Goal: Task Accomplishment & Management: Manage account settings

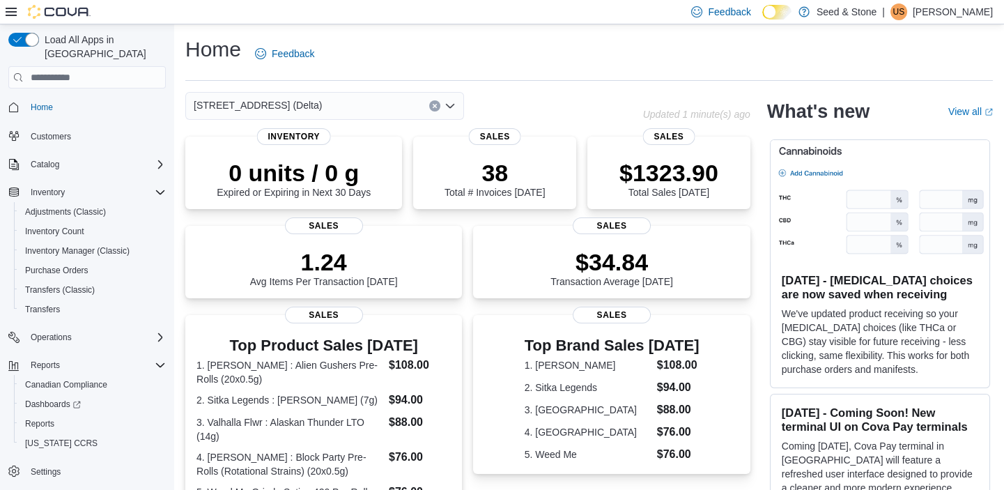
click at [316, 97] on div "[STREET_ADDRESS] (Delta)" at bounding box center [324, 106] width 279 height 28
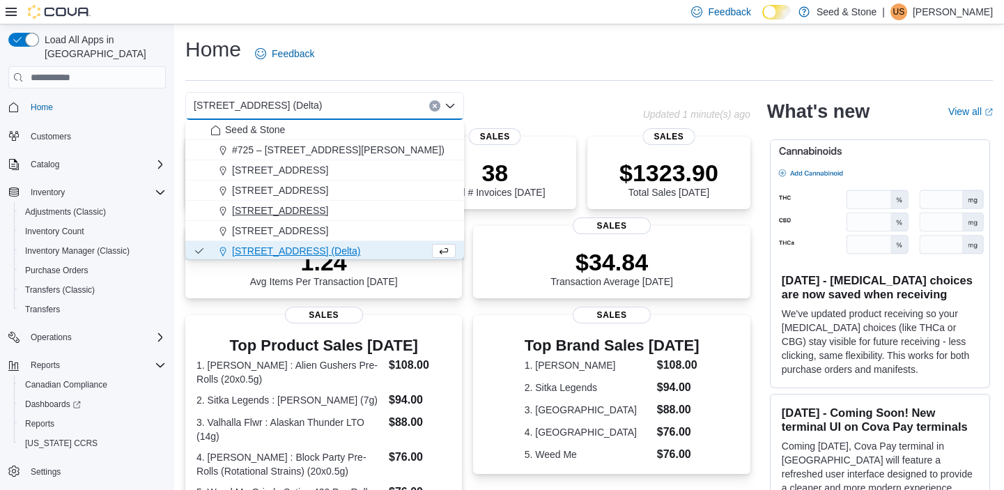
click at [307, 213] on span "[STREET_ADDRESS]" at bounding box center [280, 210] width 96 height 14
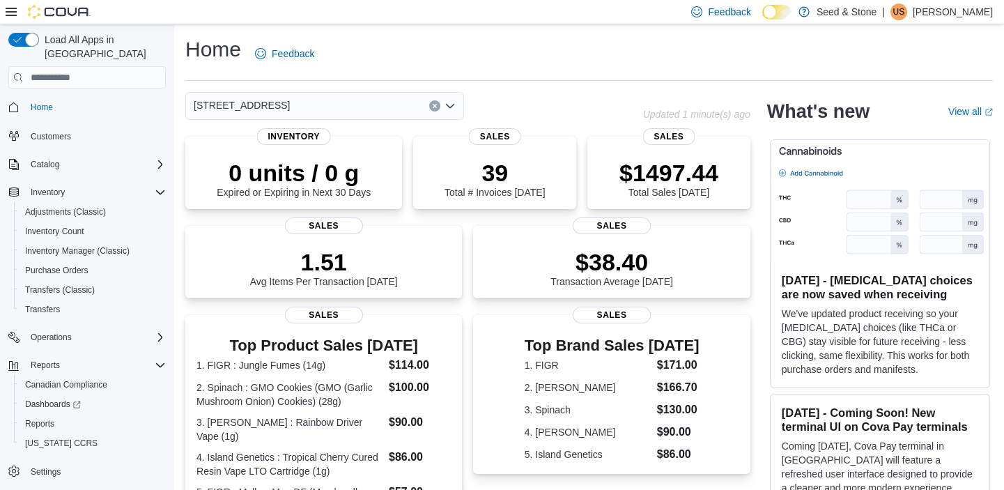
click at [355, 98] on div "[STREET_ADDRESS]" at bounding box center [324, 106] width 279 height 28
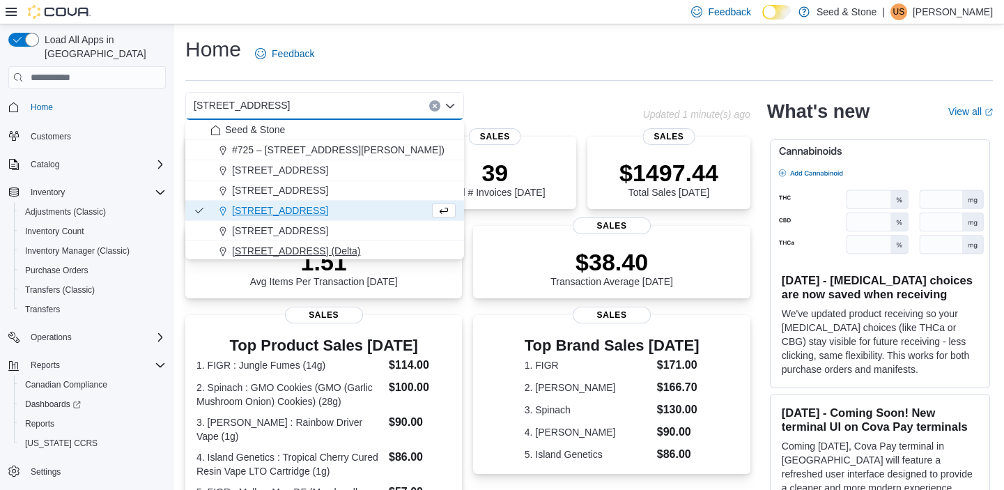
click at [312, 258] on button "[STREET_ADDRESS] (Delta)" at bounding box center [324, 251] width 279 height 20
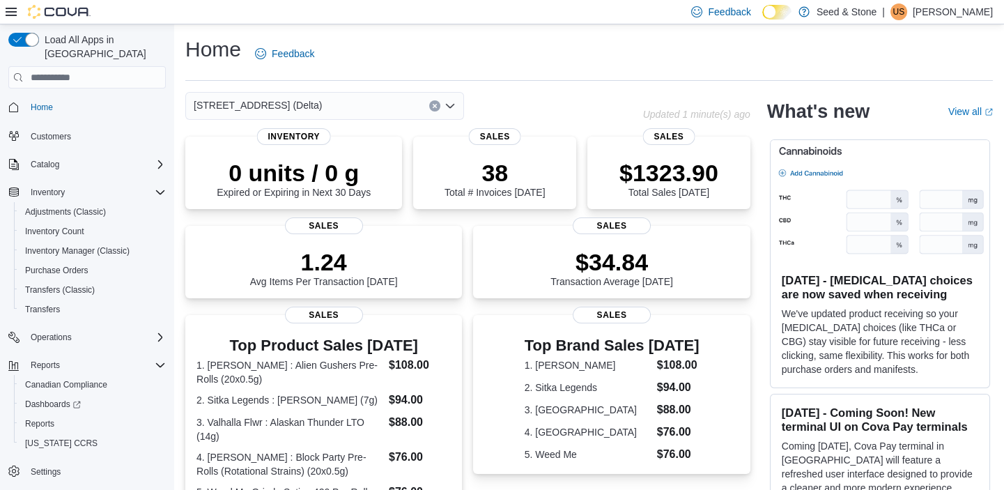
click at [353, 114] on div "616 Chester Rd. (Delta) Combo box. Selected. 616 Chester Rd. (Delta). Press Bac…" at bounding box center [324, 106] width 279 height 28
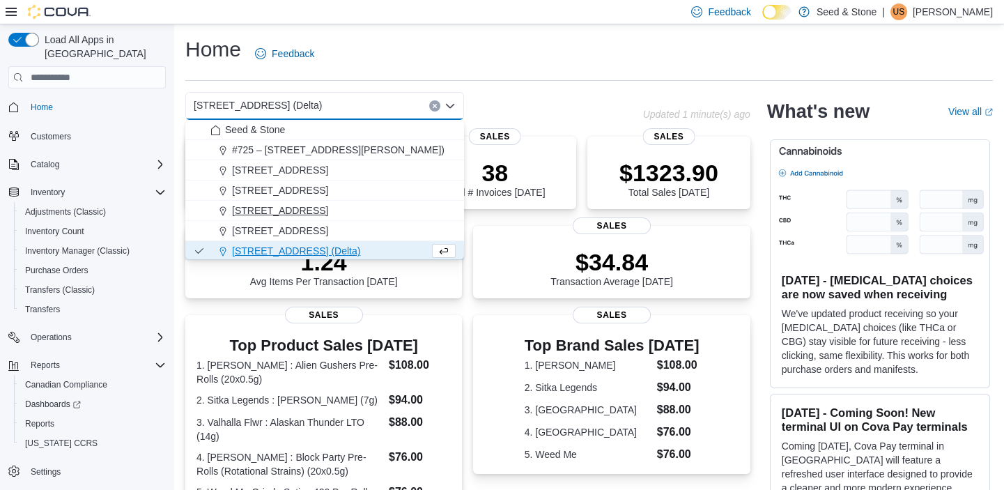
click at [324, 204] on span "512 Young Drive (Coquitlam)" at bounding box center [280, 210] width 96 height 14
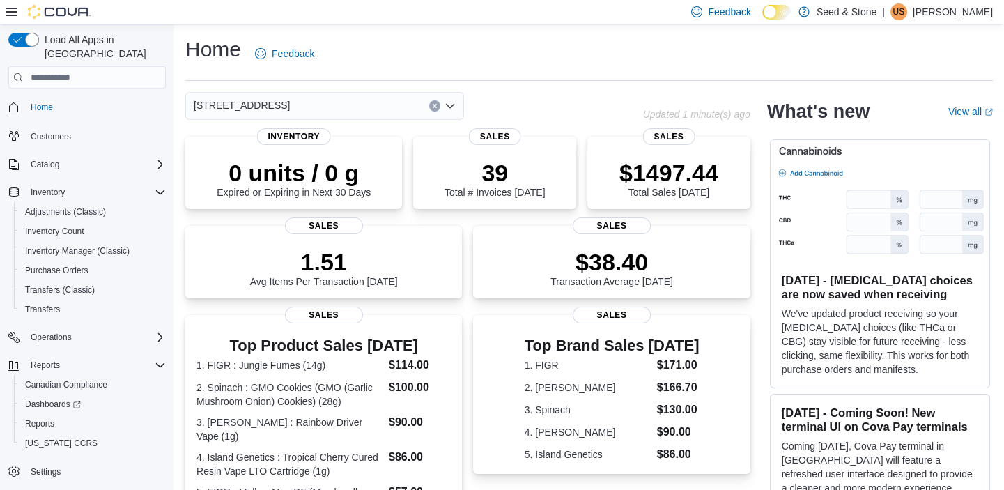
click at [366, 98] on div "512 Young Drive (Coquitlam)" at bounding box center [324, 106] width 279 height 28
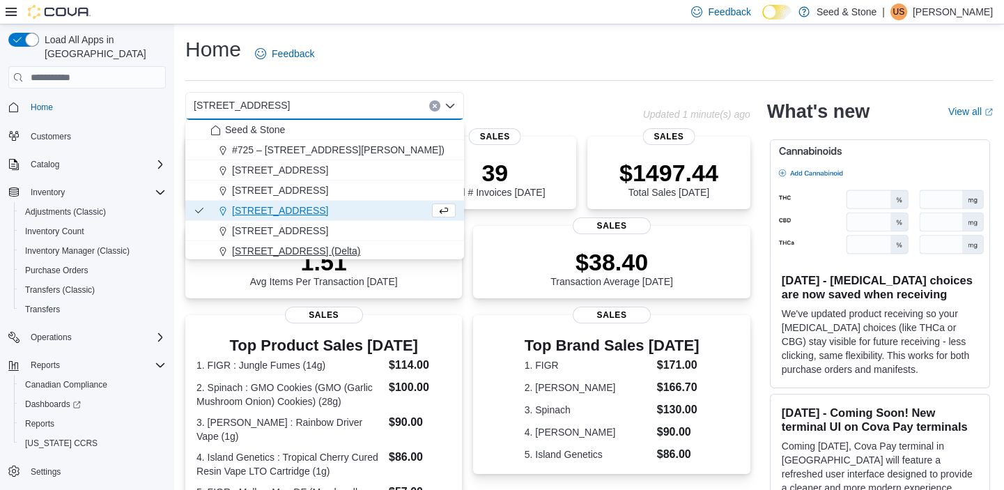
click at [328, 258] on button "[STREET_ADDRESS] (Delta)" at bounding box center [324, 251] width 279 height 20
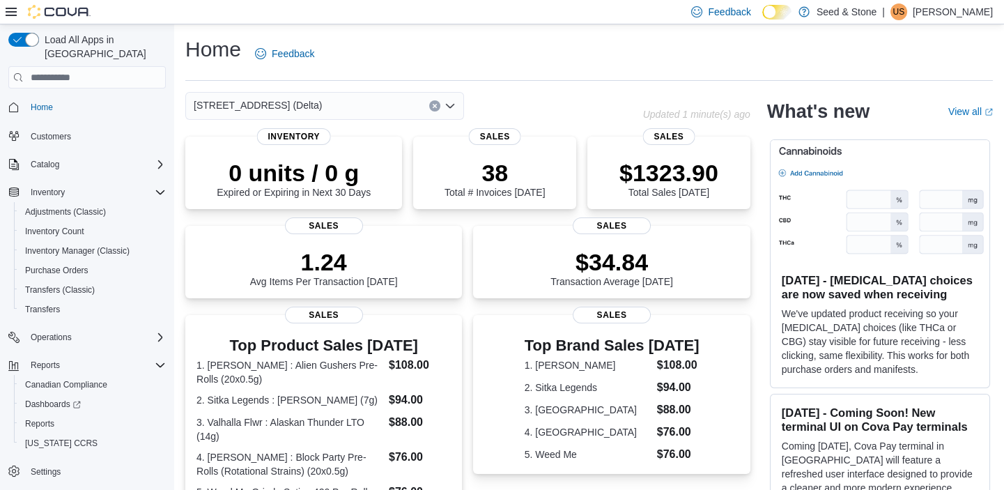
click at [337, 109] on div "[STREET_ADDRESS] (Delta)" at bounding box center [324, 106] width 279 height 28
click at [321, 103] on div "[STREET_ADDRESS] (Delta)" at bounding box center [324, 106] width 279 height 28
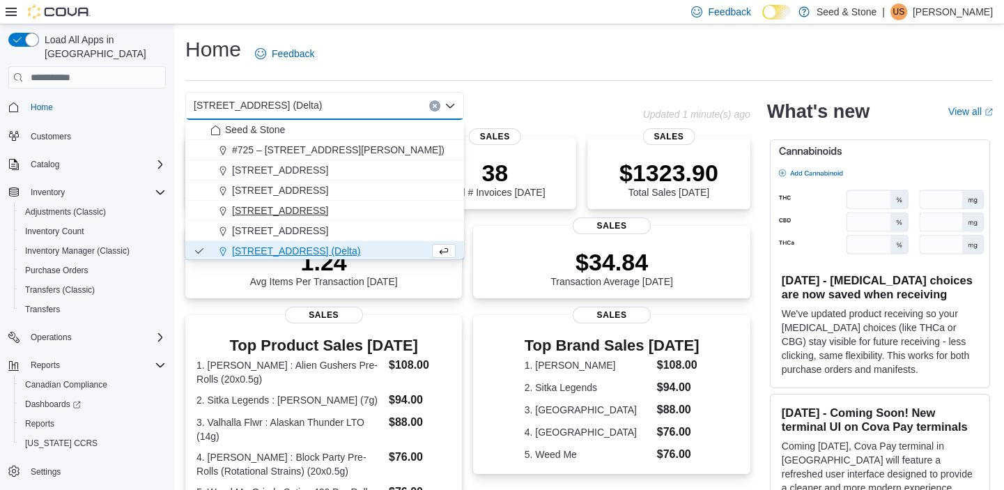
click at [321, 207] on span "[STREET_ADDRESS]" at bounding box center [280, 210] width 96 height 14
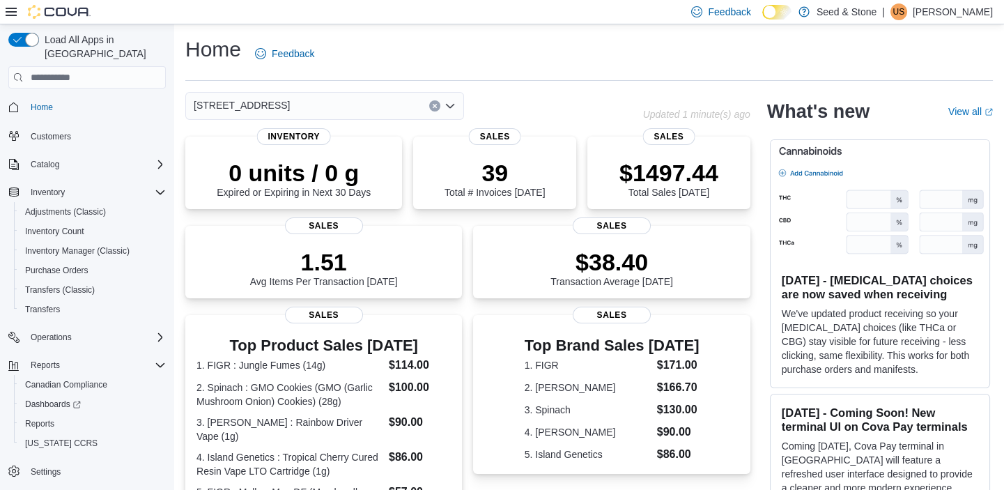
click at [361, 112] on div "[STREET_ADDRESS]" at bounding box center [324, 106] width 279 height 28
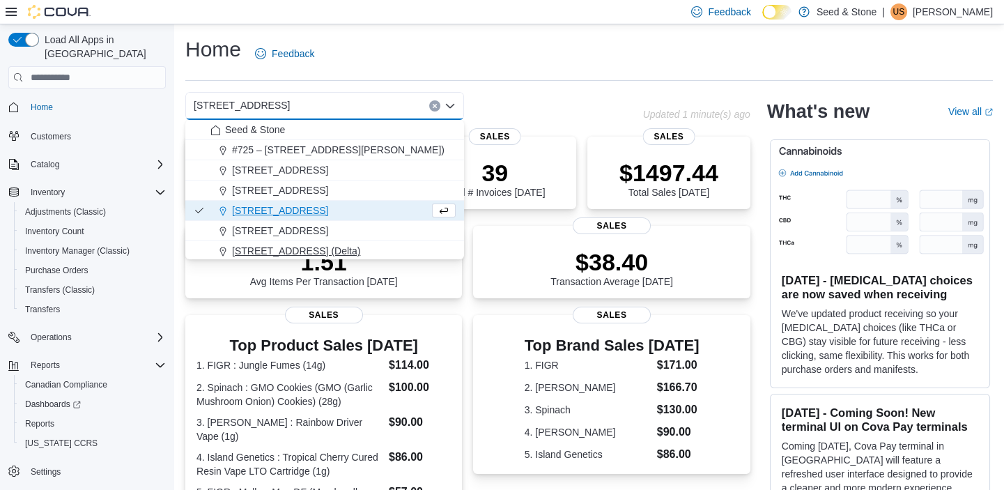
click at [313, 245] on span "[STREET_ADDRESS] (Delta)" at bounding box center [296, 251] width 128 height 14
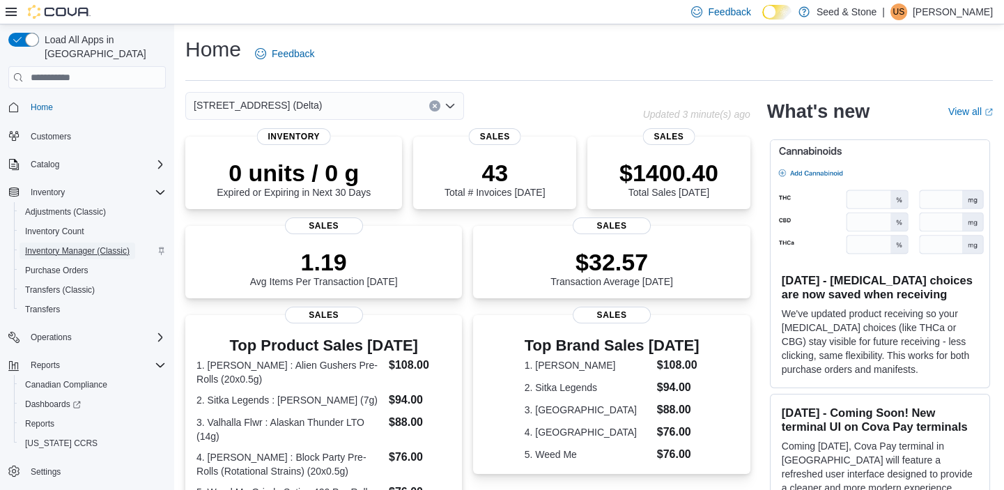
click at [56, 245] on span "Inventory Manager (Classic)" at bounding box center [77, 250] width 105 height 11
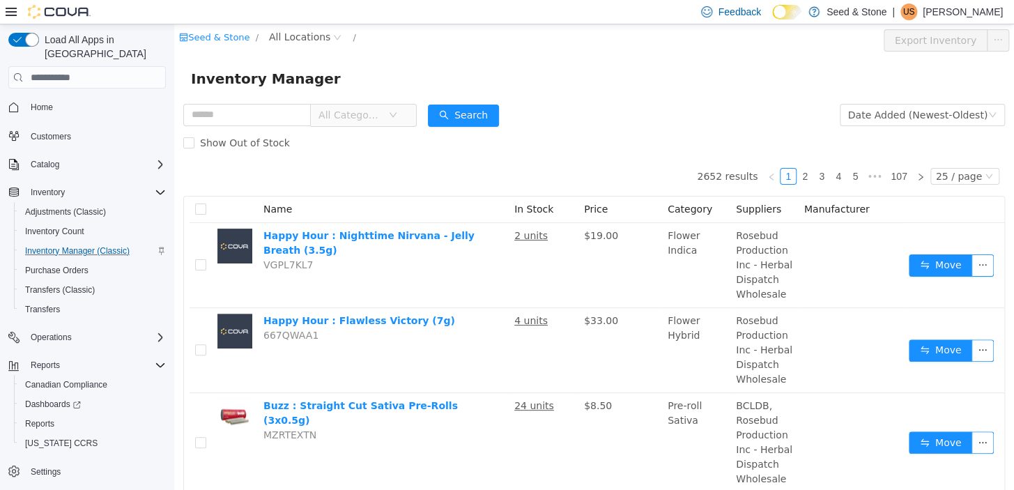
click at [397, 115] on icon "icon: down" at bounding box center [393, 115] width 8 height 8
click at [333, 38] on icon "icon: close-circle" at bounding box center [337, 37] width 8 height 8
click at [310, 37] on span "All Locations" at bounding box center [299, 36] width 61 height 15
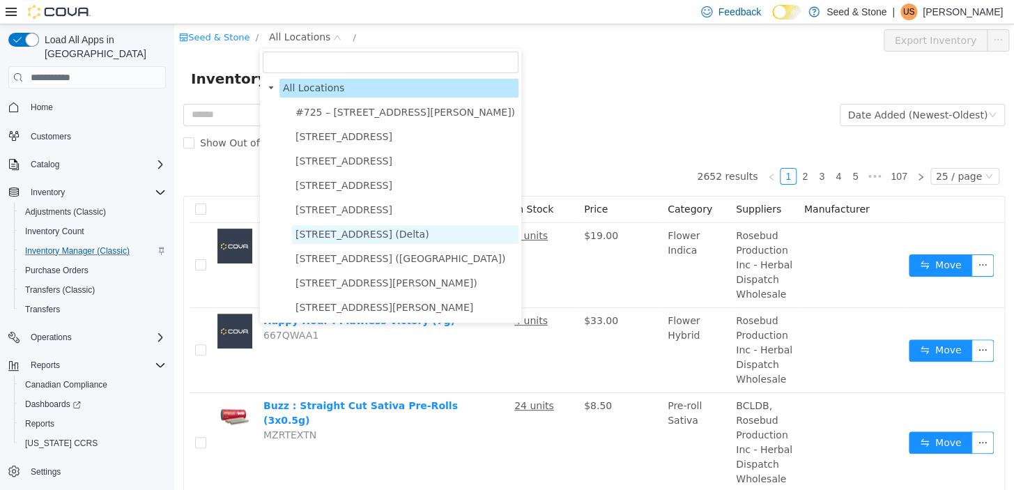
click at [332, 236] on span "[STREET_ADDRESS] (Delta)" at bounding box center [362, 234] width 134 height 11
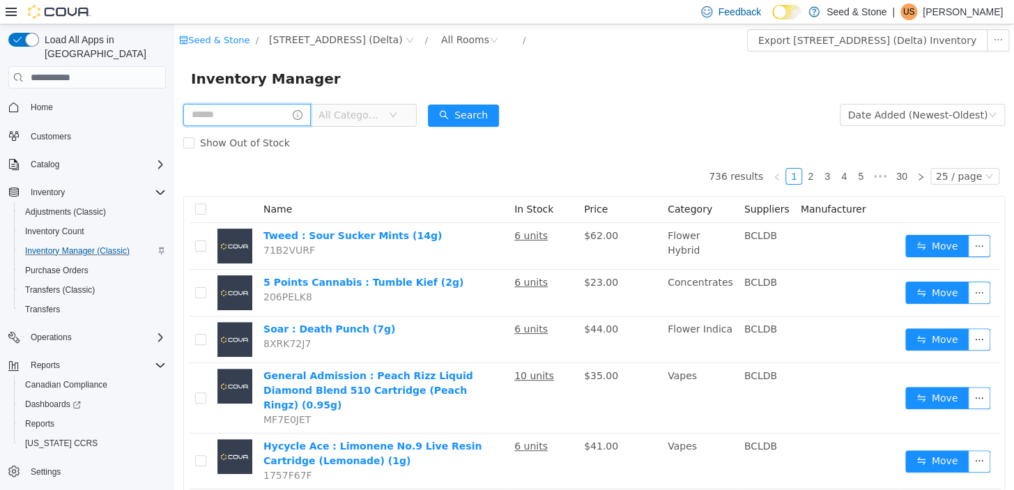
click at [239, 115] on input "text" at bounding box center [247, 115] width 128 height 22
type input "***"
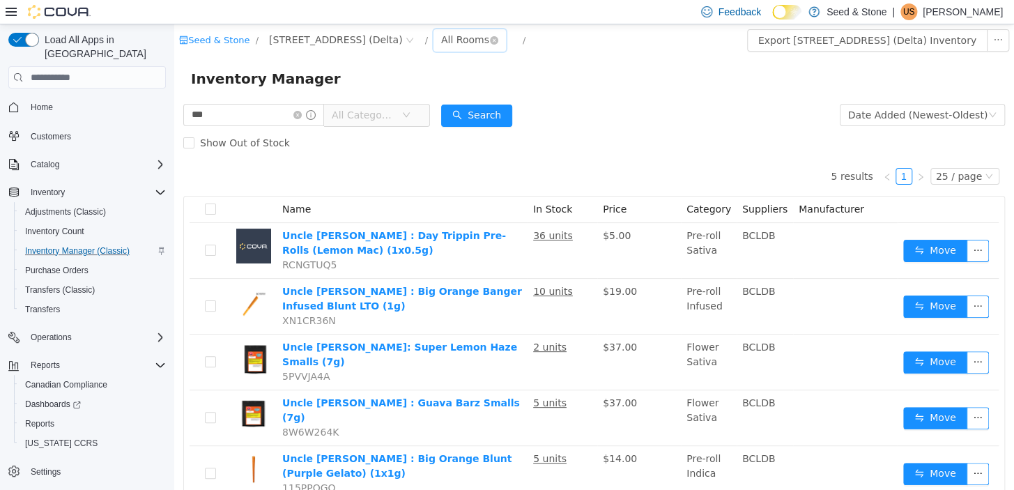
click at [441, 47] on div "All Rooms" at bounding box center [465, 39] width 48 height 21
click at [422, 89] on li "Front Room" at bounding box center [436, 90] width 84 height 22
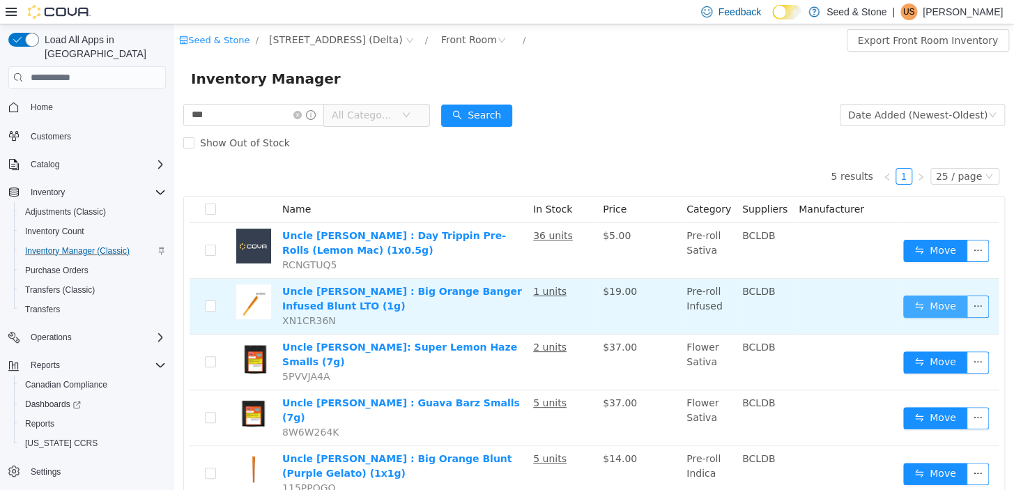
click at [941, 300] on button "Move" at bounding box center [935, 306] width 64 height 22
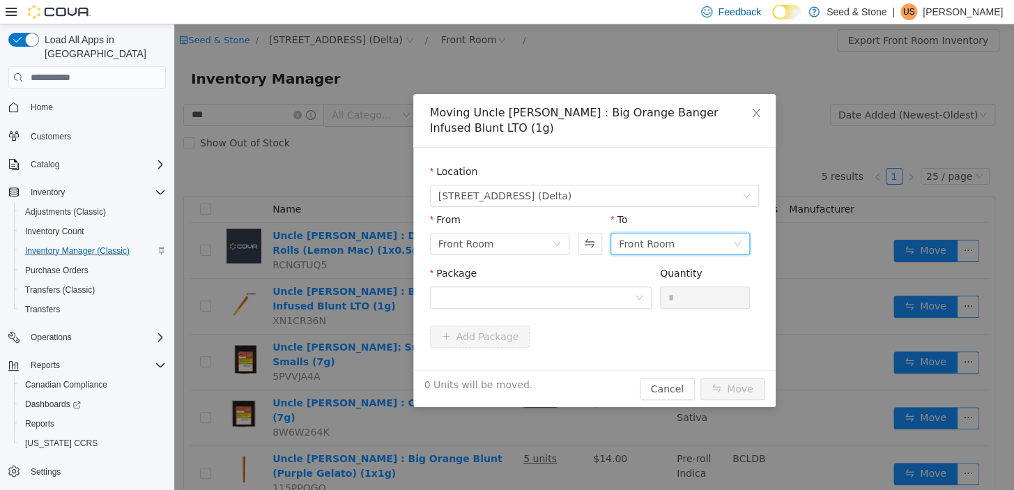
click at [739, 240] on icon "icon: down" at bounding box center [737, 244] width 8 height 8
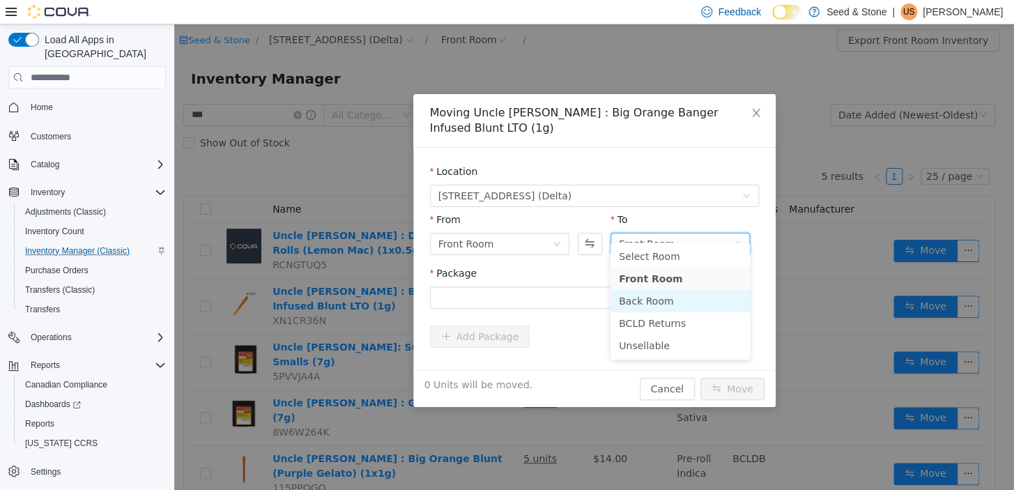
click at [652, 305] on li "Back Room" at bounding box center [679, 301] width 139 height 22
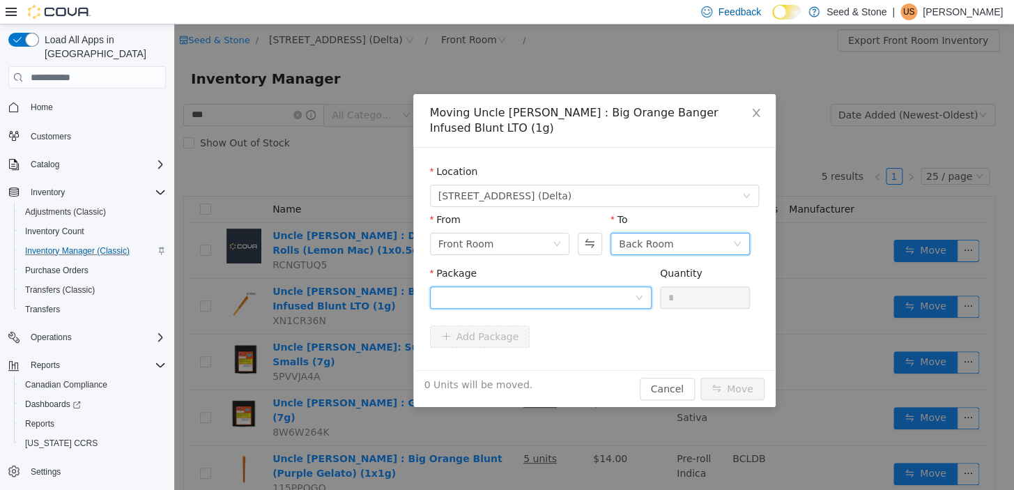
click at [622, 287] on div at bounding box center [536, 297] width 196 height 21
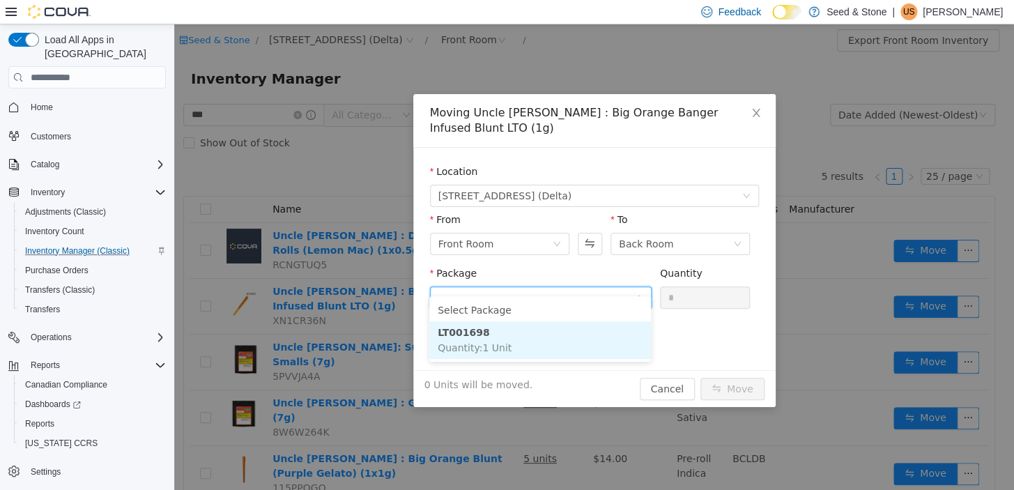
click at [523, 339] on li "LT001698 Quantity : 1 Unit" at bounding box center [540, 340] width 222 height 38
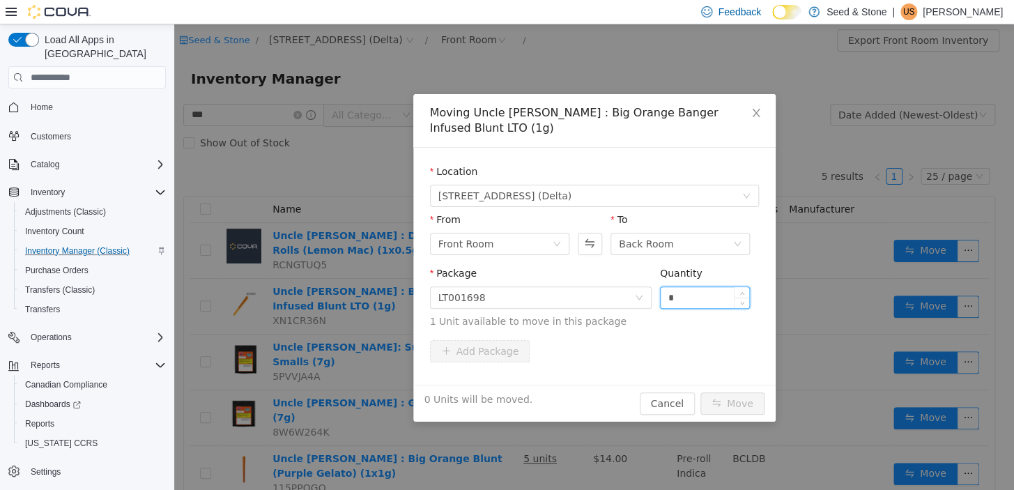
click at [686, 287] on input "*" at bounding box center [705, 297] width 89 height 21
type input "*"
click at [734, 392] on button "Move" at bounding box center [732, 403] width 64 height 22
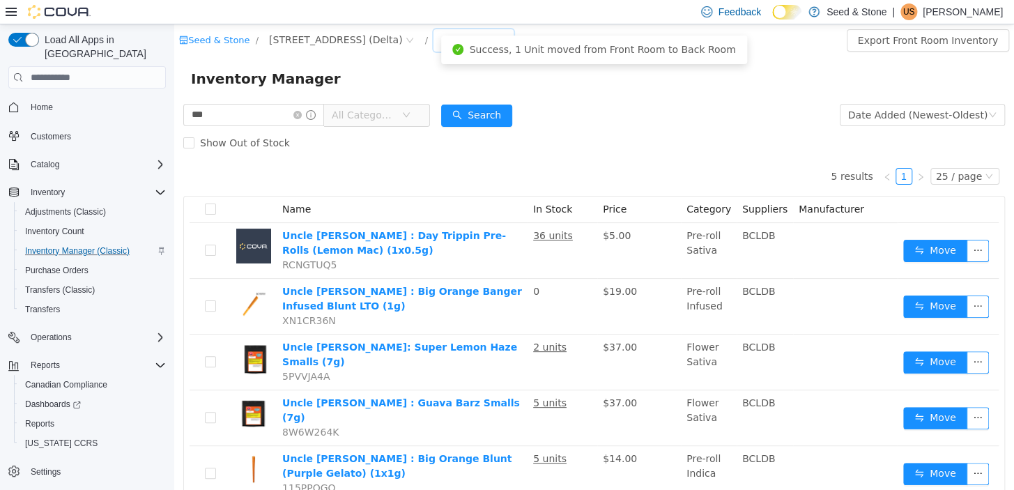
click at [441, 43] on div "Front Room" at bounding box center [469, 39] width 56 height 21
click at [440, 115] on li "Back Room" at bounding box center [436, 113] width 84 height 22
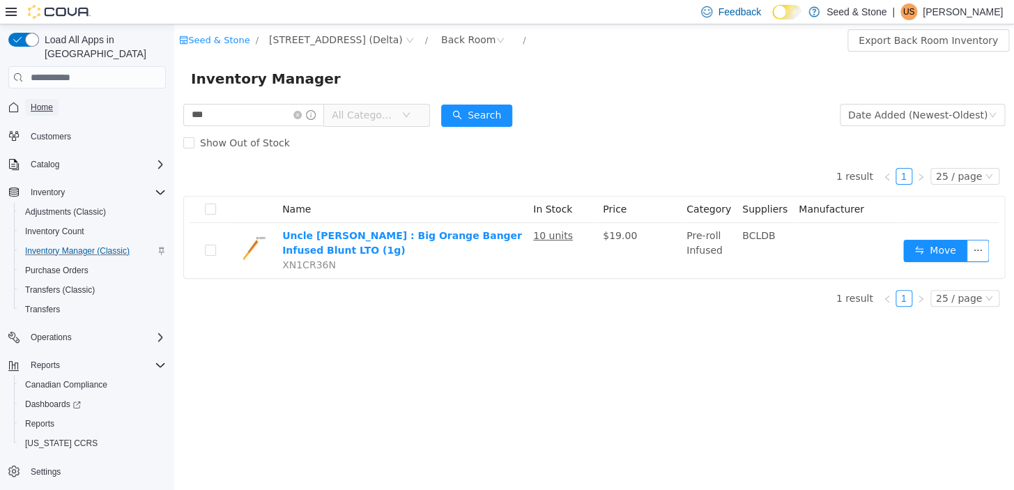
click at [56, 99] on link "Home" at bounding box center [41, 107] width 33 height 17
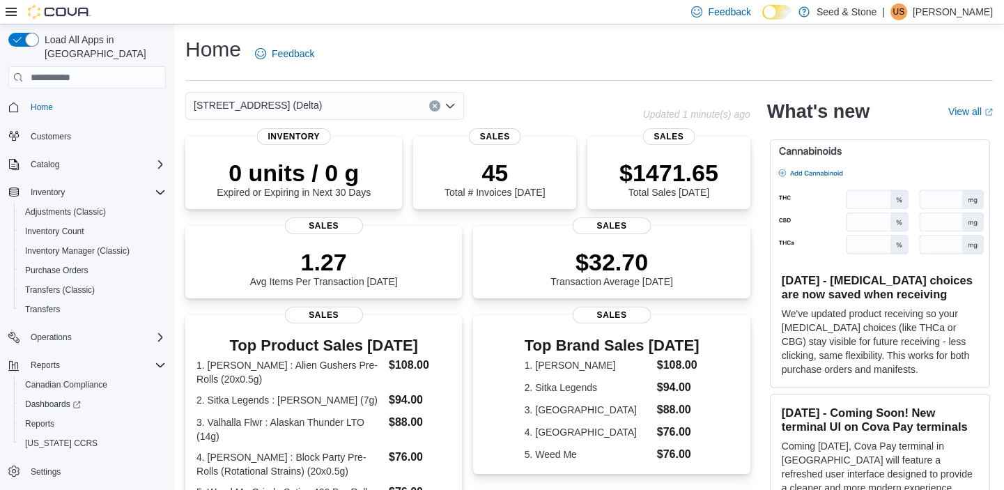
click at [450, 104] on icon "Open list of options" at bounding box center [450, 105] width 11 height 11
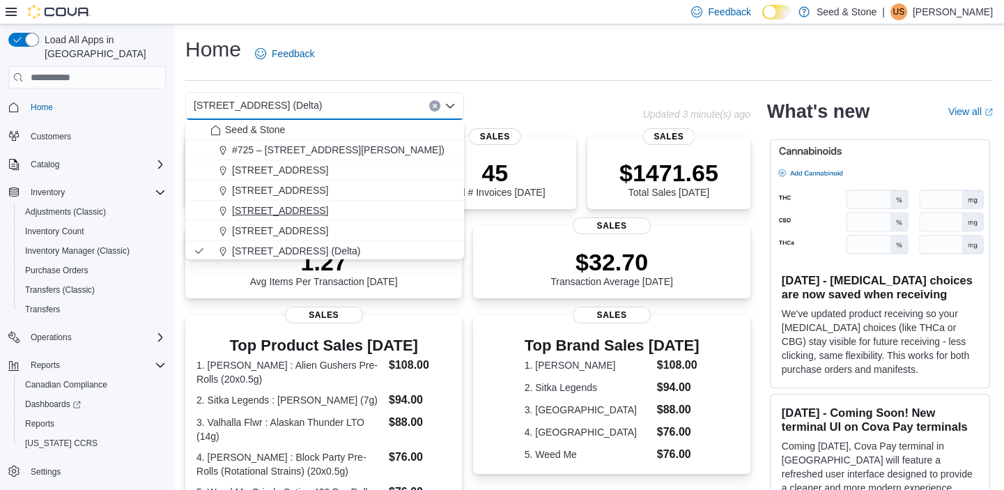
click at [324, 208] on span "[STREET_ADDRESS]" at bounding box center [280, 210] width 96 height 14
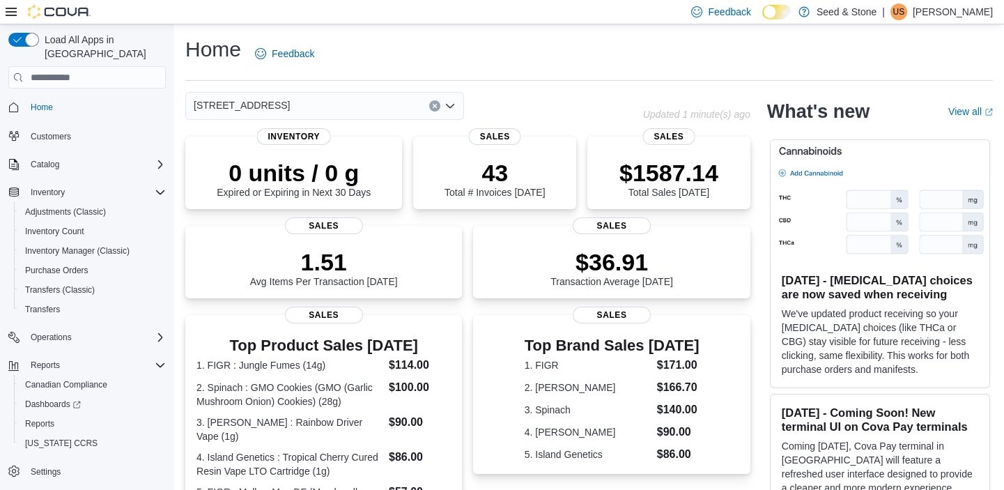
click at [451, 107] on icon "Open list of options" at bounding box center [450, 106] width 8 height 4
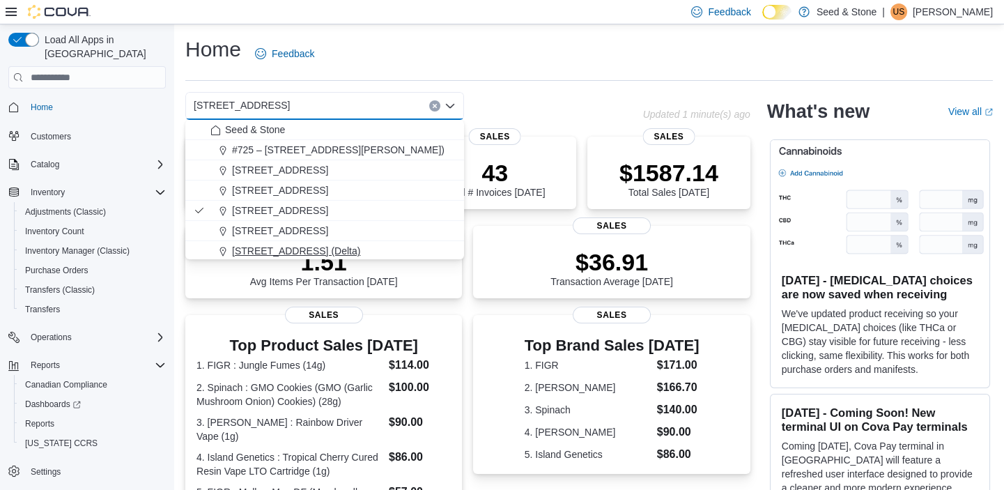
click at [307, 245] on span "[STREET_ADDRESS] (Delta)" at bounding box center [296, 251] width 128 height 14
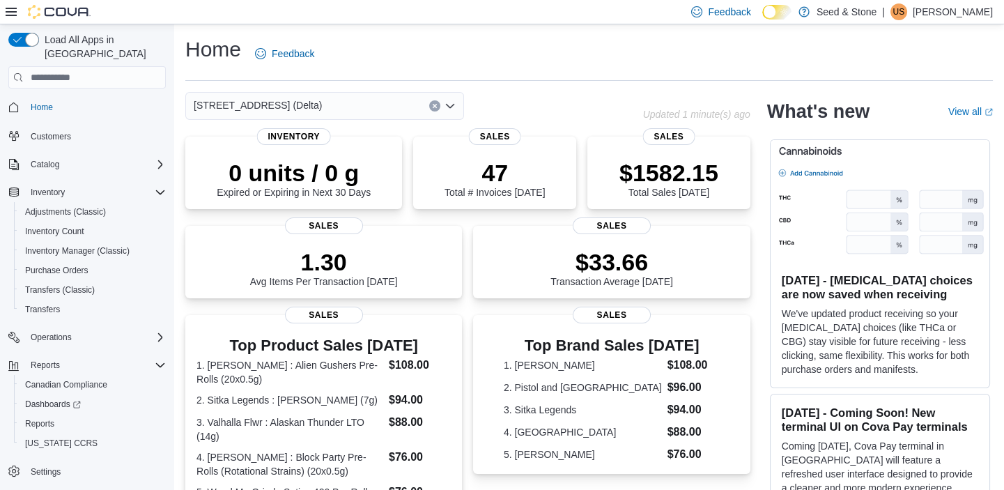
click at [355, 112] on div "[STREET_ADDRESS] (Delta)" at bounding box center [324, 106] width 279 height 28
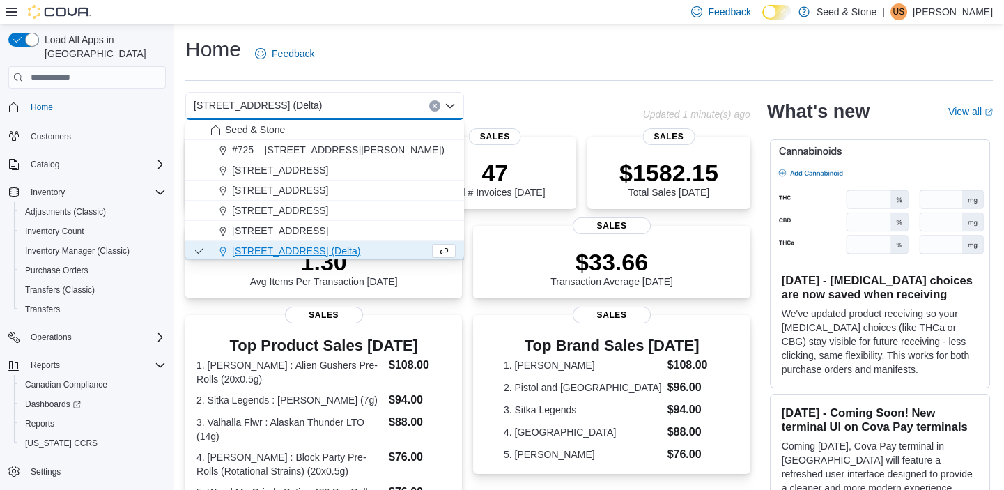
click at [341, 202] on button "[STREET_ADDRESS]" at bounding box center [324, 211] width 279 height 20
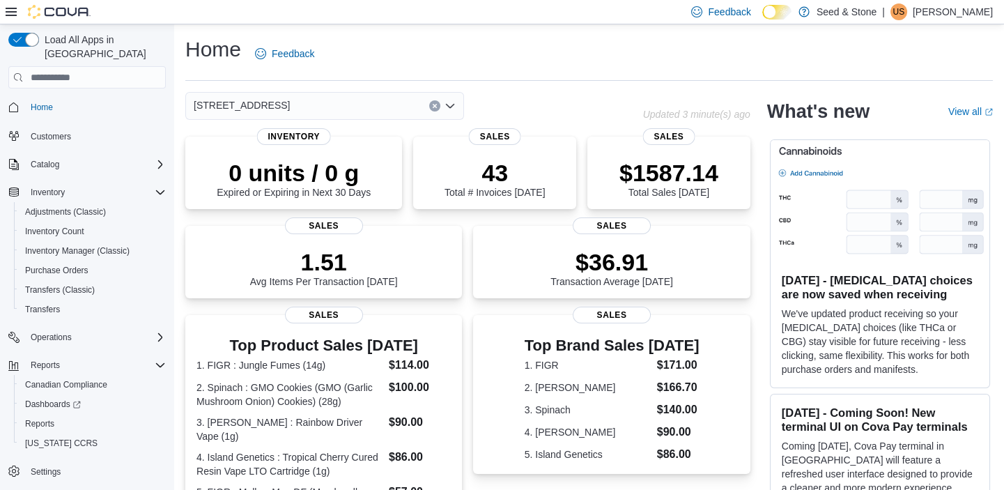
click at [362, 109] on div "[STREET_ADDRESS]" at bounding box center [324, 106] width 279 height 28
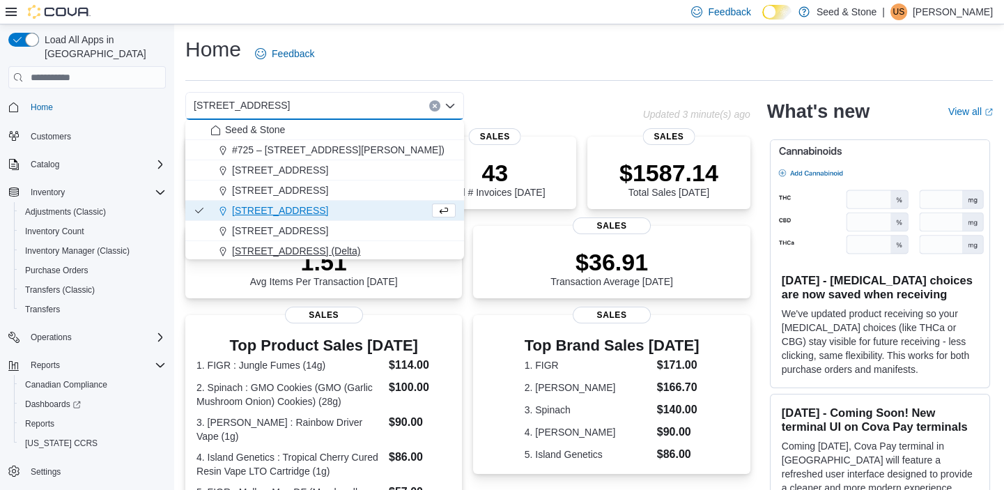
click at [315, 243] on button "[STREET_ADDRESS] (Delta)" at bounding box center [324, 251] width 279 height 20
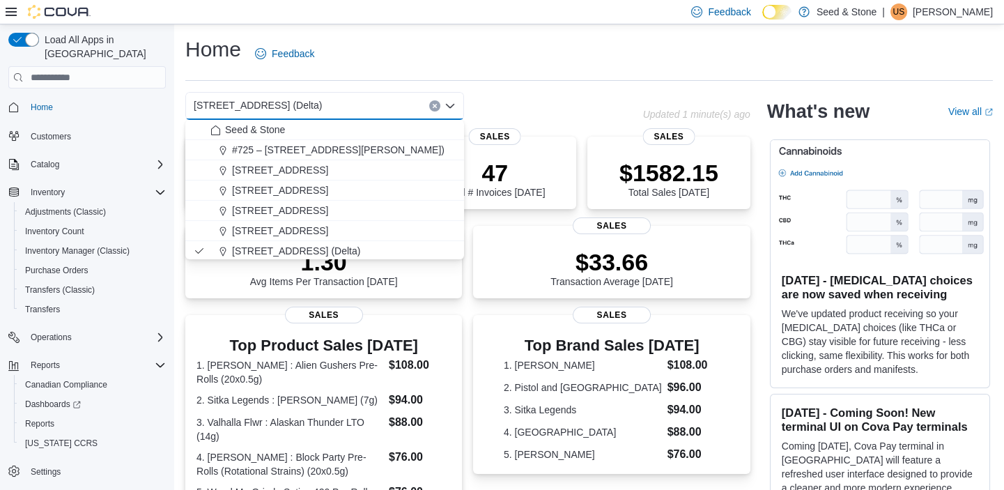
click at [539, 122] on div "616 Chester Rd. (Delta) Combo box. Selected. 616 Chester Rd. (Delta). Press Bac…" at bounding box center [467, 457] width 565 height 730
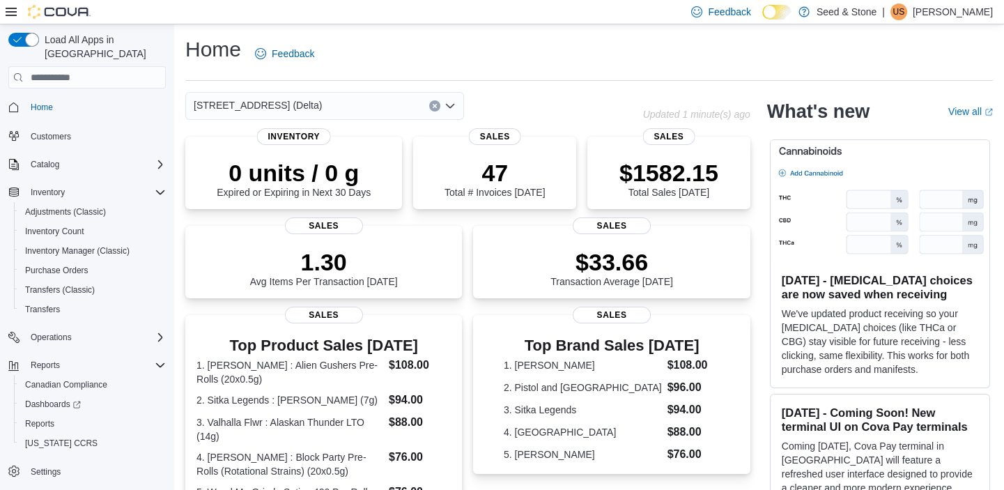
click at [364, 111] on div "[STREET_ADDRESS] (Delta)" at bounding box center [324, 106] width 279 height 28
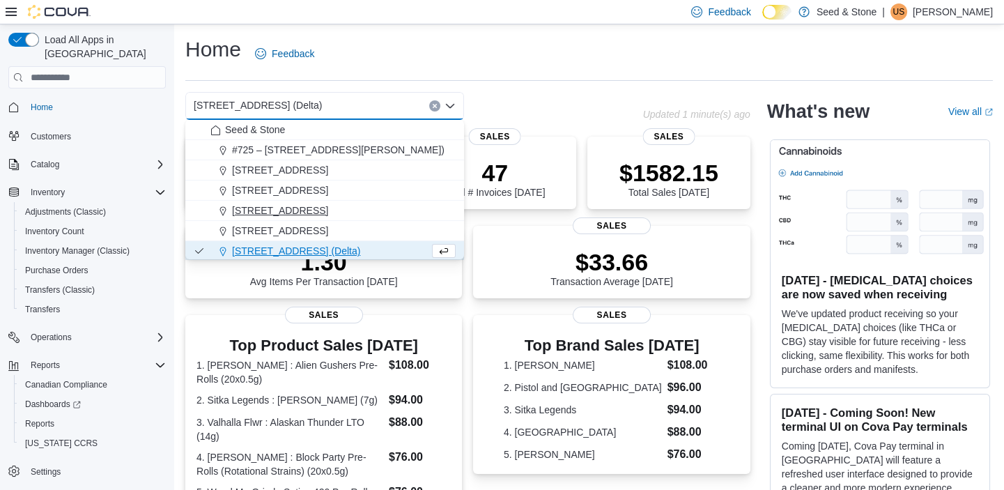
click at [341, 220] on button "[STREET_ADDRESS]" at bounding box center [324, 211] width 279 height 20
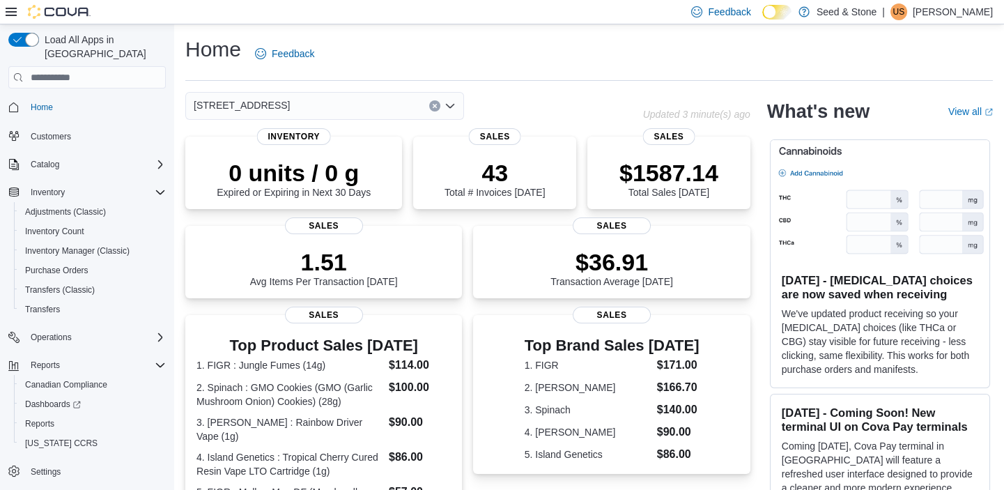
click at [376, 108] on div "[STREET_ADDRESS]" at bounding box center [324, 106] width 279 height 28
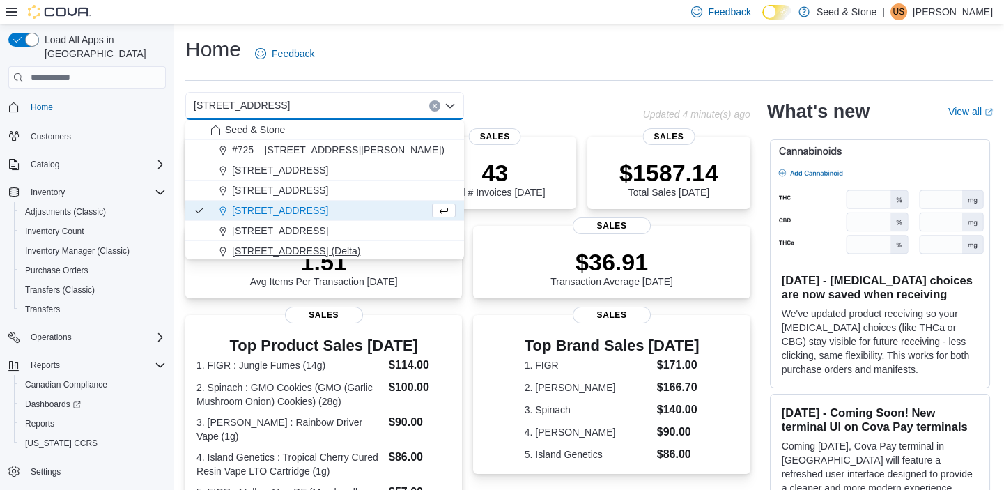
click at [313, 254] on span "[STREET_ADDRESS] (Delta)" at bounding box center [296, 251] width 128 height 14
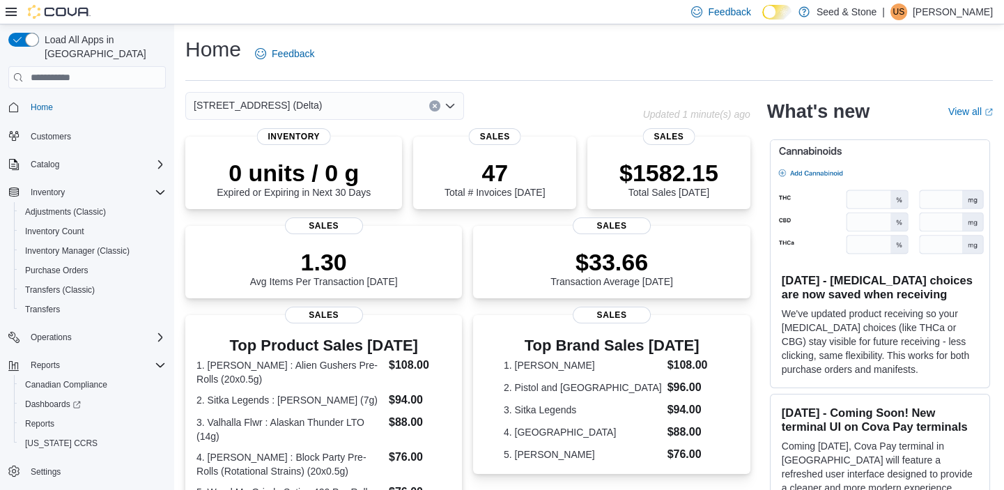
click at [320, 115] on div "[STREET_ADDRESS] (Delta)" at bounding box center [324, 106] width 279 height 28
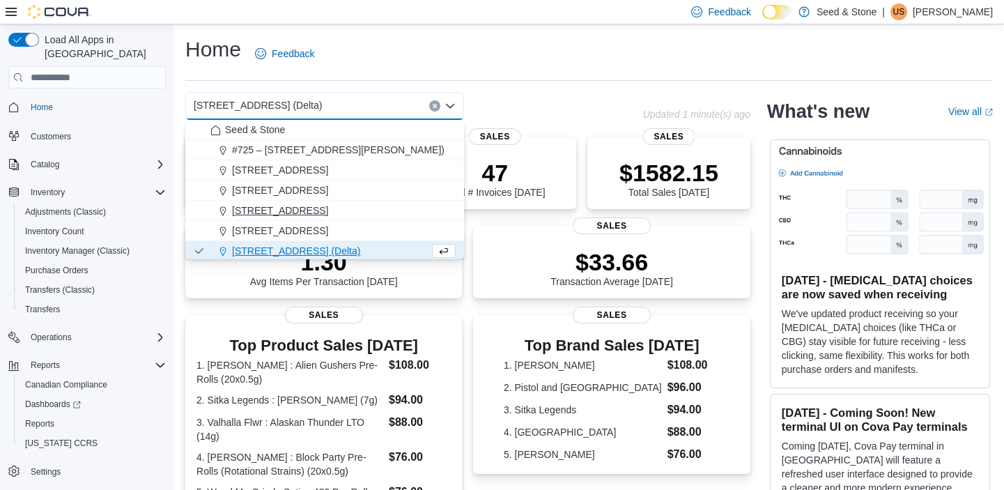
click at [325, 208] on span "[STREET_ADDRESS]" at bounding box center [280, 210] width 96 height 14
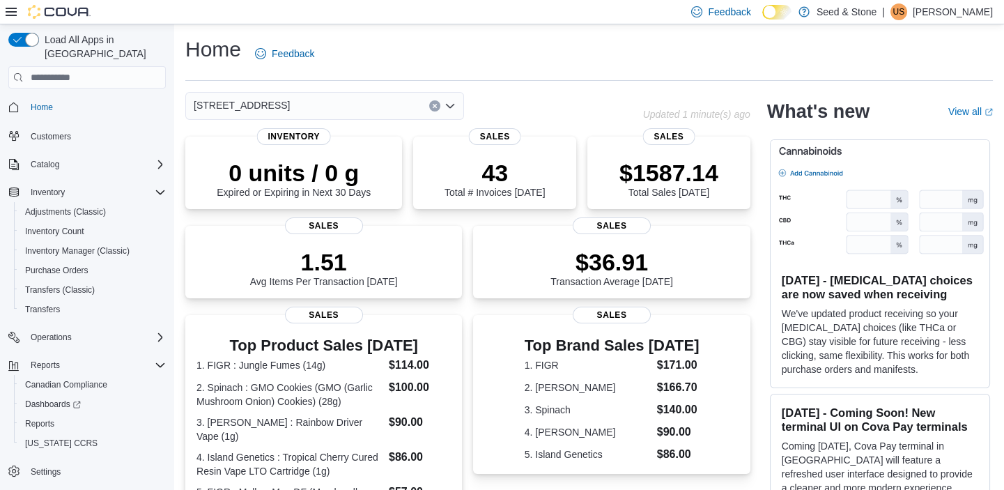
click at [360, 100] on div "[STREET_ADDRESS]" at bounding box center [324, 106] width 279 height 28
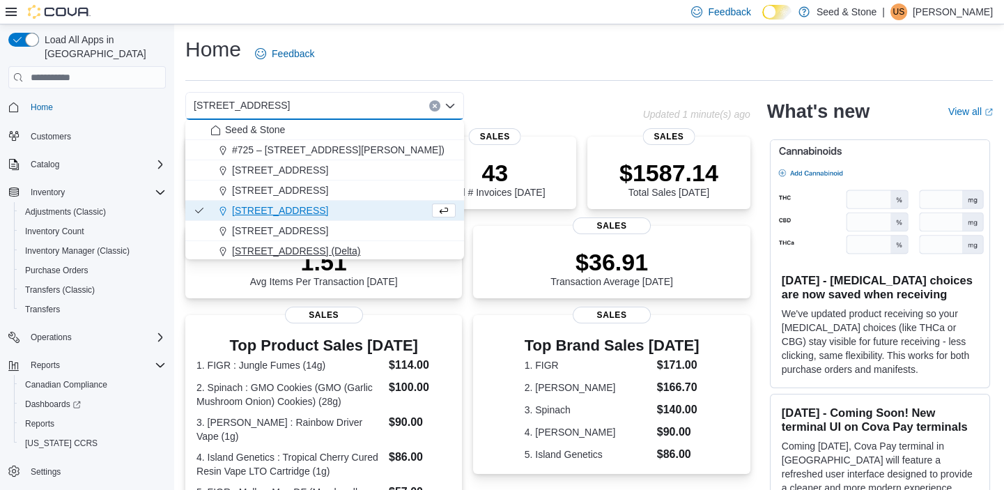
click at [312, 247] on span "[STREET_ADDRESS] (Delta)" at bounding box center [296, 251] width 128 height 14
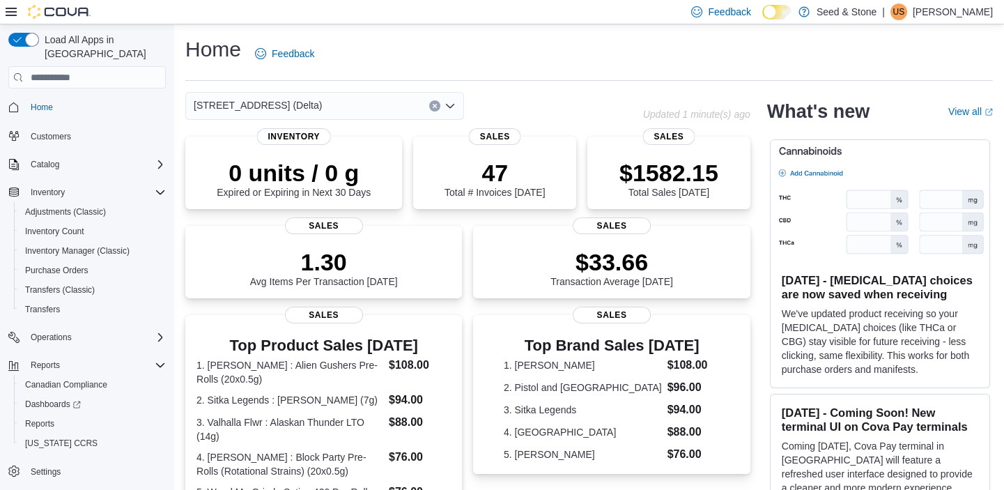
click at [314, 100] on div "616 Chester Rd. (Delta) Combo box. Selected. 616 Chester Rd. (Delta). Press Bac…" at bounding box center [324, 106] width 279 height 28
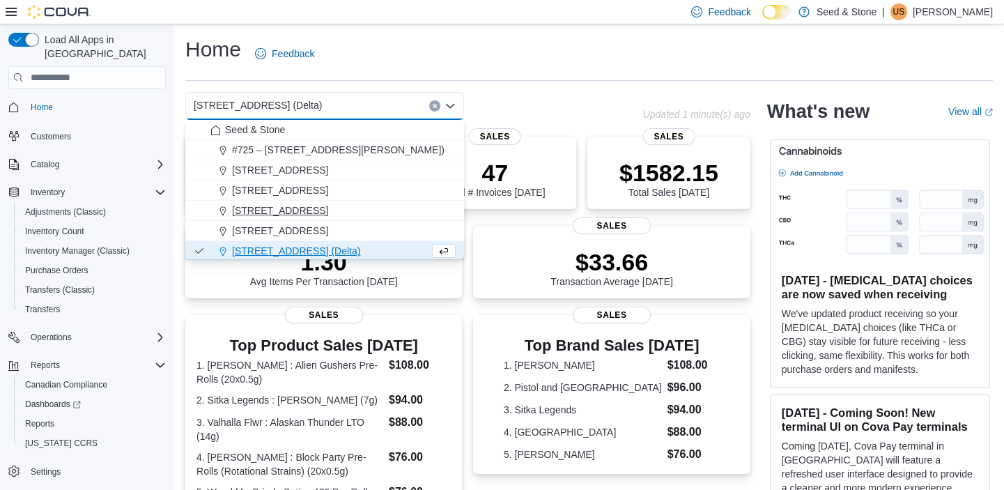
click at [303, 206] on span "[STREET_ADDRESS]" at bounding box center [280, 210] width 96 height 14
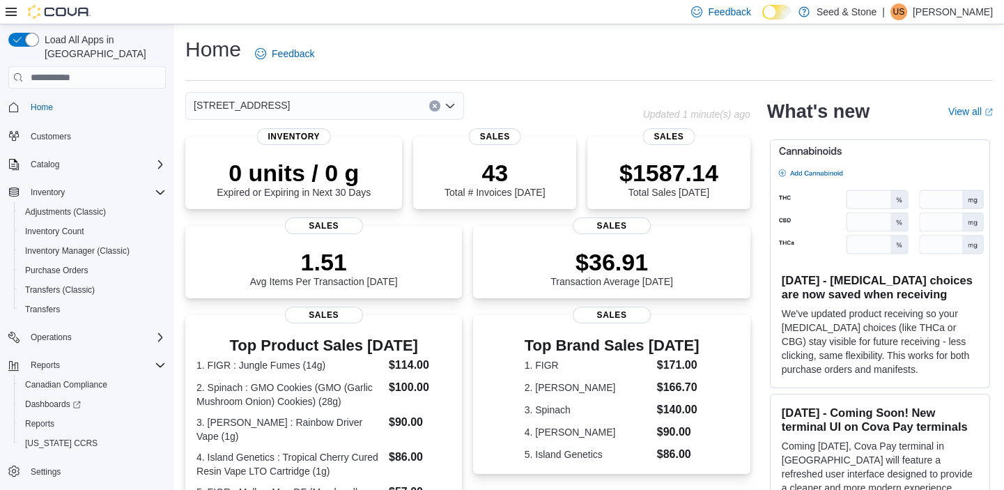
click at [336, 102] on div "[STREET_ADDRESS]" at bounding box center [324, 106] width 279 height 28
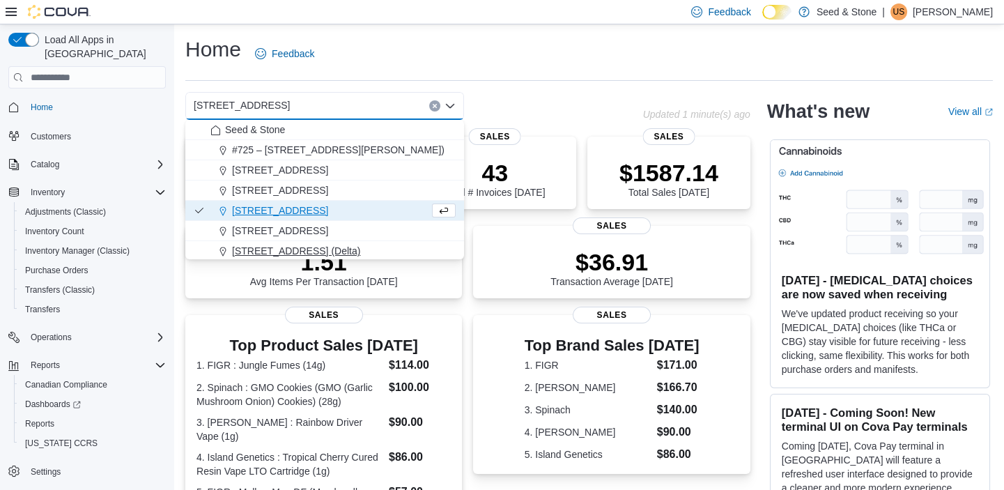
click at [317, 245] on span "[STREET_ADDRESS] (Delta)" at bounding box center [296, 251] width 128 height 14
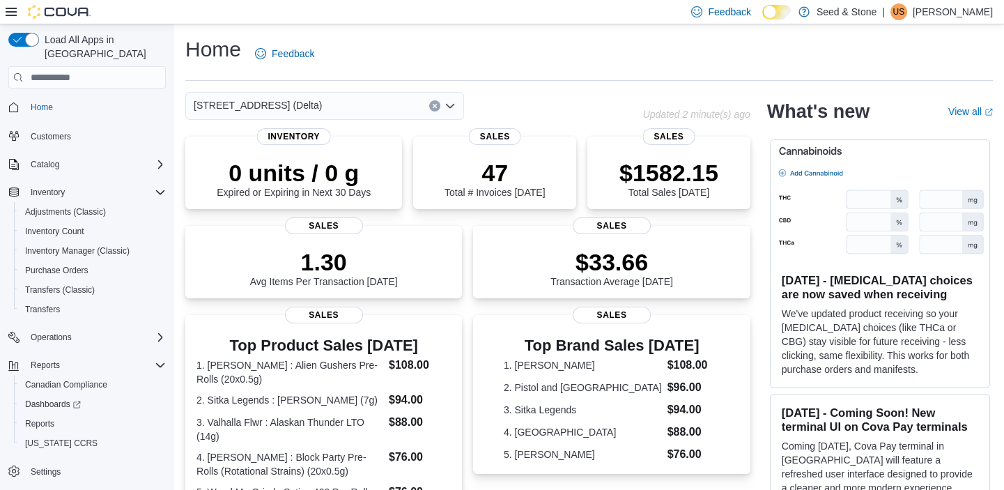
click at [343, 108] on div "[STREET_ADDRESS] (Delta)" at bounding box center [324, 106] width 279 height 28
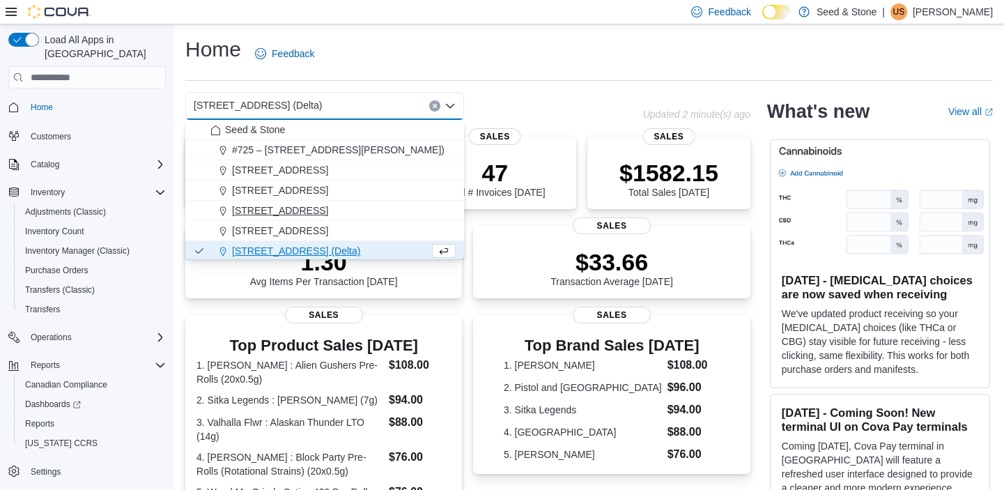
click at [325, 203] on span "[STREET_ADDRESS]" at bounding box center [280, 210] width 96 height 14
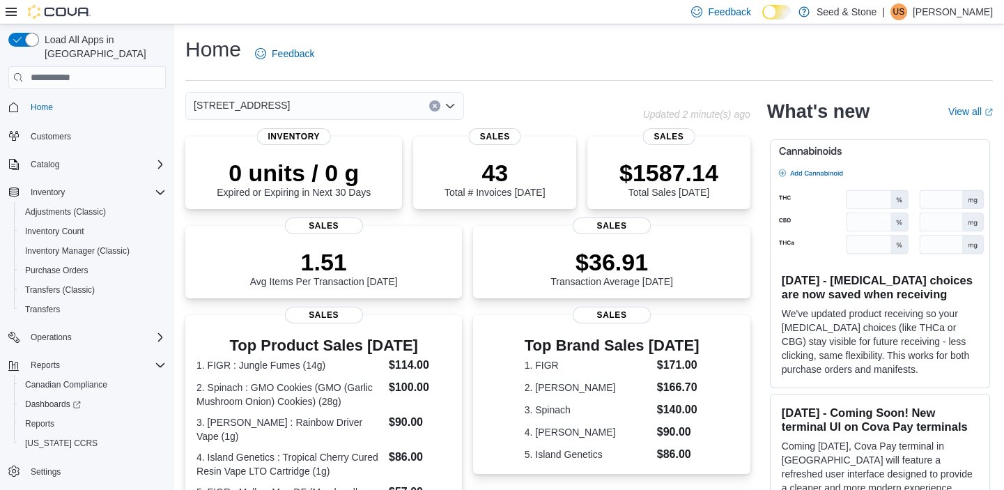
click at [334, 105] on div "[STREET_ADDRESS] (Coquitlam) Combo box. Selected. [STREET_ADDRESS]). Press Back…" at bounding box center [324, 106] width 279 height 28
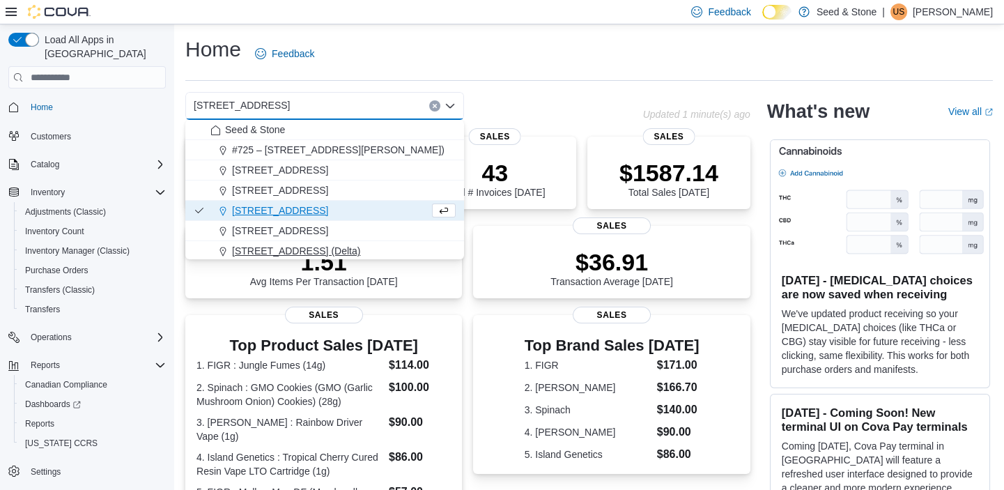
click at [319, 244] on span "[STREET_ADDRESS] (Delta)" at bounding box center [296, 251] width 128 height 14
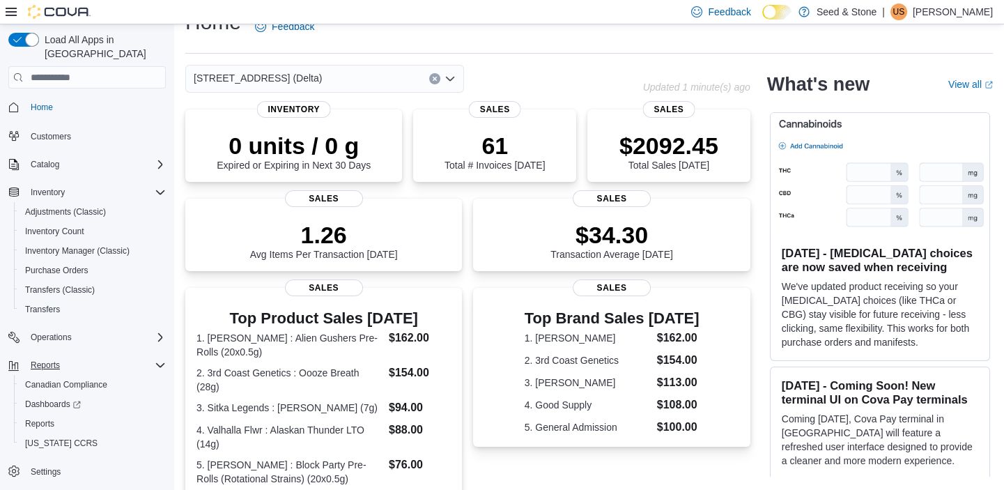
scroll to position [68, 0]
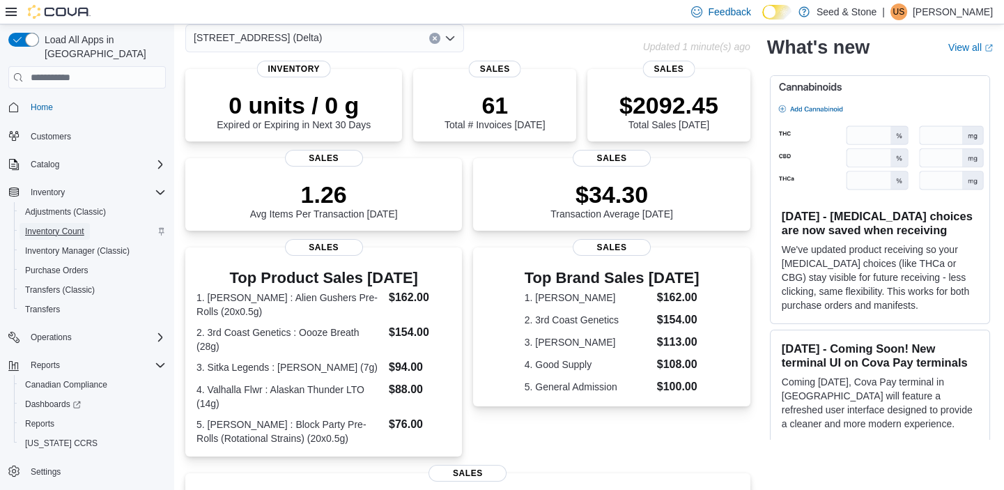
click at [76, 226] on span "Inventory Count" at bounding box center [54, 231] width 59 height 11
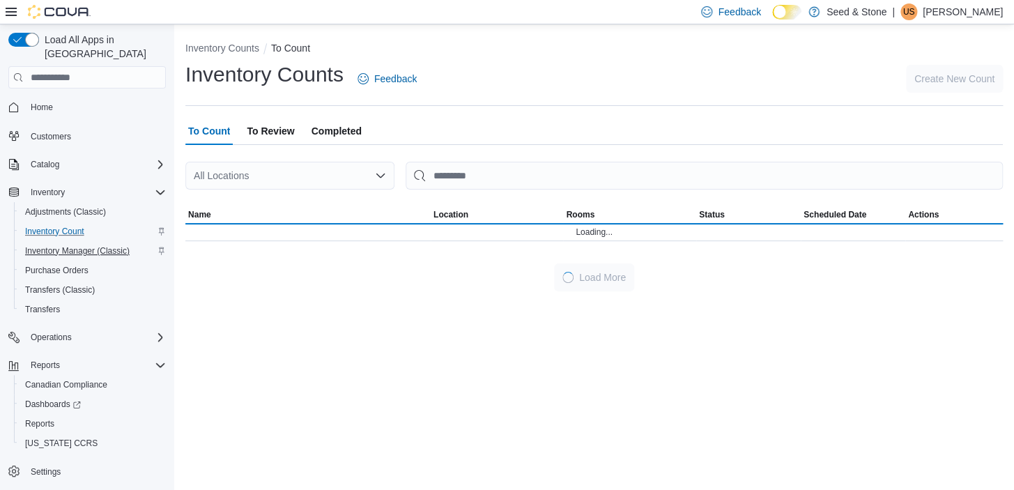
click at [75, 245] on span "Inventory Manager (Classic)" at bounding box center [77, 250] width 105 height 11
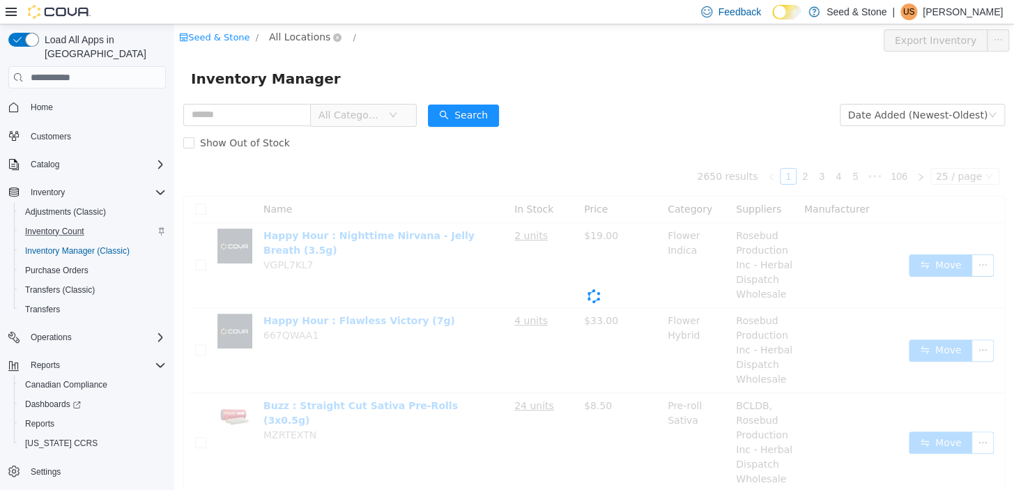
click at [321, 43] on span "All Locations" at bounding box center [305, 37] width 83 height 17
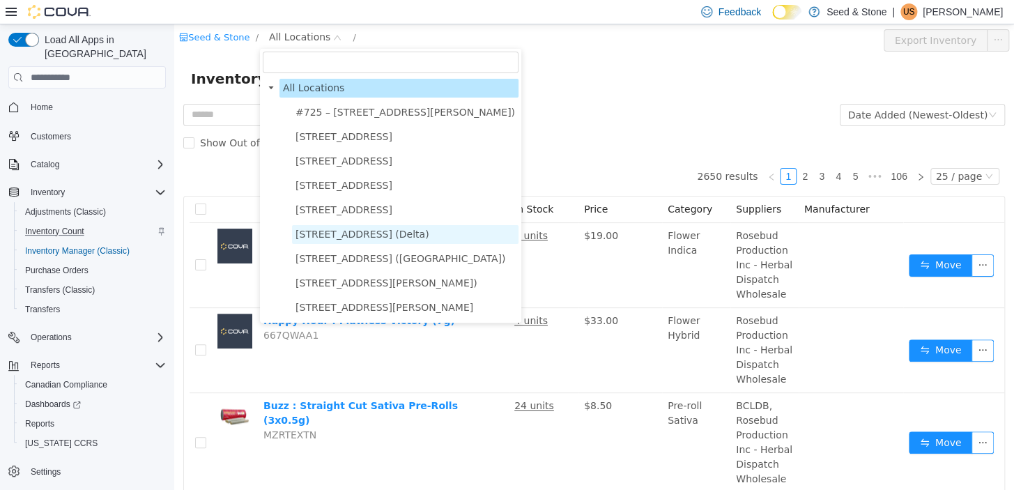
click at [347, 235] on span "[STREET_ADDRESS] (Delta)" at bounding box center [362, 234] width 134 height 11
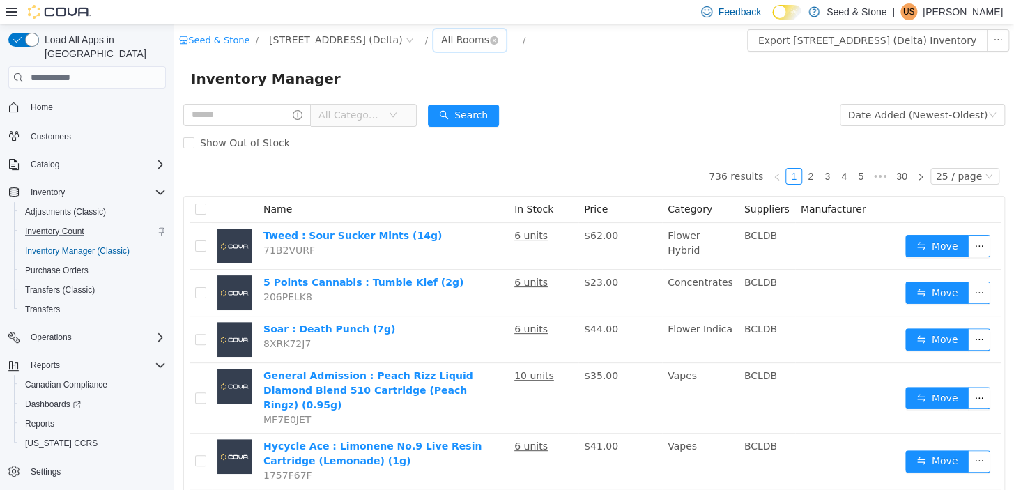
click at [441, 30] on div "All Rooms" at bounding box center [465, 39] width 48 height 21
click at [437, 93] on li "Front Room" at bounding box center [436, 90] width 84 height 22
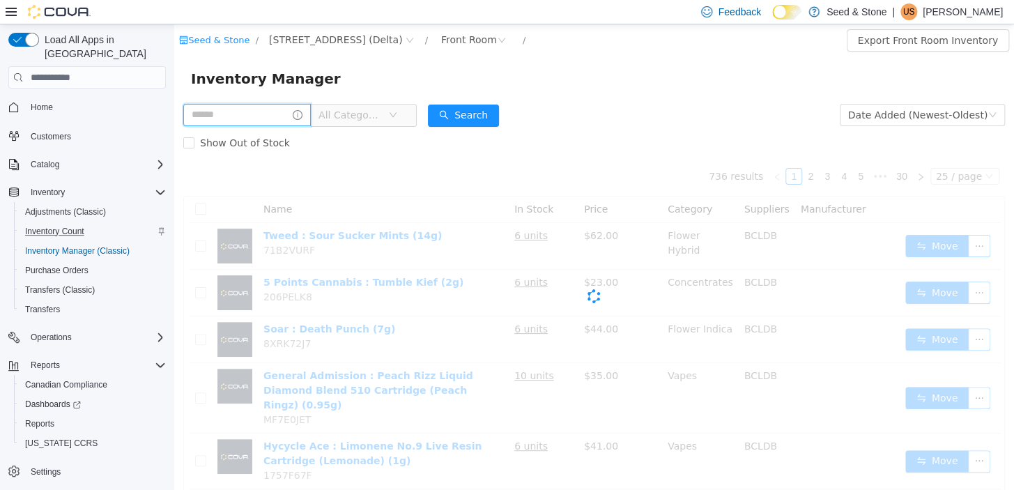
click at [279, 110] on input "text" at bounding box center [247, 115] width 128 height 22
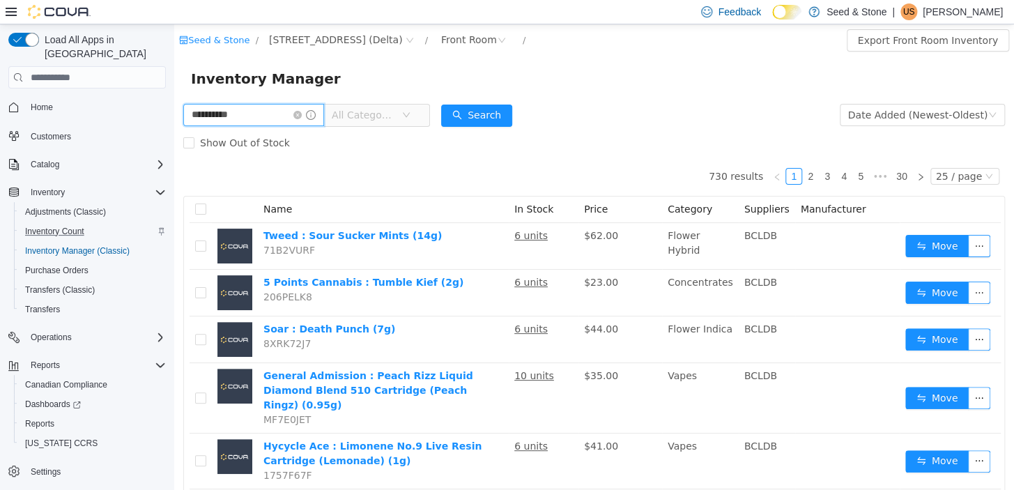
type input "**********"
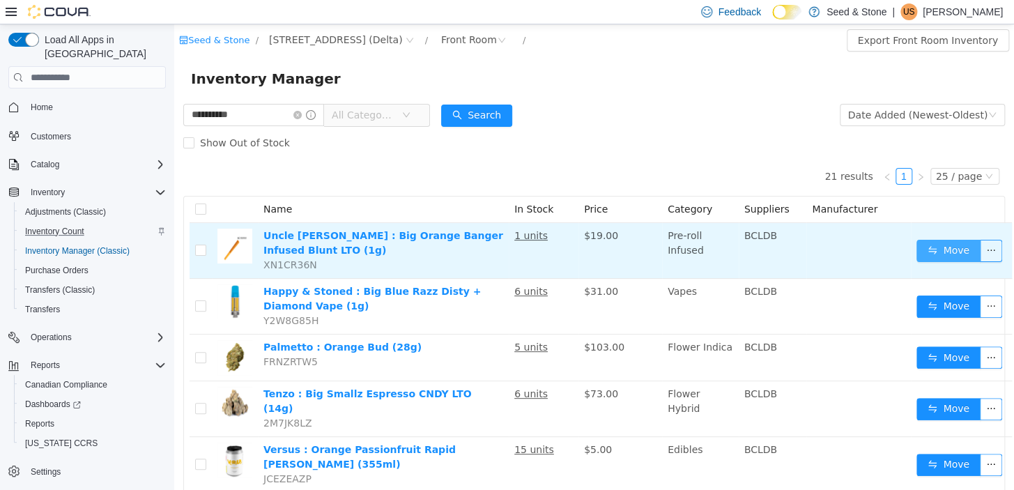
click at [941, 256] on button "Move" at bounding box center [948, 251] width 64 height 22
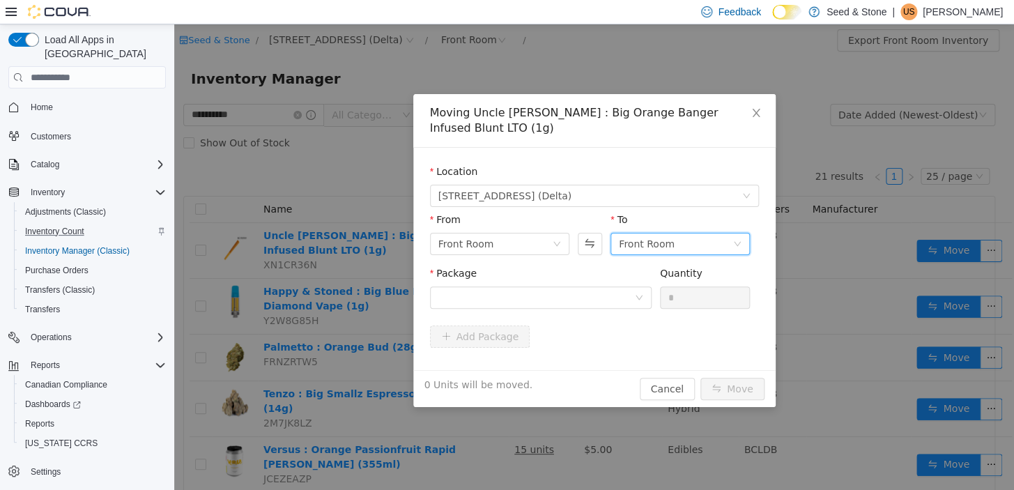
click at [712, 233] on div "Front Room" at bounding box center [676, 243] width 114 height 21
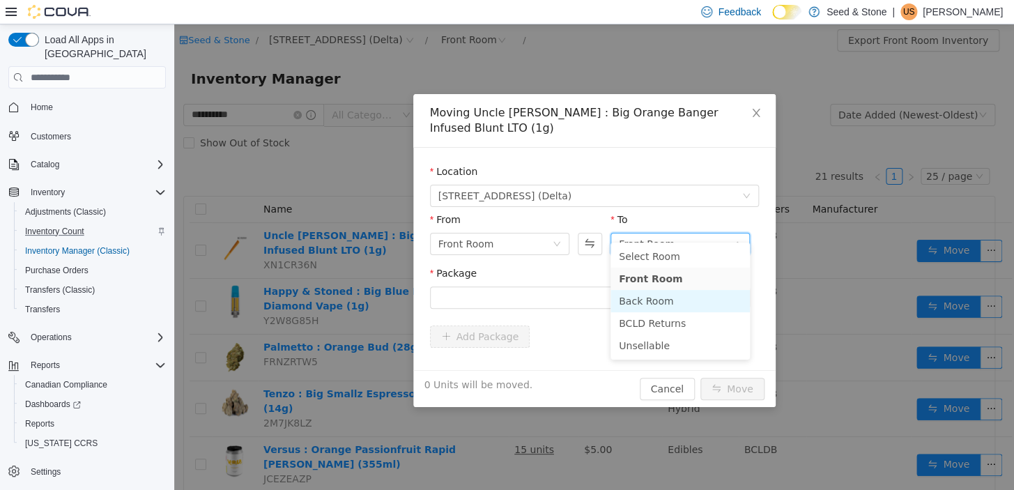
click at [665, 299] on li "Back Room" at bounding box center [679, 301] width 139 height 22
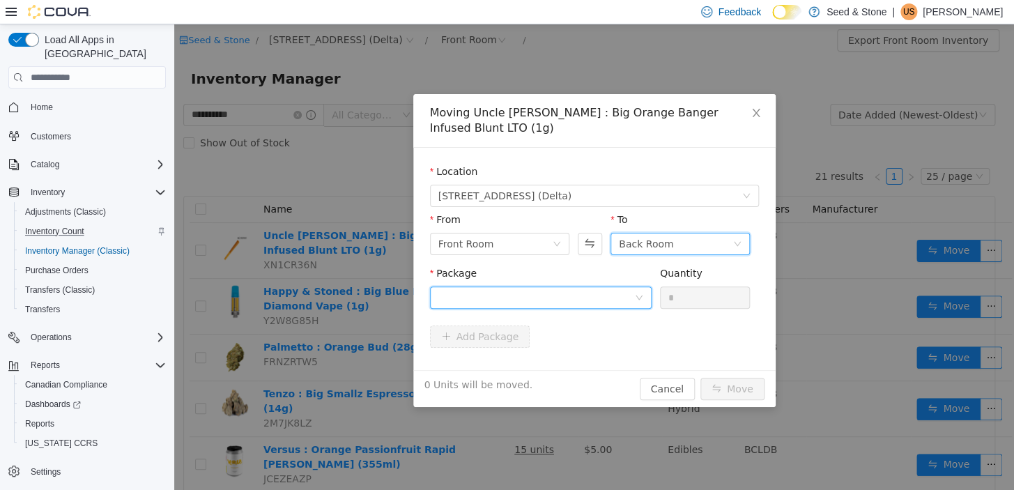
click at [558, 287] on div at bounding box center [536, 297] width 196 height 21
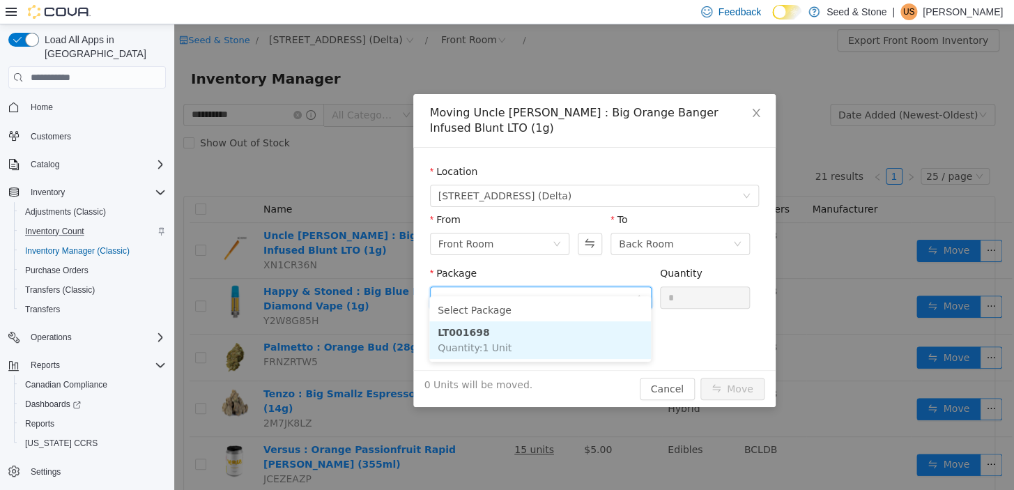
click at [541, 342] on li "LT001698 Quantity : 1 Unit" at bounding box center [540, 340] width 222 height 38
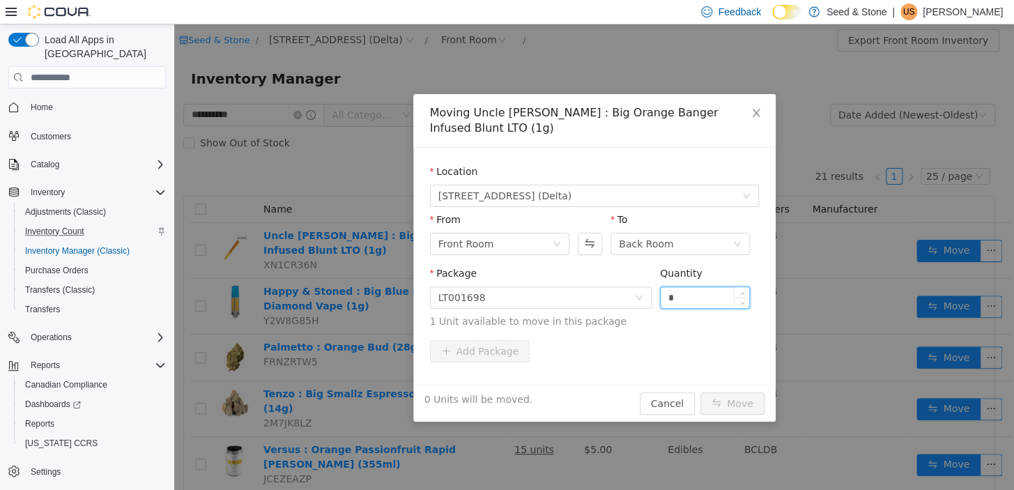
click at [701, 287] on input "*" at bounding box center [705, 297] width 89 height 21
type input "*"
click at [714, 403] on div "1 Unit will be moved. Cancel Move" at bounding box center [594, 403] width 362 height 37
click at [716, 399] on div "1 Unit will be moved. Cancel Move" at bounding box center [594, 403] width 362 height 37
click at [718, 392] on button "Move" at bounding box center [732, 403] width 64 height 22
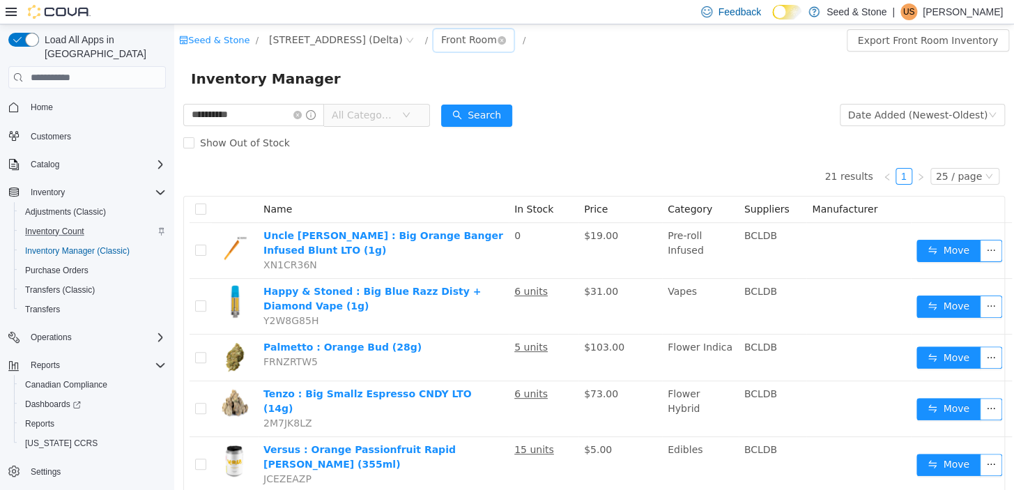
click at [441, 44] on div "Front Room" at bounding box center [469, 39] width 56 height 21
click at [435, 107] on li "Back Room" at bounding box center [436, 113] width 84 height 22
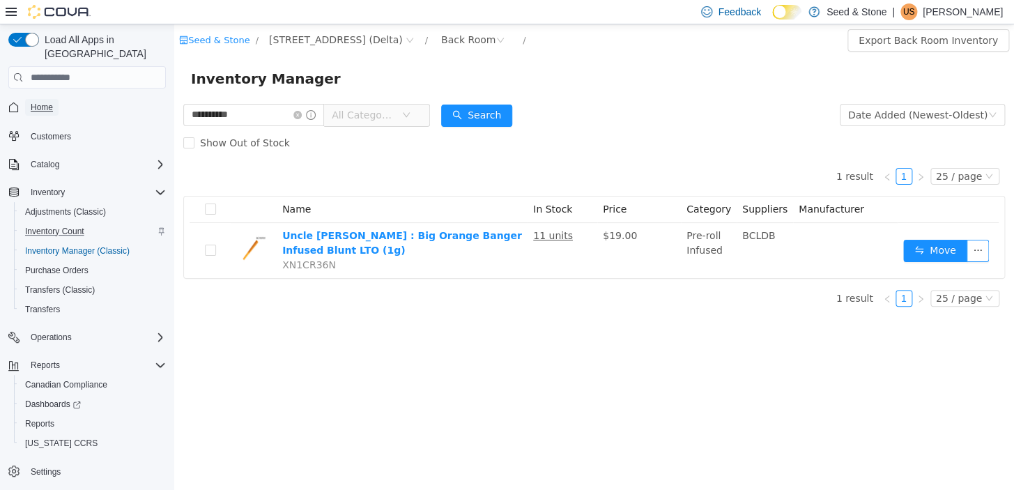
click at [35, 102] on span "Home" at bounding box center [42, 107] width 22 height 11
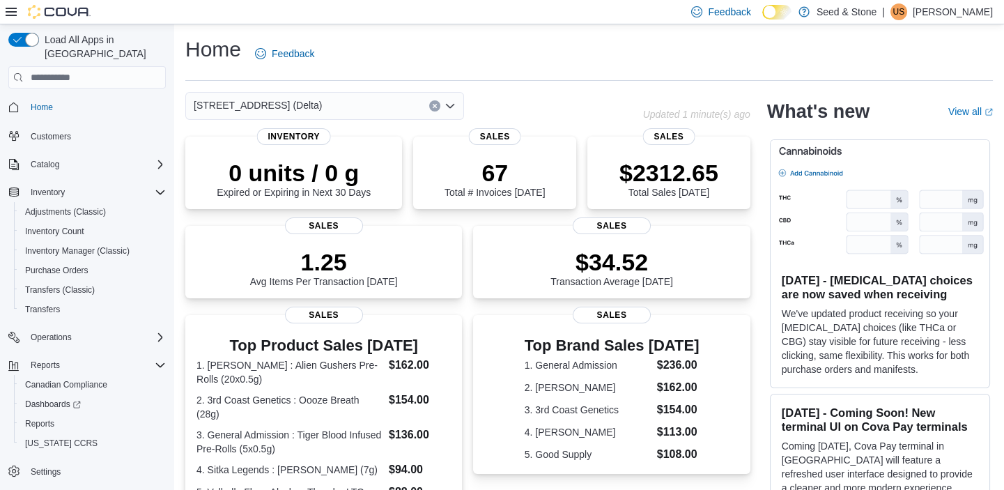
click at [371, 92] on div "[STREET_ADDRESS] (Delta)" at bounding box center [324, 106] width 279 height 28
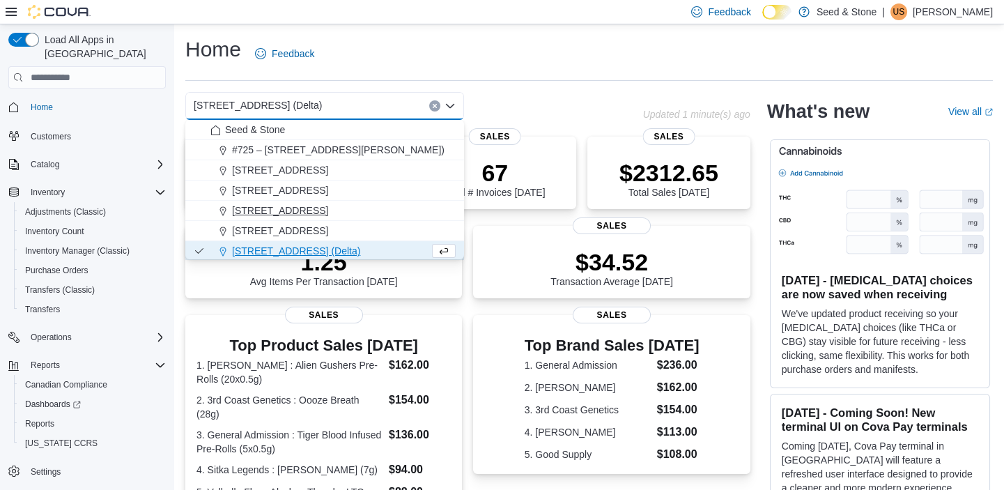
click at [309, 201] on button "[STREET_ADDRESS]" at bounding box center [324, 211] width 279 height 20
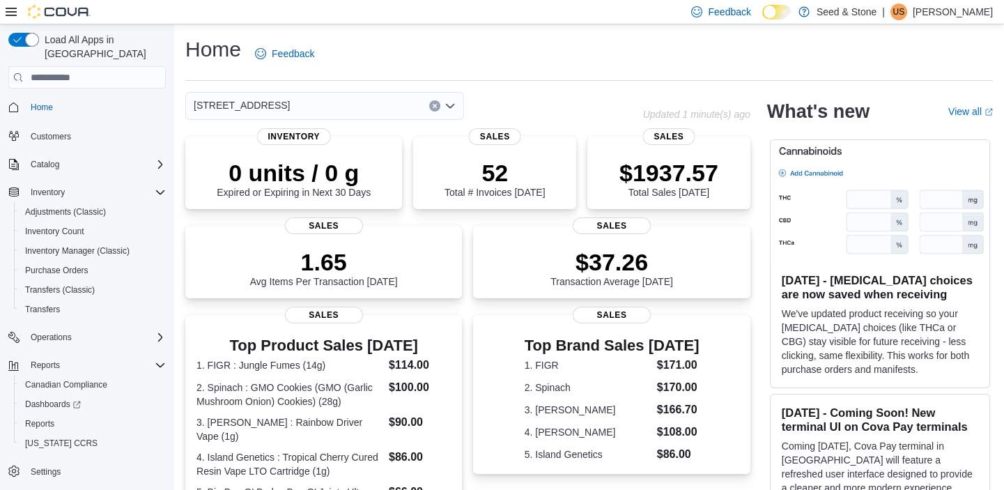
click at [335, 101] on div "[STREET_ADDRESS]" at bounding box center [324, 106] width 279 height 28
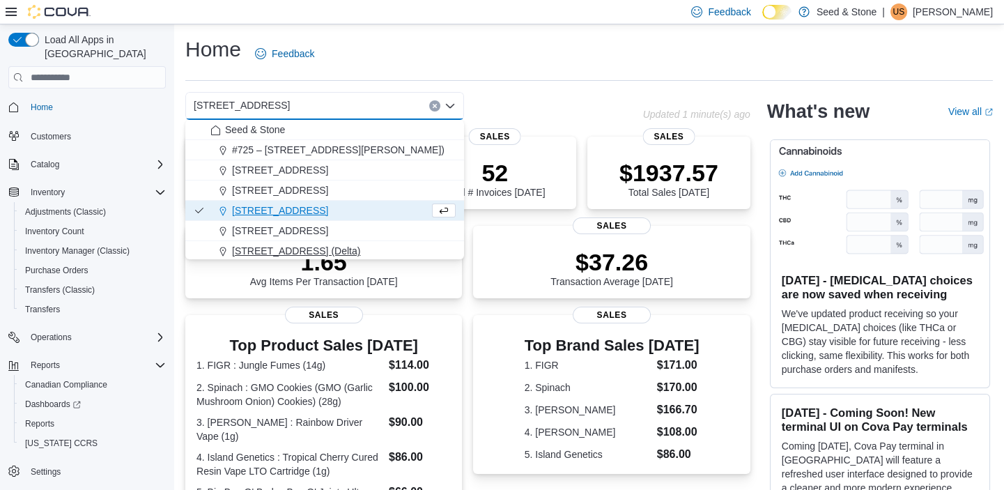
click at [318, 245] on span "[STREET_ADDRESS] (Delta)" at bounding box center [296, 251] width 128 height 14
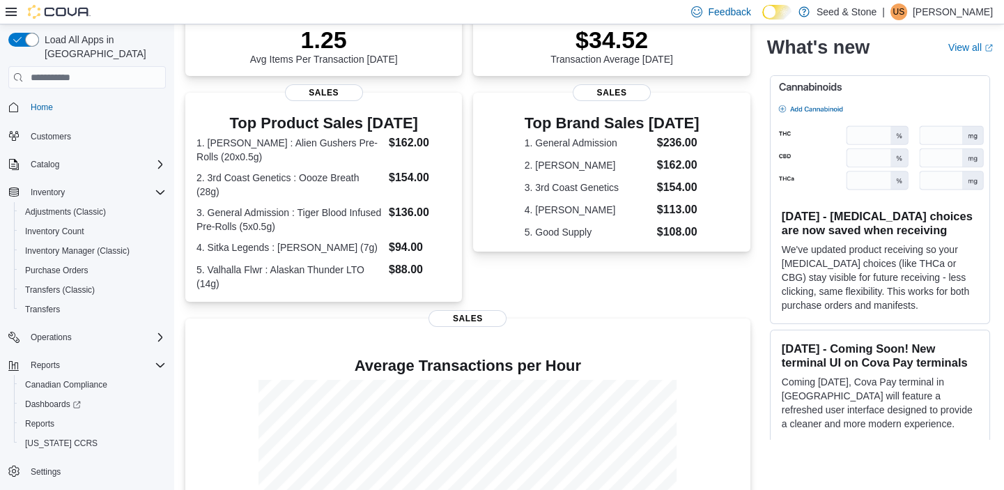
scroll to position [332, 0]
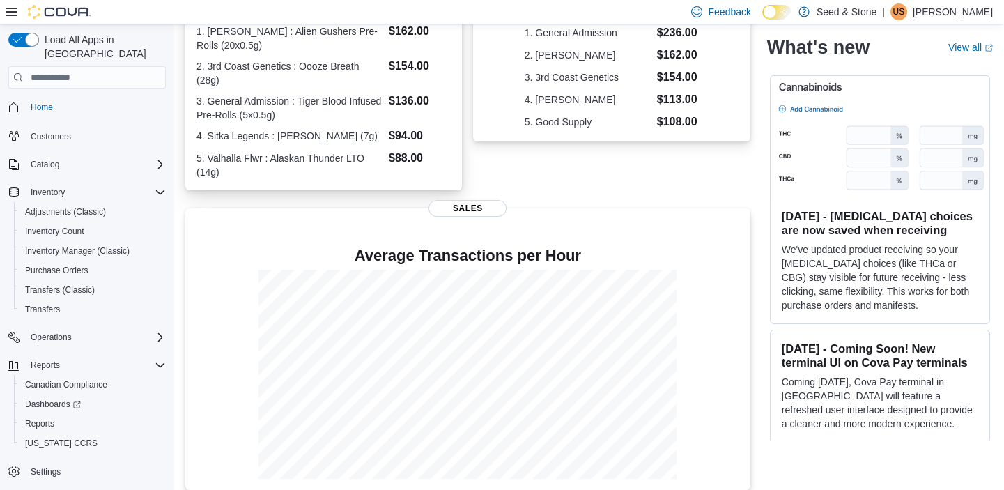
click at [394, 96] on dd "$136.00" at bounding box center [420, 101] width 62 height 17
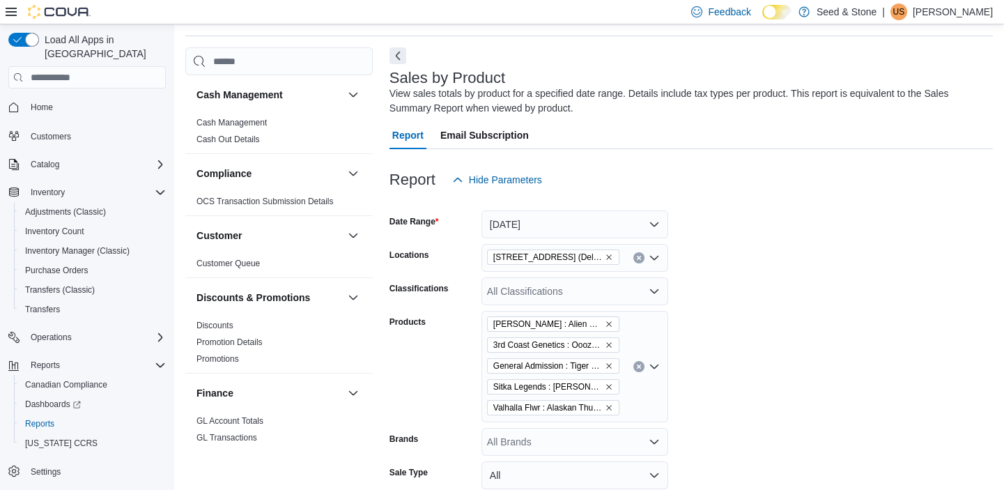
scroll to position [47, 0]
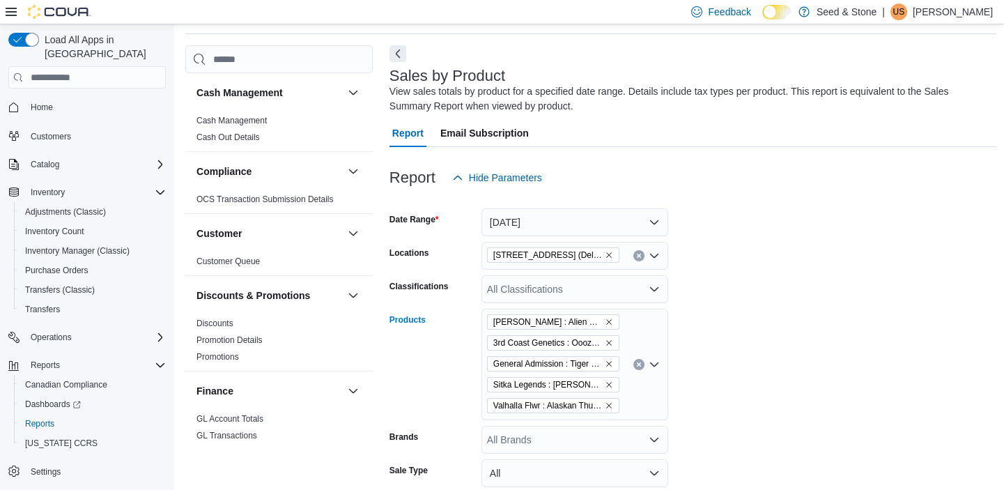
click at [643, 361] on button "Clear input" at bounding box center [638, 364] width 11 height 11
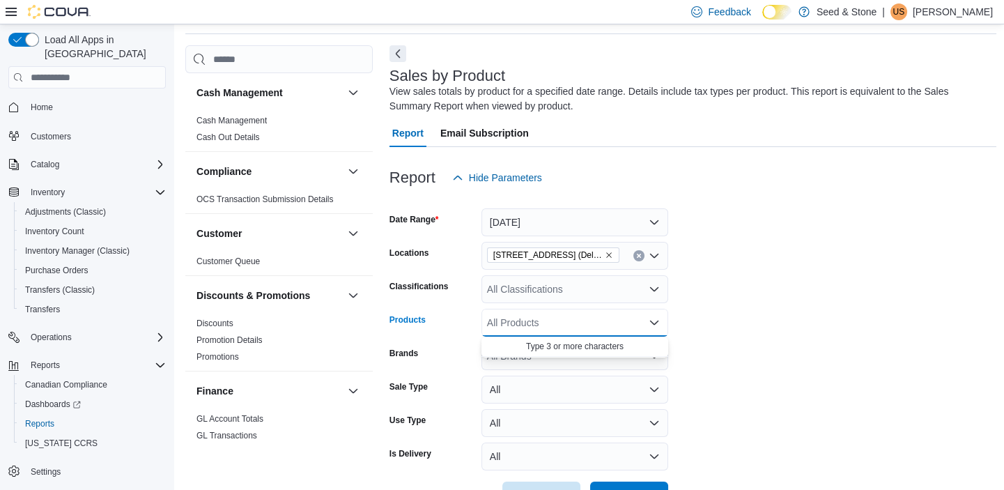
click at [732, 285] on form "Date Range [DATE] Locations [STREET_ADDRESS] (Delta) Classifications All Classi…" at bounding box center [693, 351] width 607 height 318
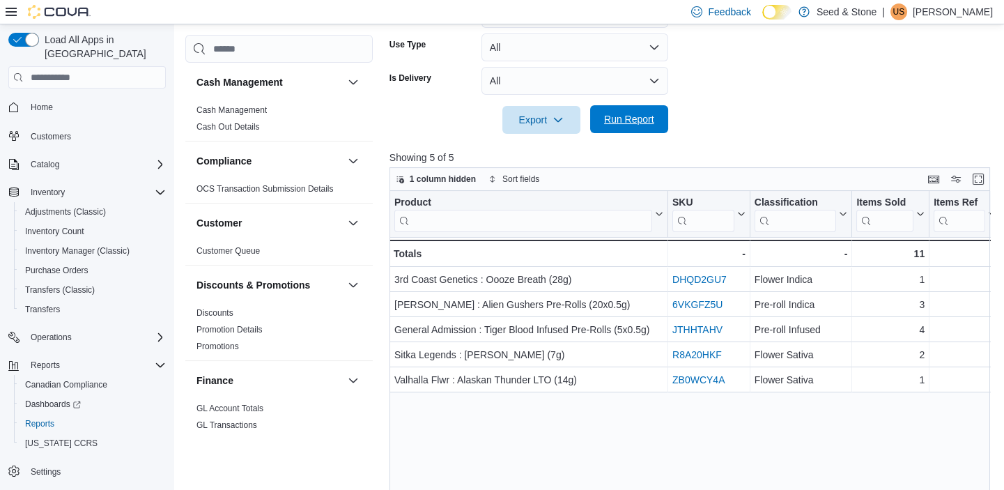
click at [645, 126] on span "Run Report" at bounding box center [629, 119] width 61 height 28
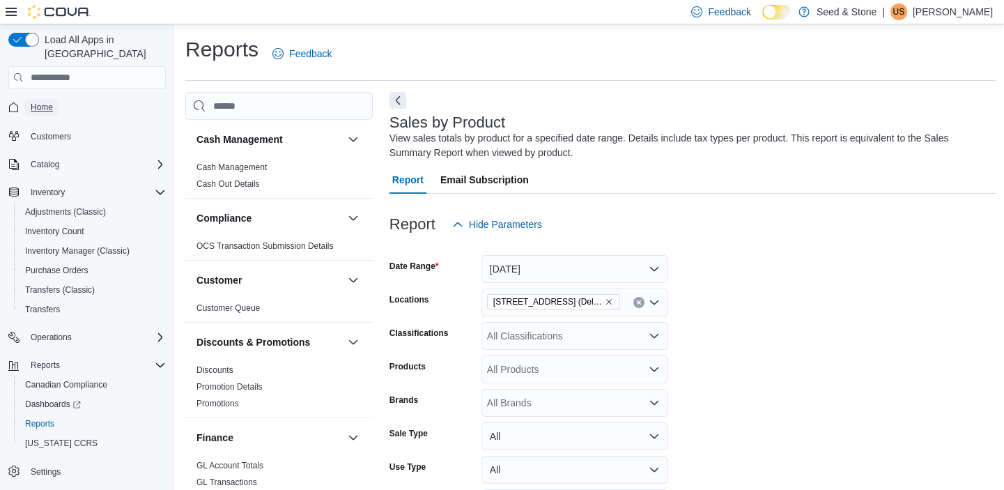
click at [49, 102] on span "Home" at bounding box center [42, 107] width 22 height 11
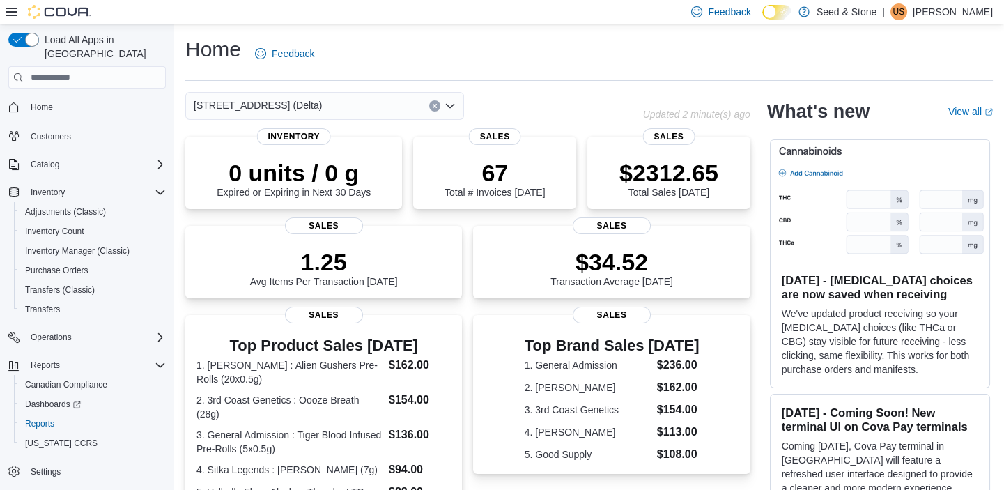
click at [452, 105] on icon "Open list of options" at bounding box center [450, 105] width 11 height 11
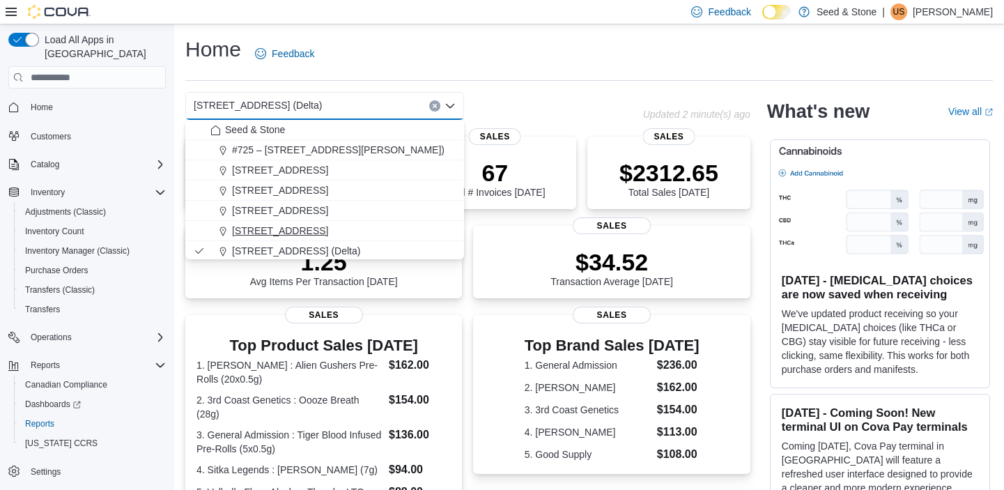
click at [328, 227] on span "[STREET_ADDRESS]" at bounding box center [280, 231] width 96 height 14
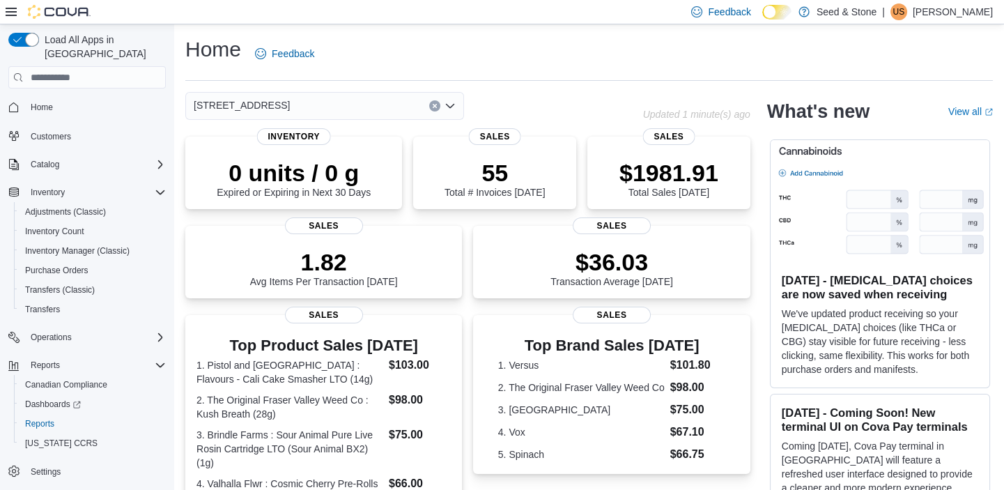
click at [451, 107] on icon "Open list of options" at bounding box center [450, 106] width 8 height 4
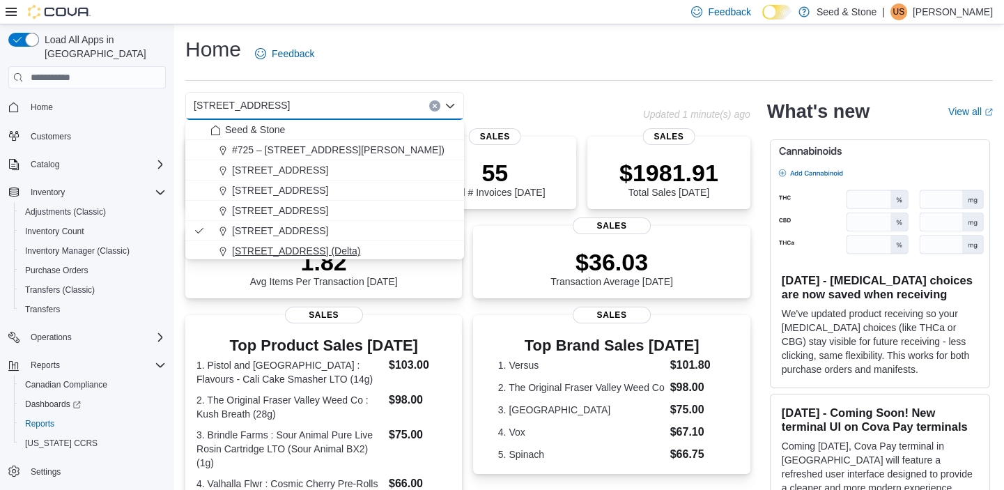
click at [314, 247] on span "[STREET_ADDRESS] (Delta)" at bounding box center [296, 251] width 128 height 14
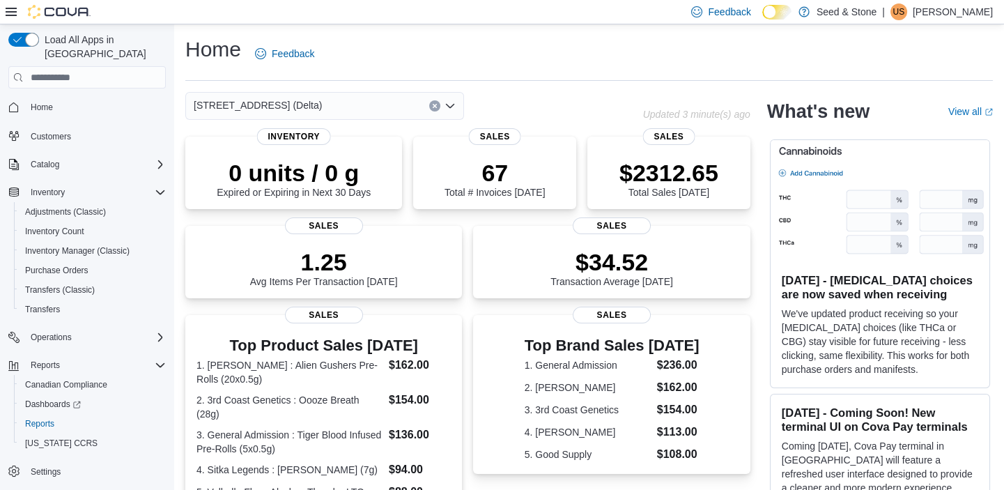
click at [452, 106] on icon "Open list of options" at bounding box center [450, 106] width 8 height 4
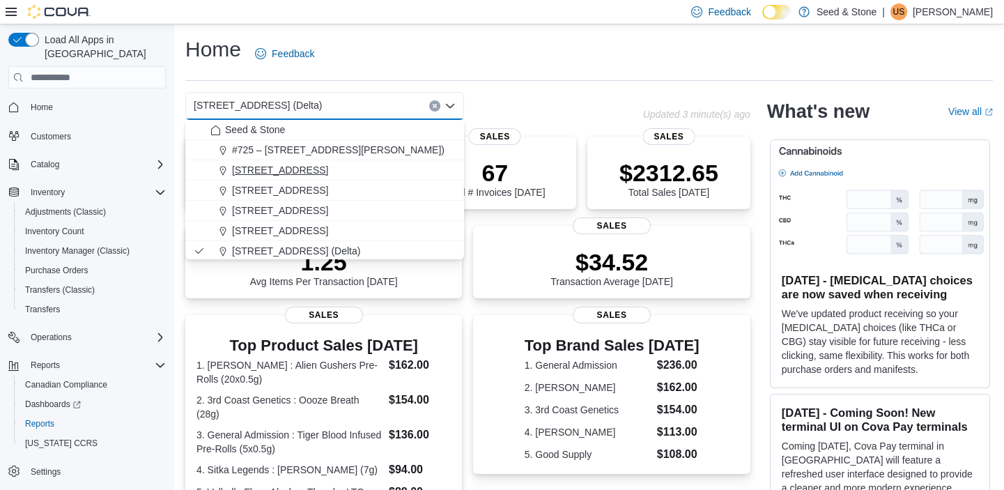
click at [300, 166] on span "[STREET_ADDRESS]" at bounding box center [280, 170] width 96 height 14
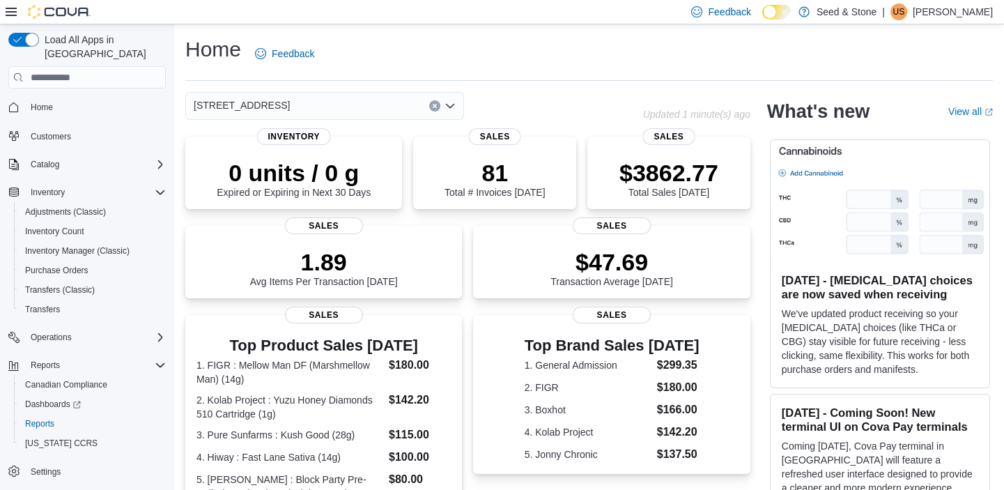
click at [452, 103] on icon "Open list of options" at bounding box center [450, 105] width 11 height 11
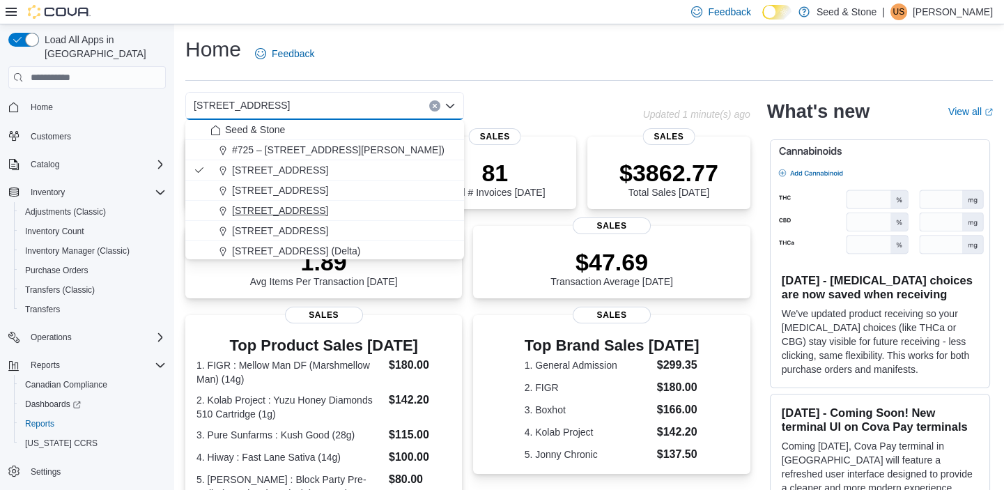
click at [316, 213] on span "[STREET_ADDRESS]" at bounding box center [280, 210] width 96 height 14
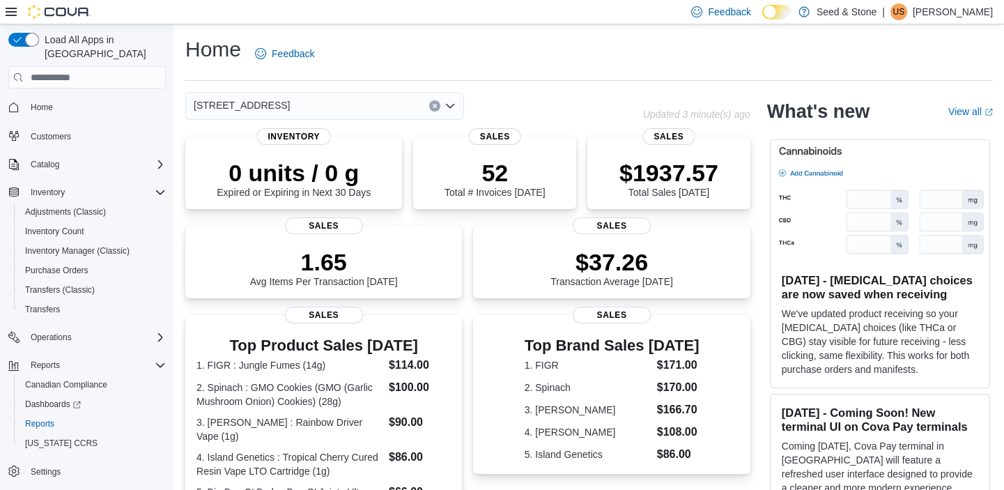
click at [449, 104] on icon "Open list of options" at bounding box center [450, 105] width 11 height 11
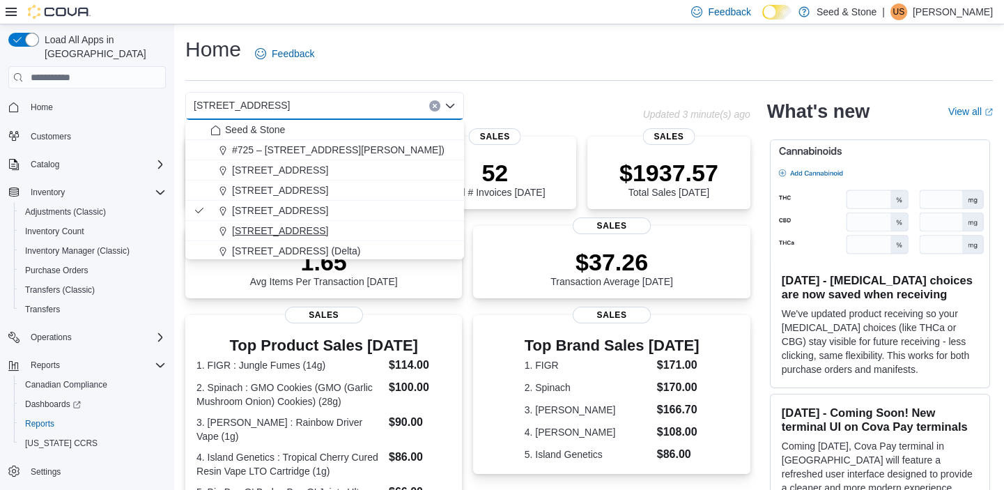
click at [320, 228] on span "590 Old Hope Princeton Way (Hope)" at bounding box center [280, 231] width 96 height 14
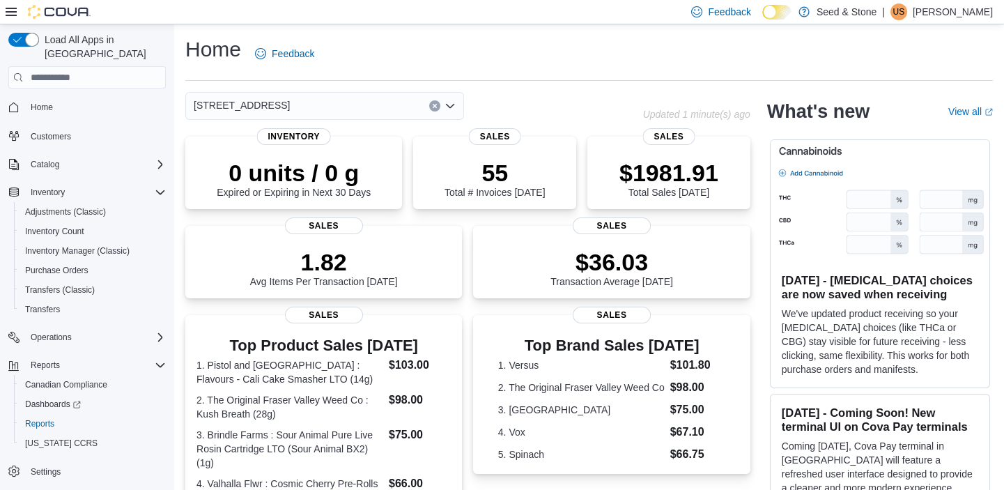
click at [452, 105] on icon "Open list of options" at bounding box center [450, 105] width 11 height 11
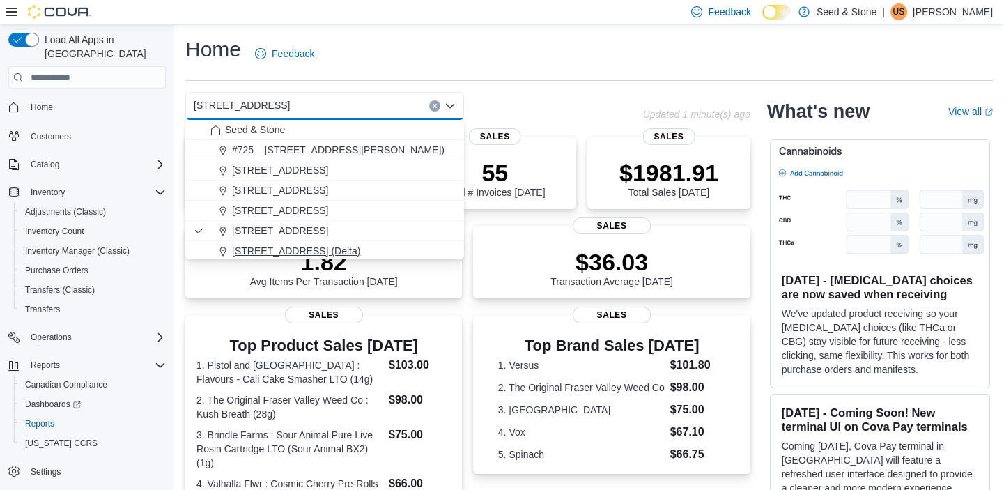
click at [325, 251] on span "[STREET_ADDRESS] (Delta)" at bounding box center [296, 251] width 128 height 14
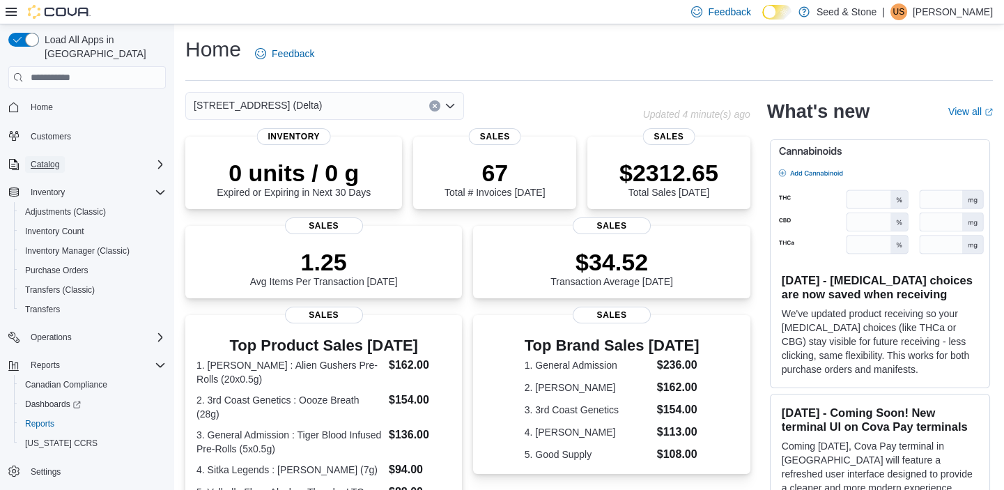
click at [44, 159] on span "Catalog" at bounding box center [45, 164] width 29 height 11
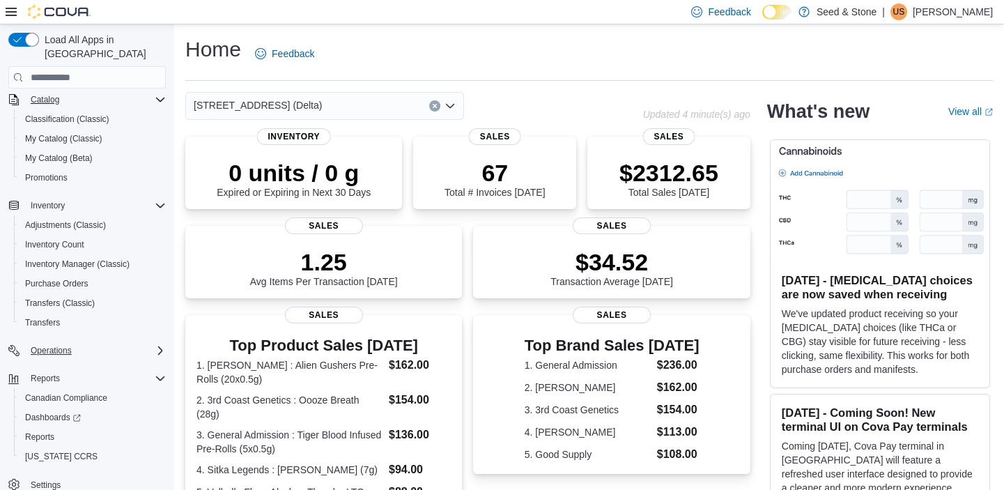
scroll to position [66, 0]
click at [49, 344] on span "Operations" at bounding box center [51, 349] width 41 height 11
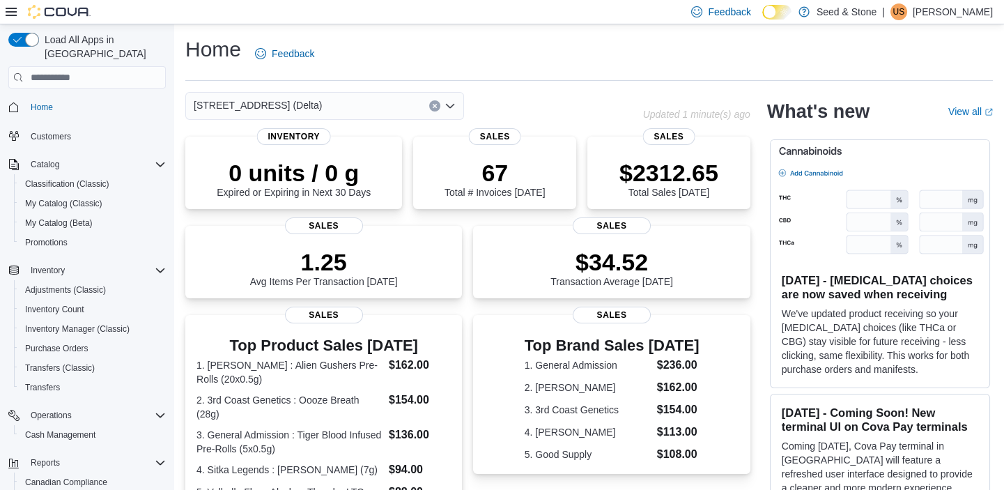
click at [356, 100] on div "[STREET_ADDRESS] (Delta)" at bounding box center [324, 106] width 279 height 28
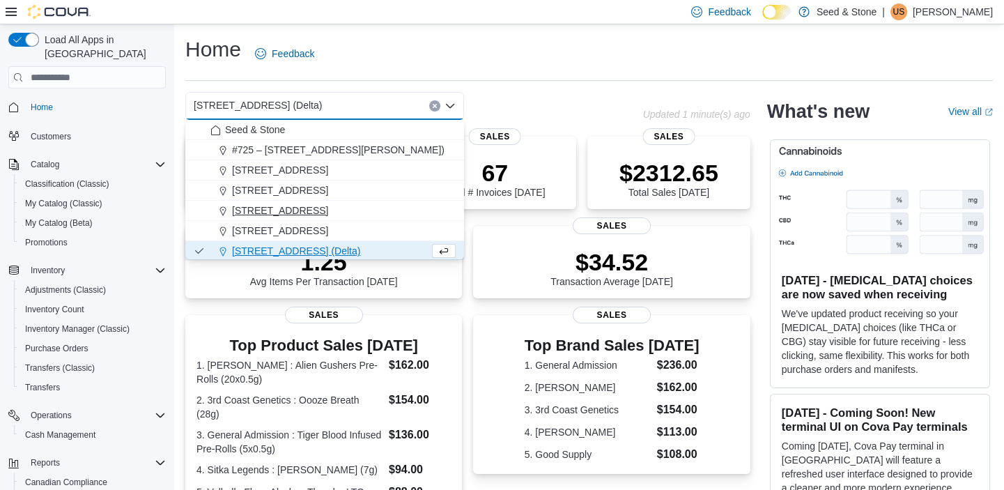
click at [328, 216] on span "512 Young Drive (Coquitlam)" at bounding box center [280, 210] width 96 height 14
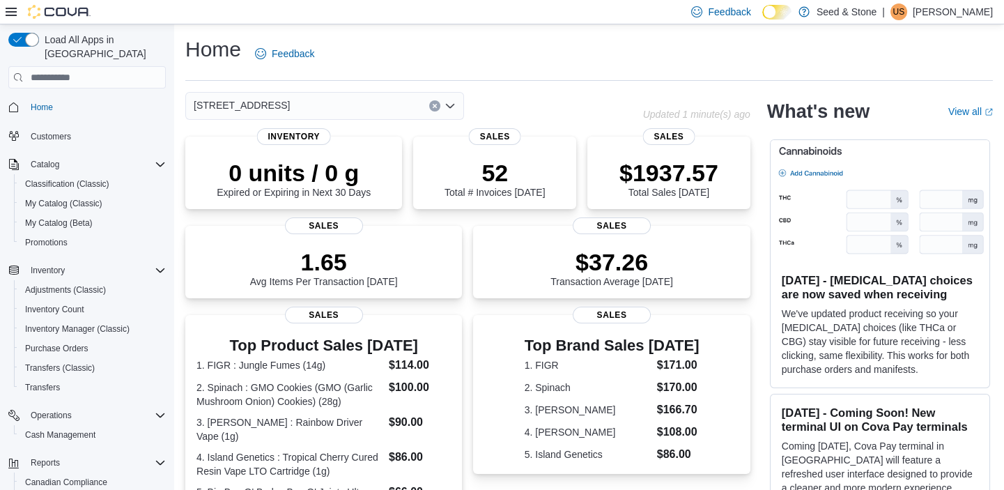
click at [355, 98] on div "512 Young Drive (Coquitlam)" at bounding box center [324, 106] width 279 height 28
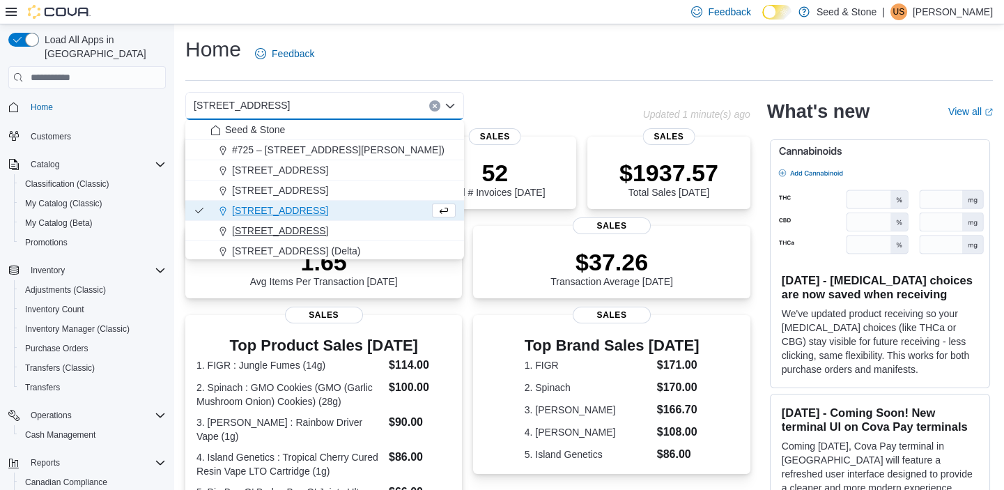
click at [321, 225] on span "590 Old Hope Princeton Way (Hope)" at bounding box center [280, 231] width 96 height 14
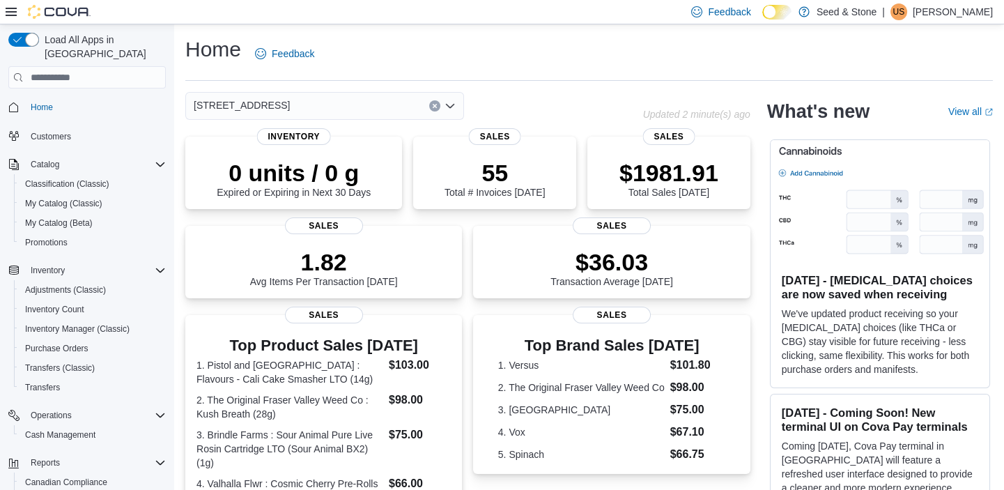
click at [380, 106] on div "590 Old Hope Princeton Way (Hope)" at bounding box center [324, 106] width 279 height 28
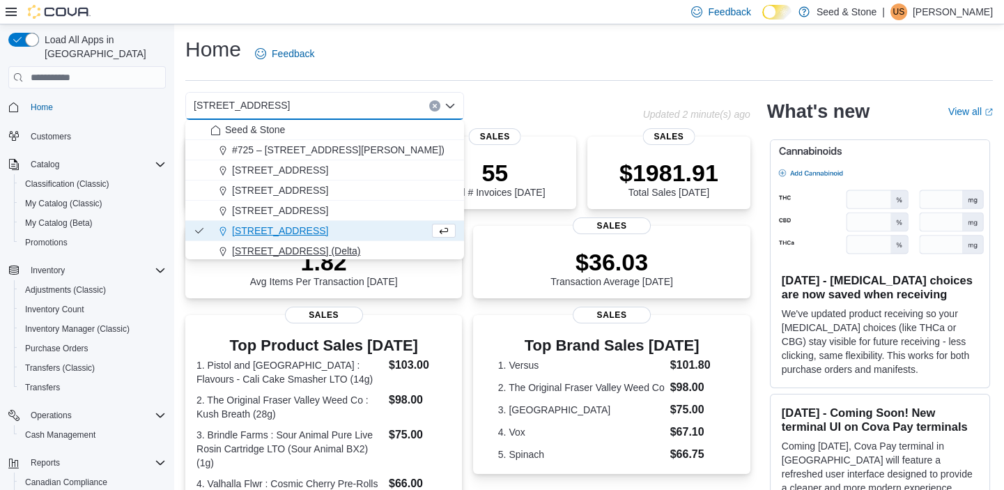
click at [333, 252] on span "[STREET_ADDRESS] (Delta)" at bounding box center [296, 251] width 128 height 14
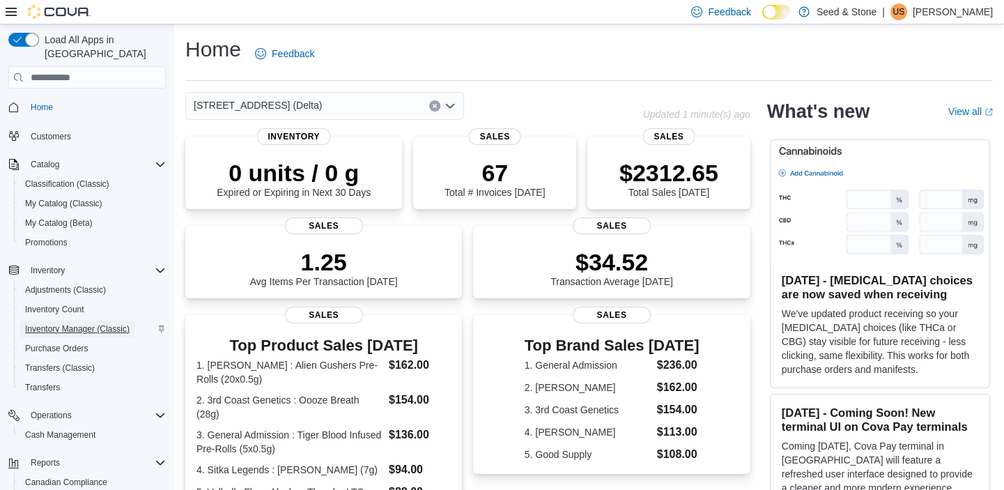
click at [96, 323] on span "Inventory Manager (Classic)" at bounding box center [77, 328] width 105 height 11
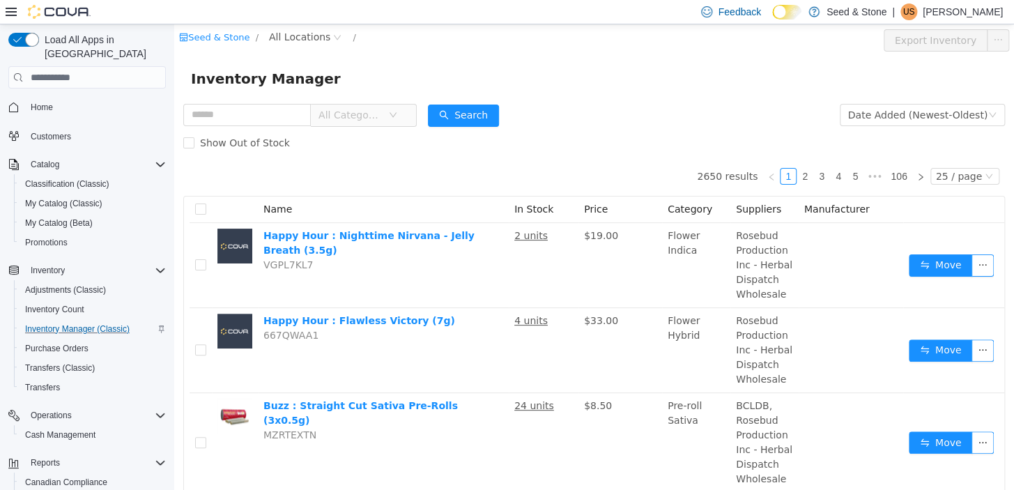
click at [382, 110] on span "All Categories" at bounding box center [349, 115] width 63 height 14
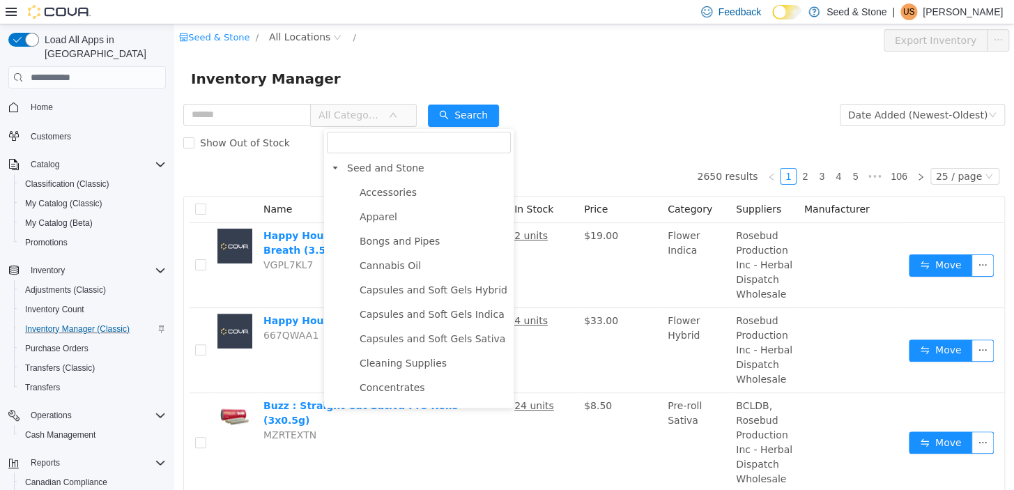
click at [368, 117] on span "All Categories" at bounding box center [349, 115] width 63 height 14
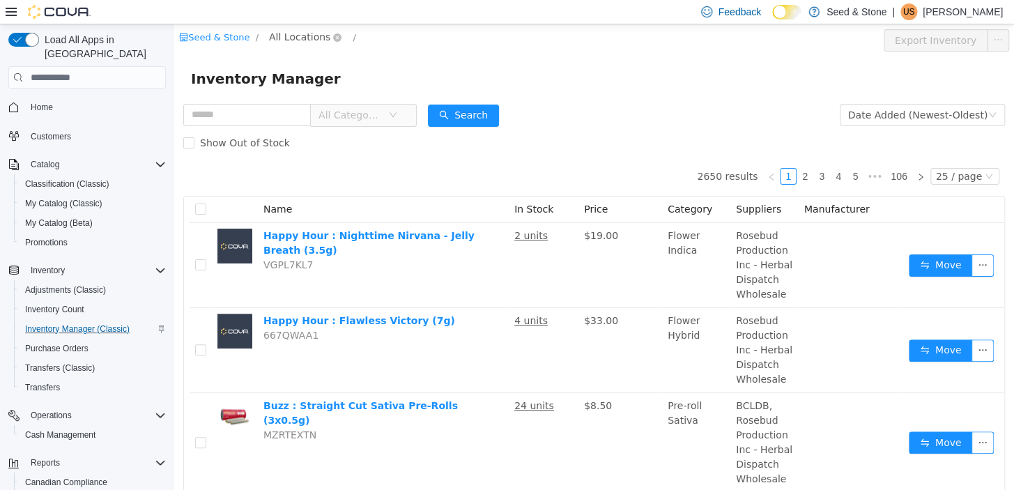
click at [293, 31] on span "All Locations" at bounding box center [299, 36] width 61 height 15
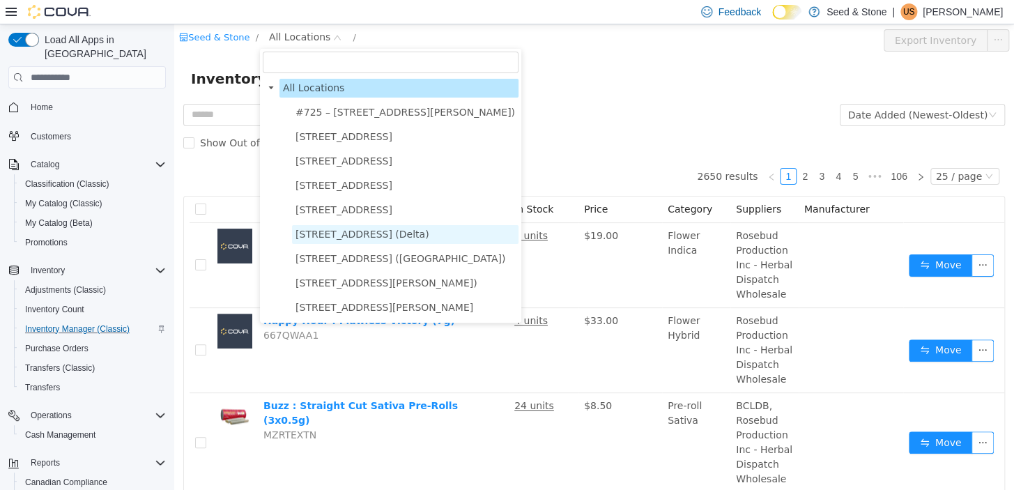
click at [361, 239] on span "[STREET_ADDRESS] (Delta)" at bounding box center [362, 234] width 134 height 11
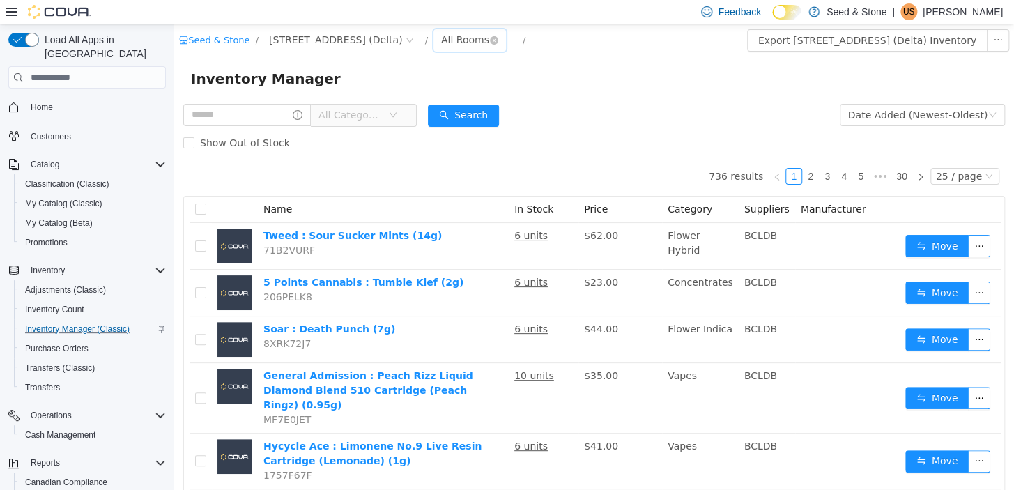
click at [441, 44] on div "All Rooms" at bounding box center [465, 39] width 48 height 21
click at [414, 117] on li "Back Room" at bounding box center [436, 113] width 84 height 22
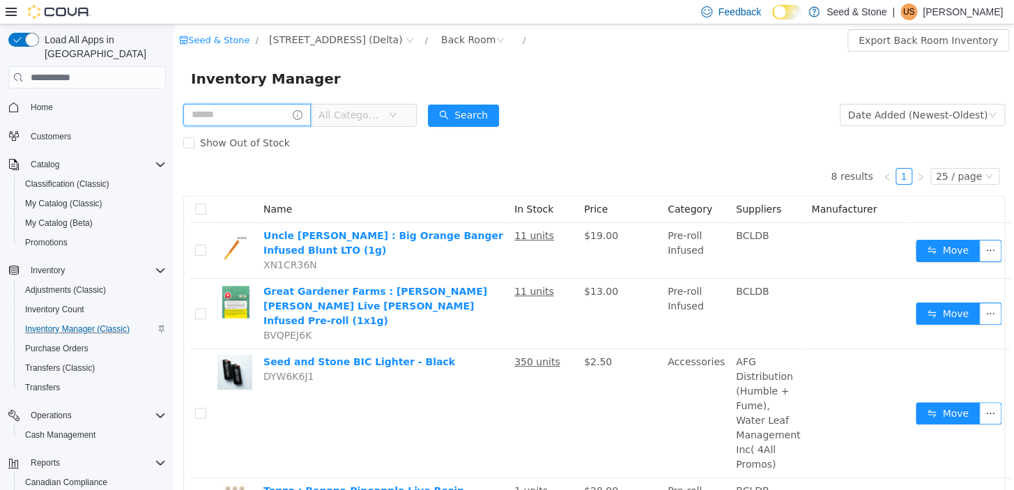
click at [268, 110] on input "text" at bounding box center [247, 115] width 128 height 22
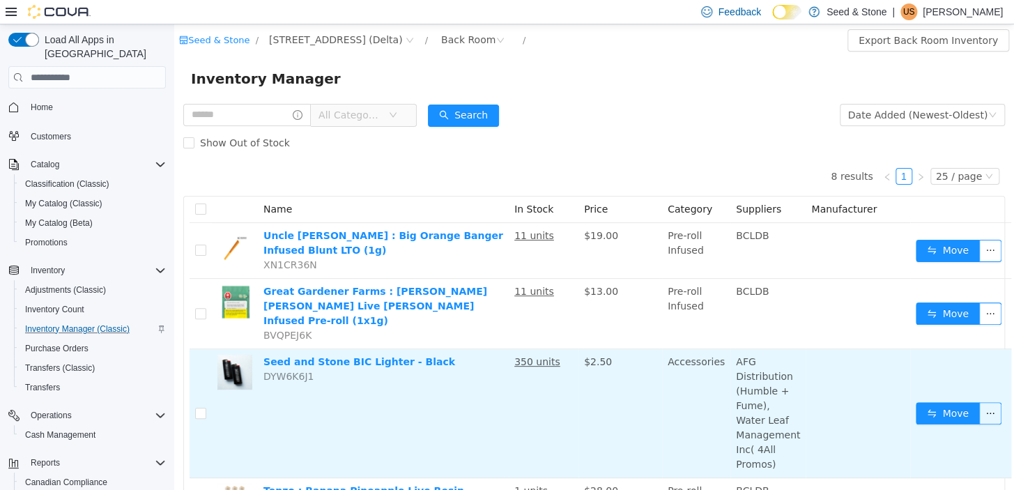
click at [477, 349] on td "Seed and Stone BIC Lighter - Black DYW6K6J1" at bounding box center [383, 413] width 251 height 129
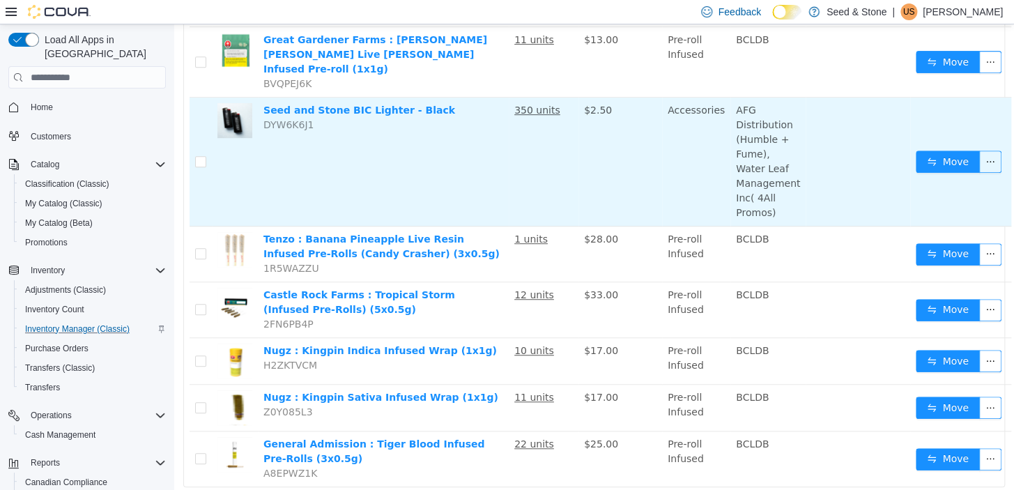
scroll to position [265, 0]
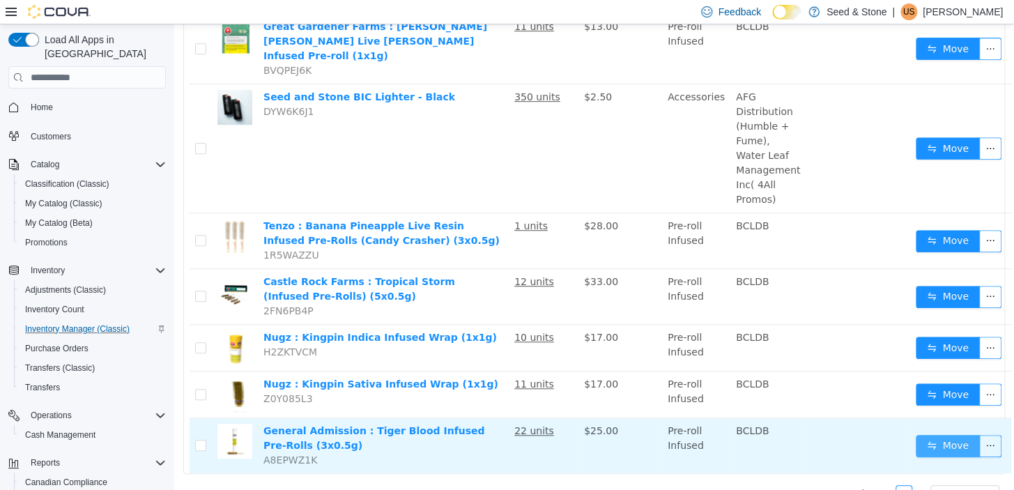
click at [928, 435] on button "Move" at bounding box center [948, 446] width 64 height 22
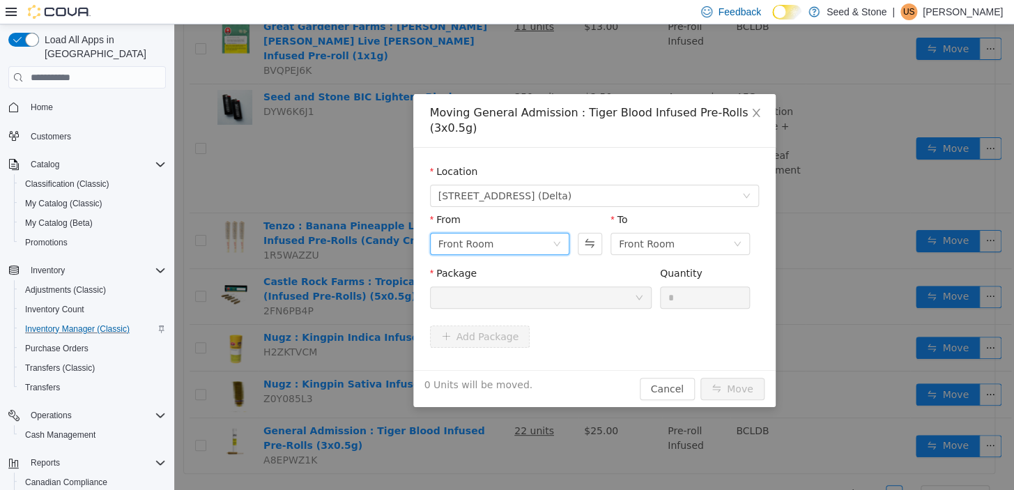
click at [541, 250] on div "Front Room" at bounding box center [495, 243] width 114 height 21
click at [532, 293] on li "Front Room" at bounding box center [498, 295] width 139 height 22
click at [639, 244] on div "Front Room" at bounding box center [647, 243] width 56 height 21
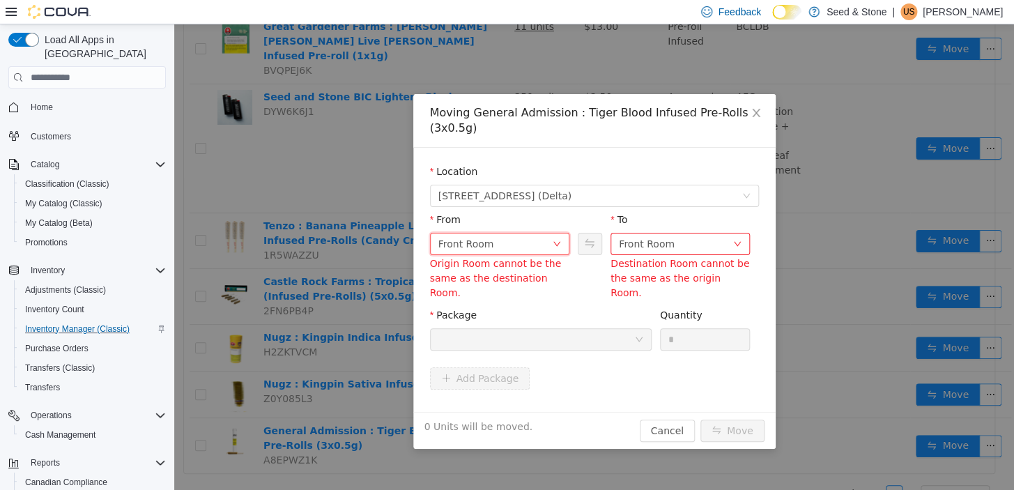
click at [521, 243] on div "Front Room" at bounding box center [495, 243] width 114 height 21
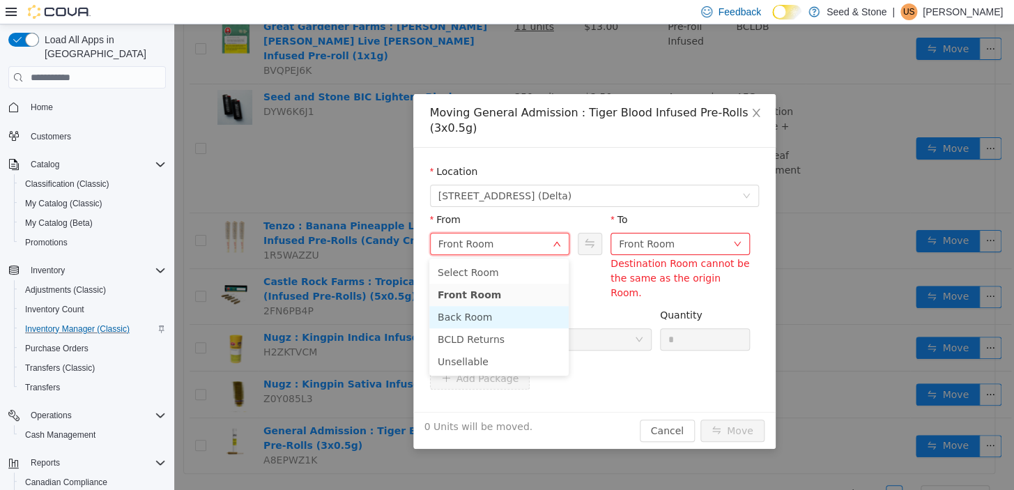
click at [507, 306] on li "Back Room" at bounding box center [498, 317] width 139 height 22
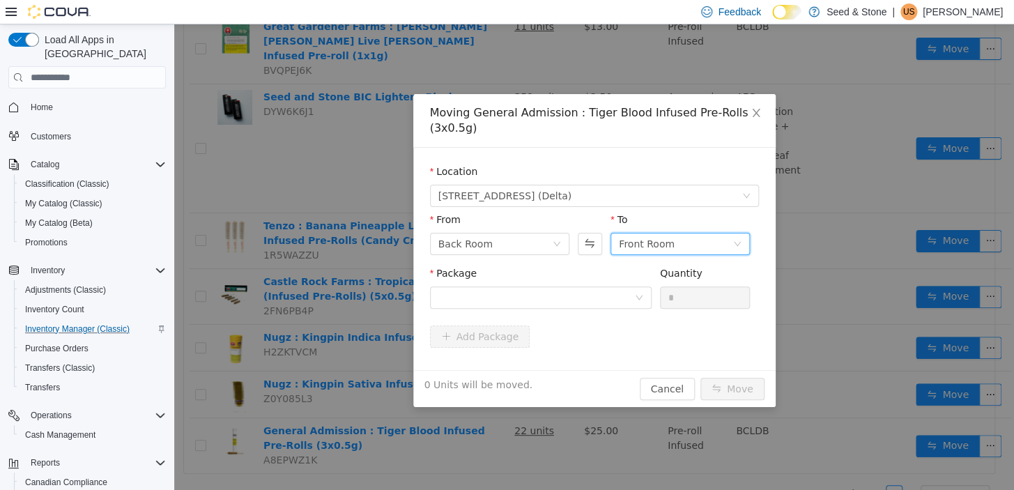
click at [672, 250] on div "Front Room" at bounding box center [676, 243] width 114 height 21
click at [505, 284] on div "Package" at bounding box center [541, 276] width 222 height 20
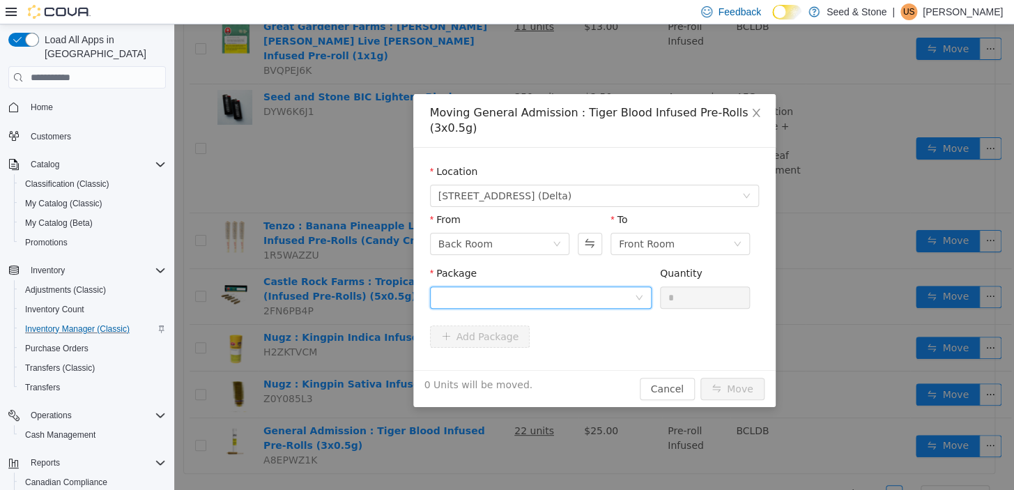
click at [500, 300] on div at bounding box center [536, 297] width 196 height 21
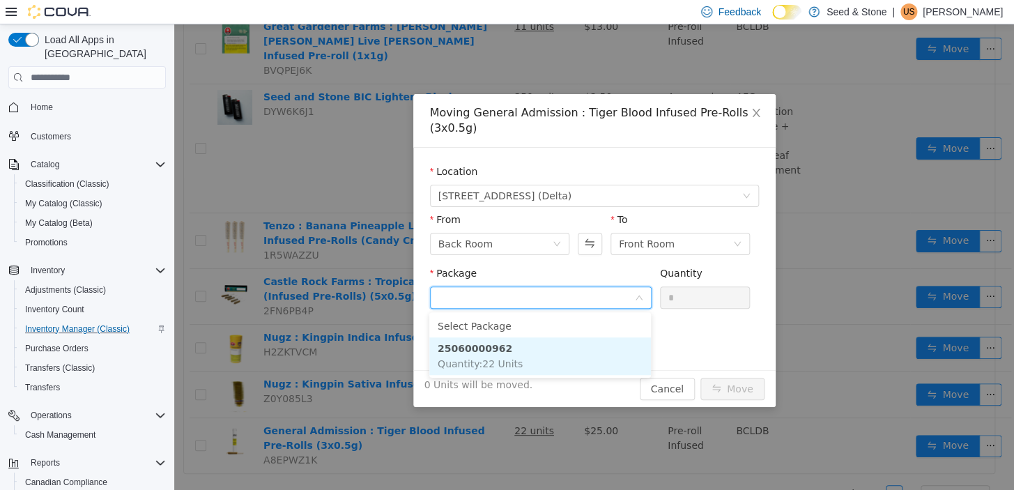
click at [494, 358] on span "Quantity : 22 Units" at bounding box center [480, 363] width 85 height 11
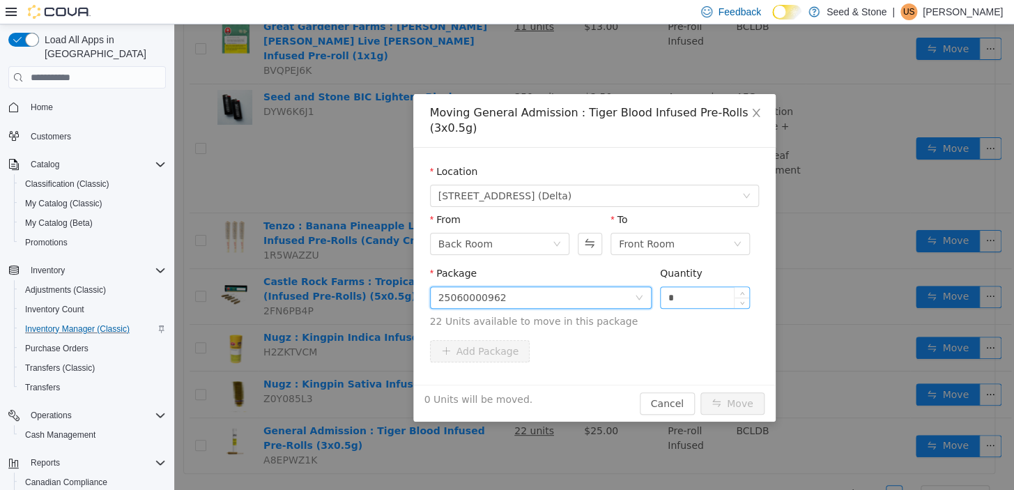
click at [673, 295] on input "*" at bounding box center [705, 297] width 89 height 21
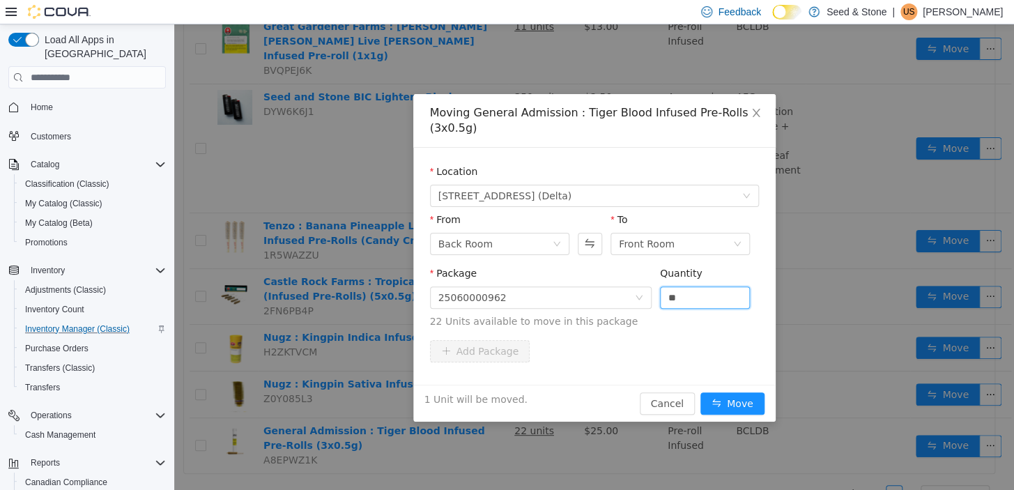
type input "*"
click at [736, 390] on div "1 Unit will be moved. Cancel Move" at bounding box center [594, 403] width 362 height 37
click at [735, 394] on button "Move" at bounding box center [732, 403] width 64 height 22
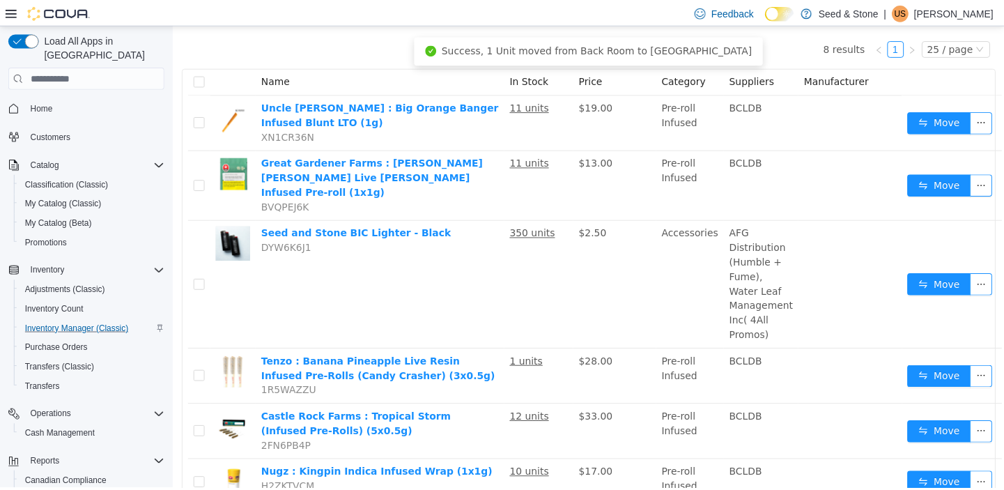
scroll to position [0, 0]
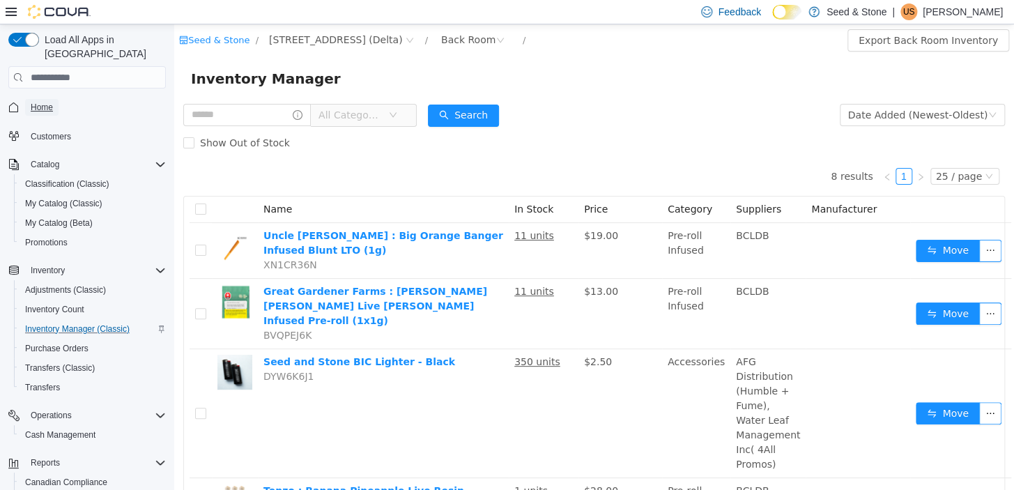
click at [52, 102] on span "Home" at bounding box center [42, 107] width 22 height 11
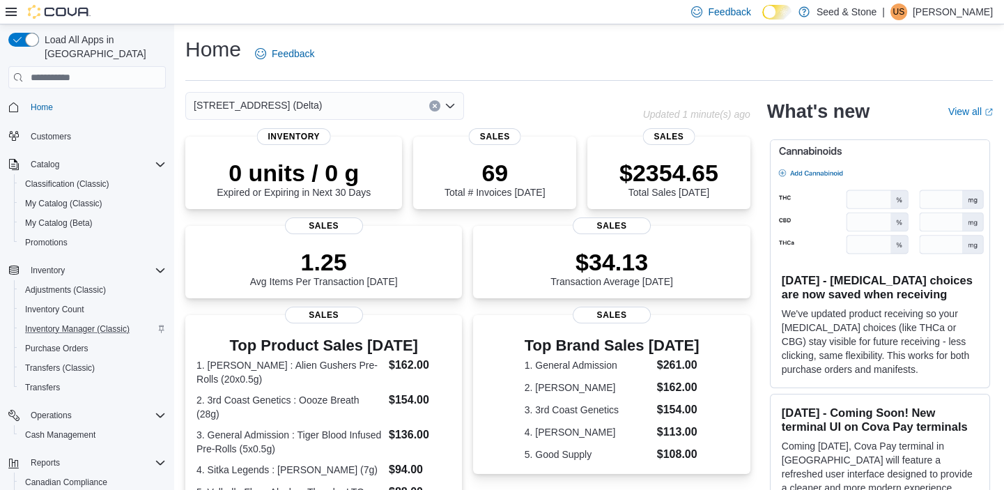
click at [354, 108] on div "[STREET_ADDRESS] (Delta)" at bounding box center [324, 106] width 279 height 28
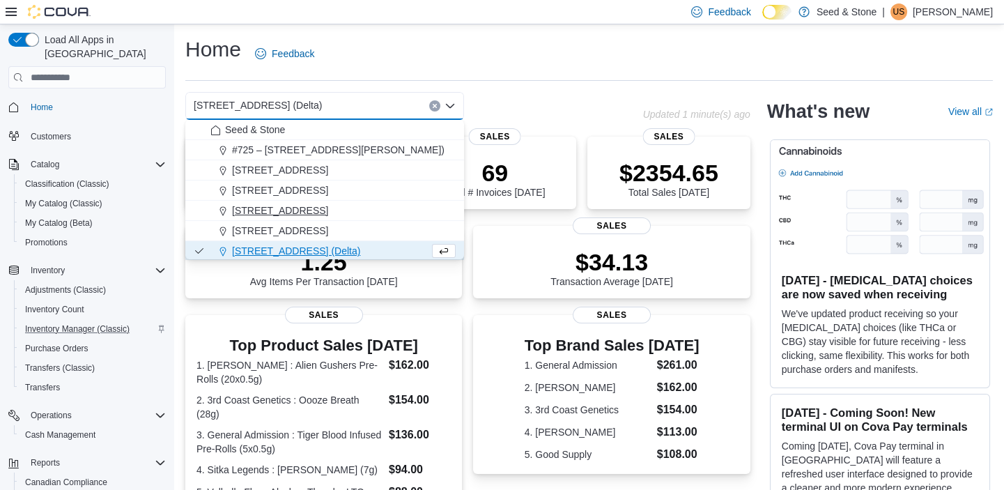
click at [328, 213] on span "512 Young Drive (Coquitlam)" at bounding box center [280, 210] width 96 height 14
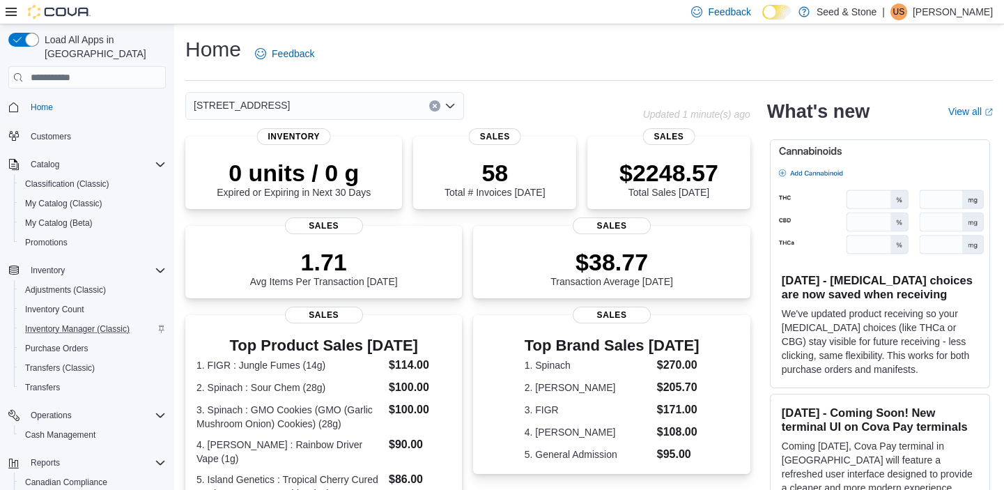
click at [360, 100] on div "512 Young Drive (Coquitlam) Combo box. Selected. 512 Young Drive (Coquitlam). P…" at bounding box center [324, 106] width 279 height 28
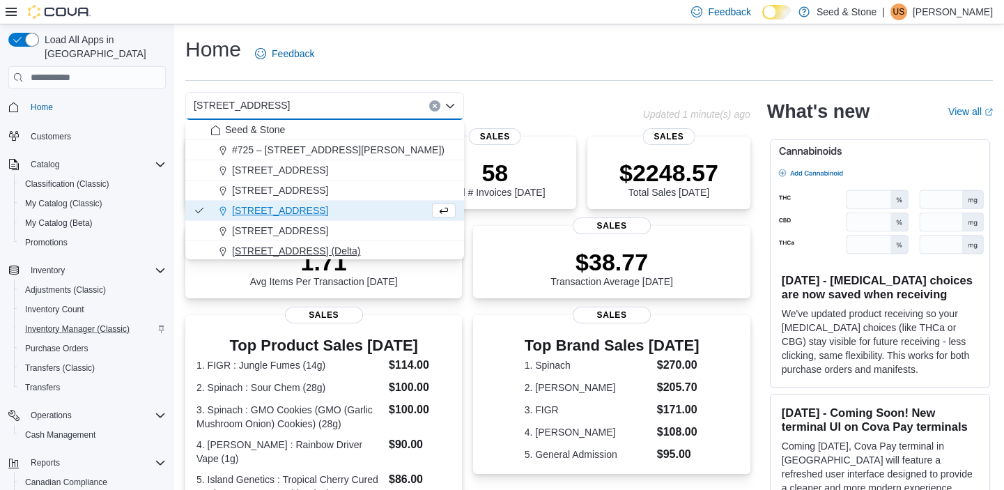
click at [330, 247] on span "[STREET_ADDRESS] (Delta)" at bounding box center [296, 251] width 128 height 14
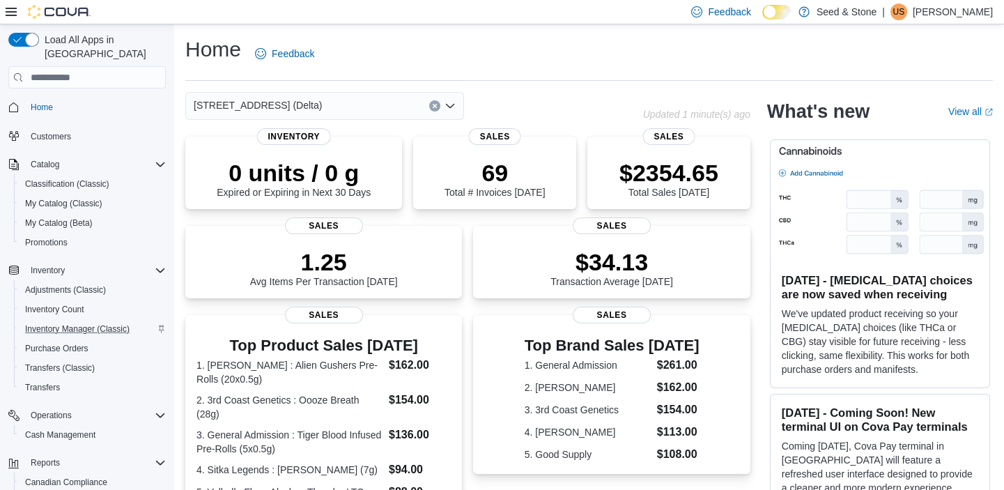
click at [341, 102] on div "616 Chester Rd. (Delta) Combo box. Selected. 616 Chester Rd. (Delta). Press Bac…" at bounding box center [324, 106] width 279 height 28
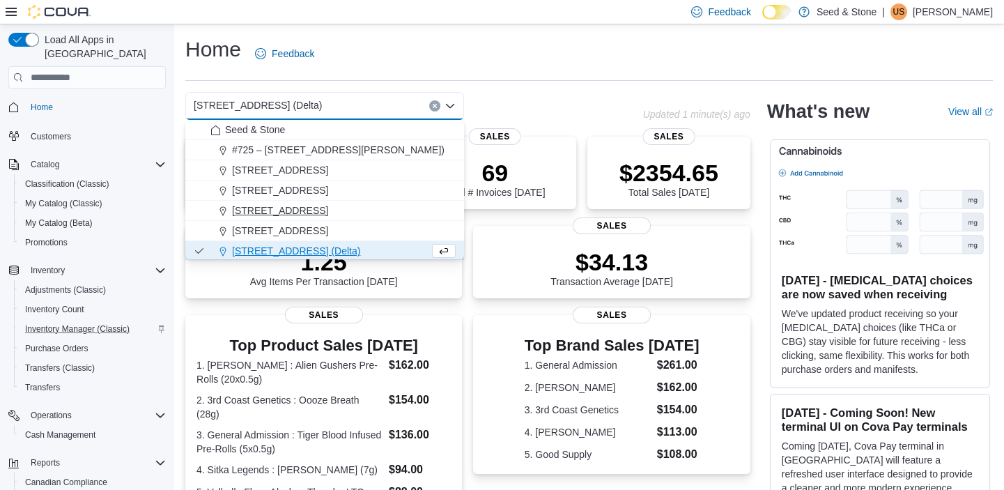
click at [328, 205] on span "512 Young Drive (Coquitlam)" at bounding box center [280, 210] width 96 height 14
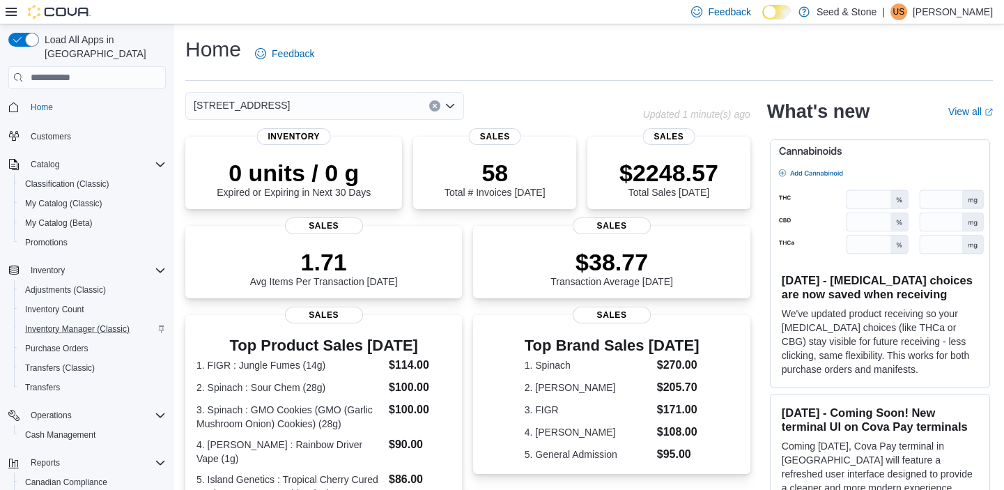
click at [334, 98] on div "512 Young Drive (Coquitlam) Combo box. Selected. 512 Young Drive (Coquitlam). P…" at bounding box center [324, 106] width 279 height 28
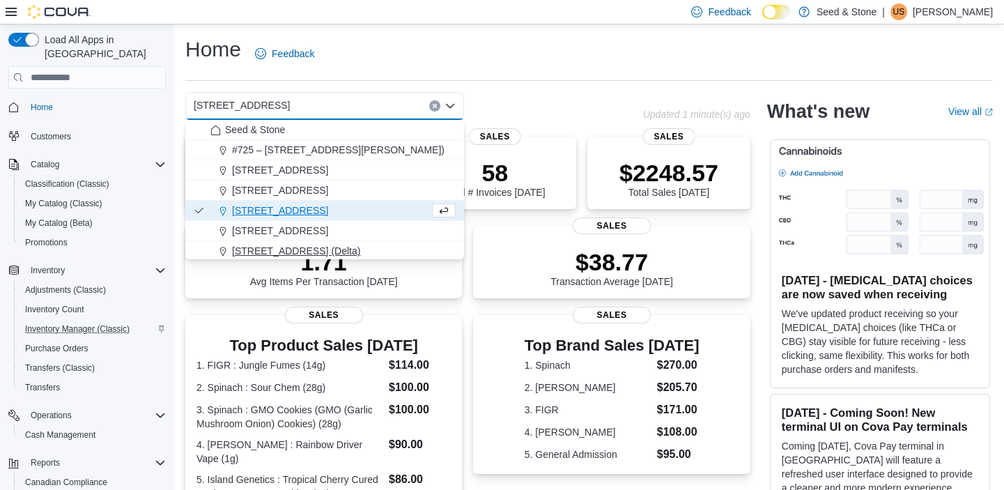
click at [323, 245] on span "[STREET_ADDRESS] (Delta)" at bounding box center [296, 251] width 128 height 14
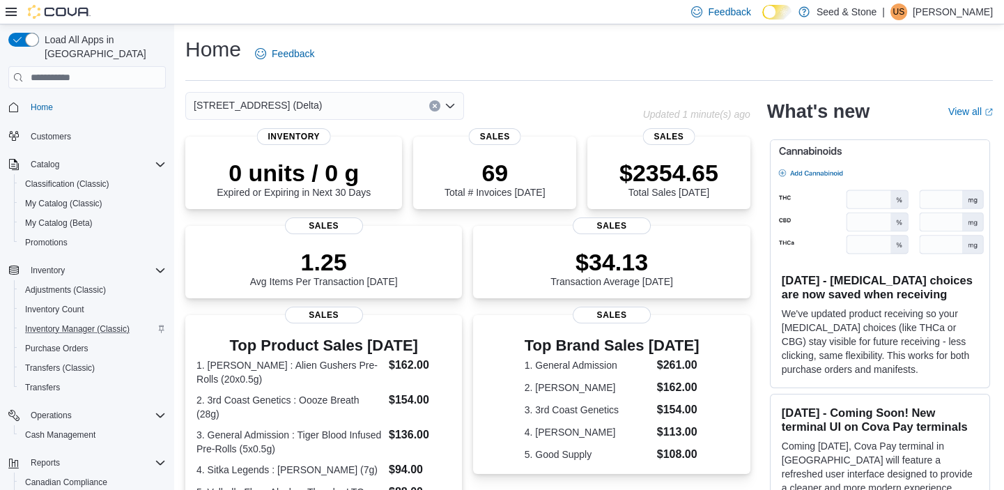
click at [327, 104] on div "[STREET_ADDRESS] (Delta)" at bounding box center [324, 106] width 279 height 28
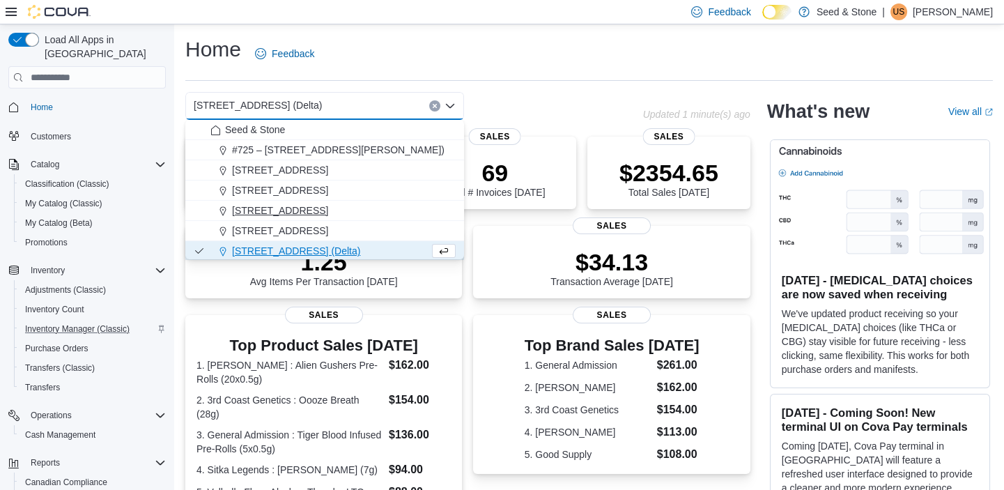
click at [328, 203] on span "512 Young Drive (Coquitlam)" at bounding box center [280, 210] width 96 height 14
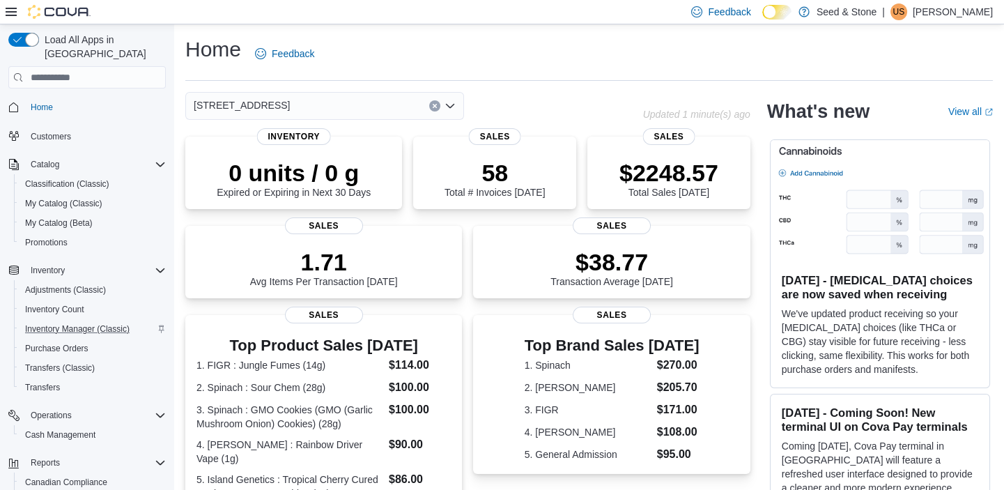
click at [364, 98] on div "512 Young Drive (Coquitlam)" at bounding box center [324, 106] width 279 height 28
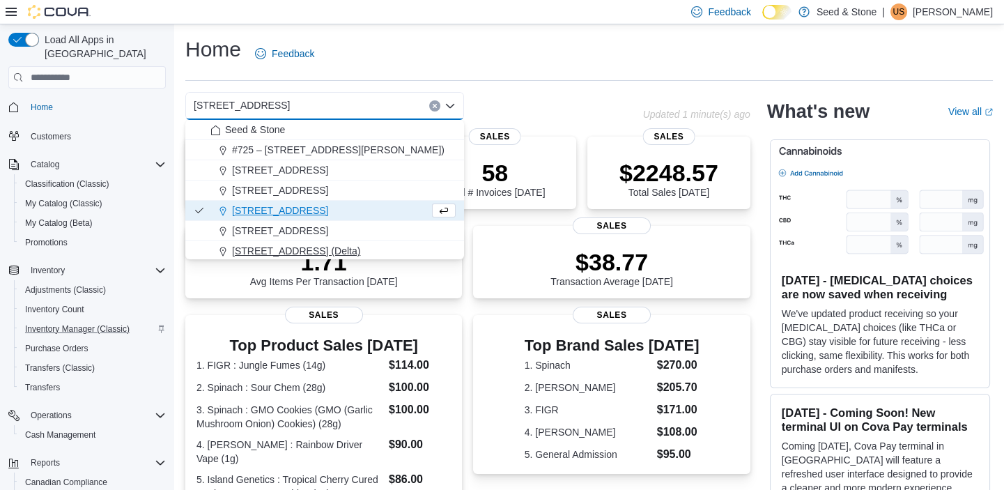
click at [338, 254] on div "[STREET_ADDRESS] (Delta)" at bounding box center [332, 251] width 245 height 14
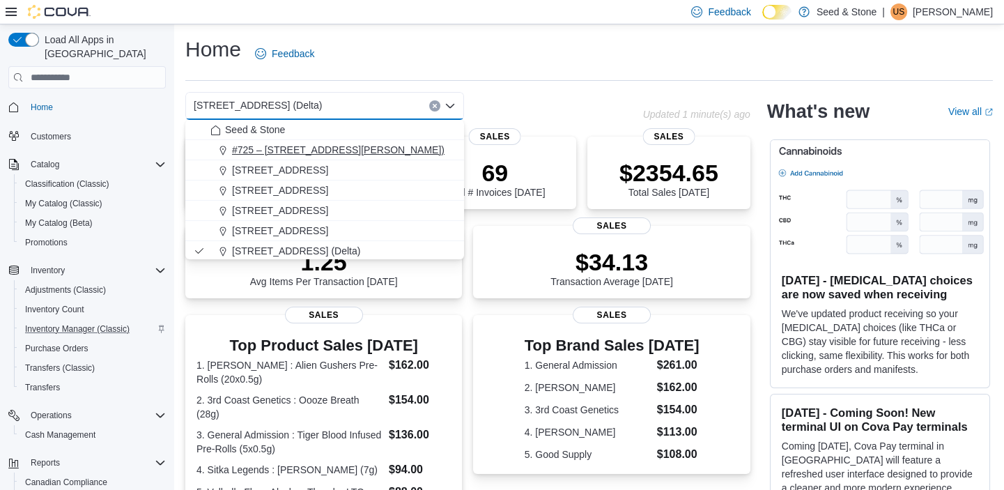
click at [360, 151] on span "#725 – 19800 Lougheed Hwy (Pitt Meadows)" at bounding box center [338, 150] width 213 height 14
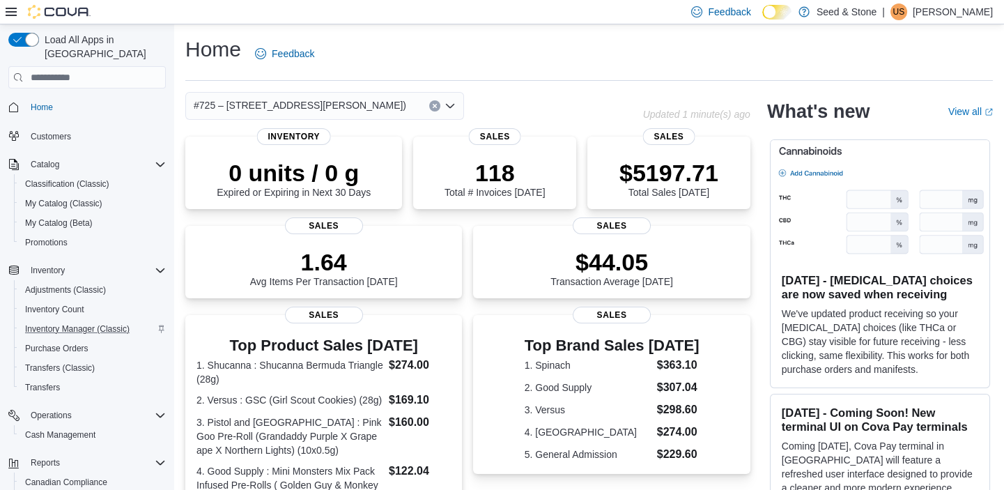
click at [355, 106] on span "#725 – 19800 Lougheed Hwy (Pitt Meadows)" at bounding box center [300, 105] width 213 height 17
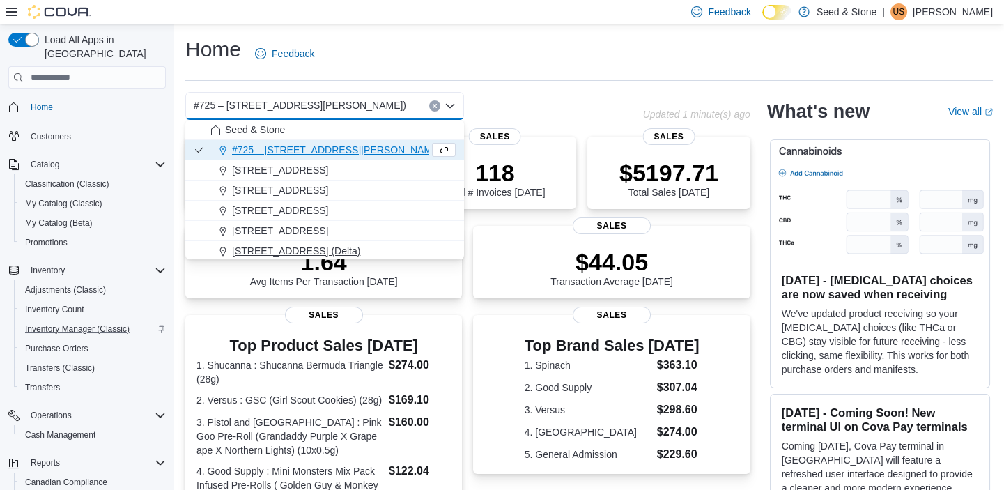
click at [326, 255] on span "[STREET_ADDRESS] (Delta)" at bounding box center [296, 251] width 128 height 14
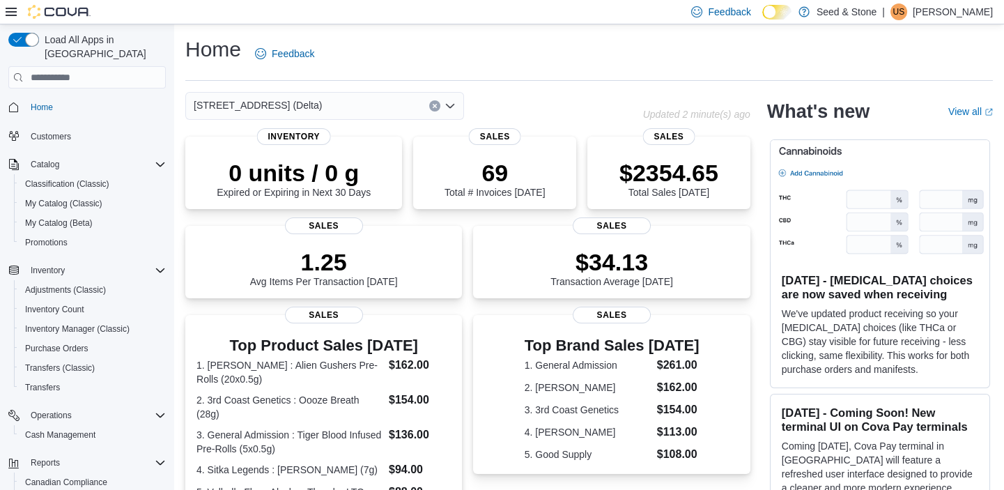
click at [452, 107] on icon "Open list of options" at bounding box center [450, 105] width 11 height 11
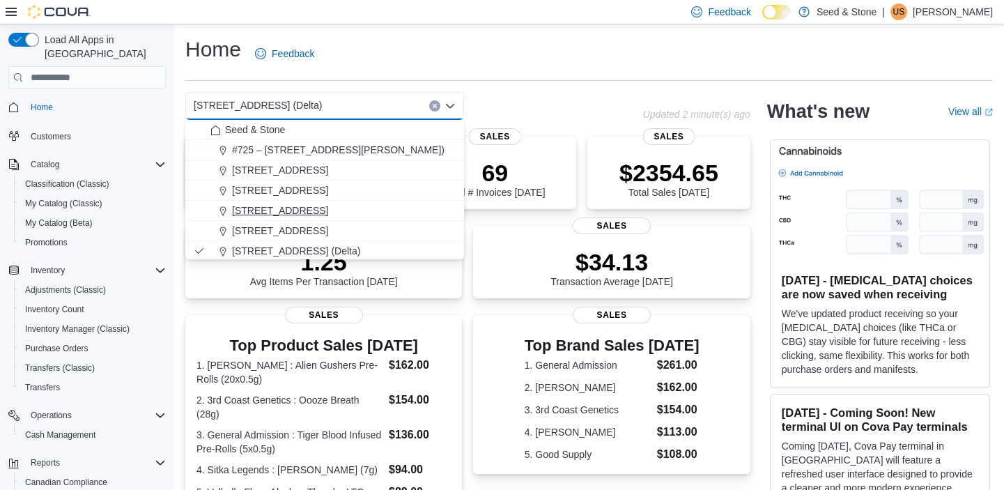
click at [323, 205] on span "[STREET_ADDRESS]" at bounding box center [280, 210] width 96 height 14
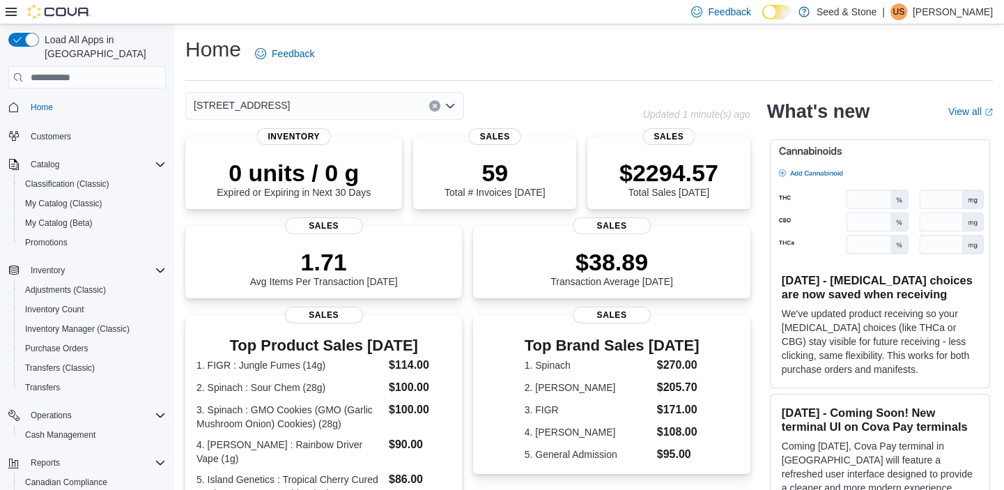
click at [451, 103] on icon "Open list of options" at bounding box center [450, 105] width 11 height 11
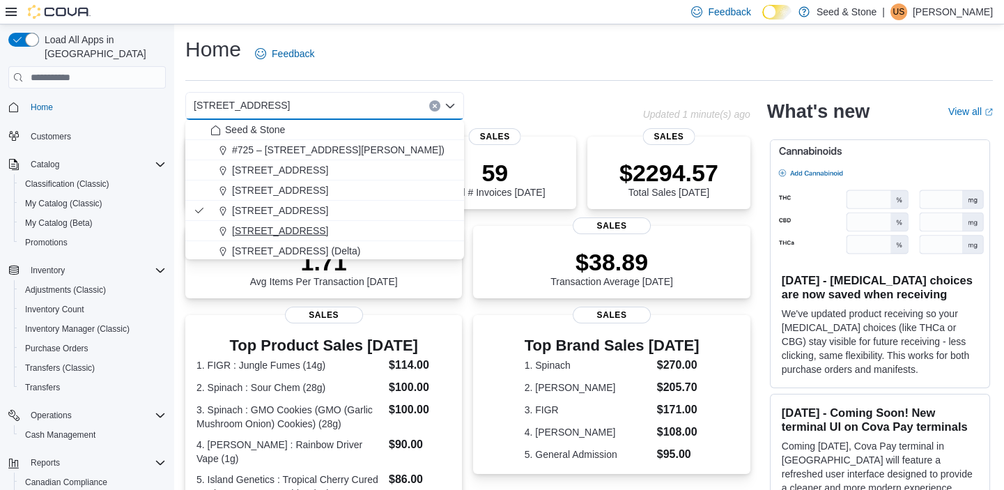
click at [328, 224] on span "[STREET_ADDRESS]" at bounding box center [280, 231] width 96 height 14
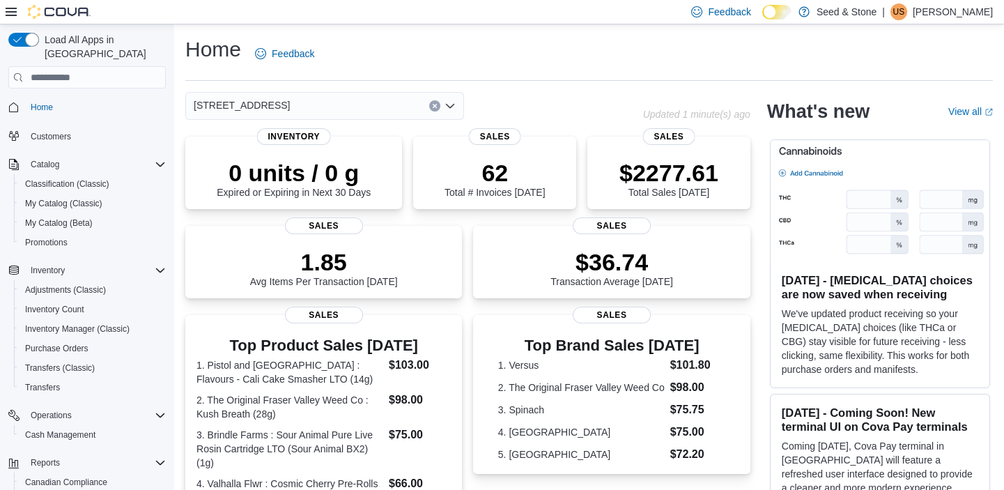
click at [449, 104] on icon "Open list of options" at bounding box center [450, 105] width 11 height 11
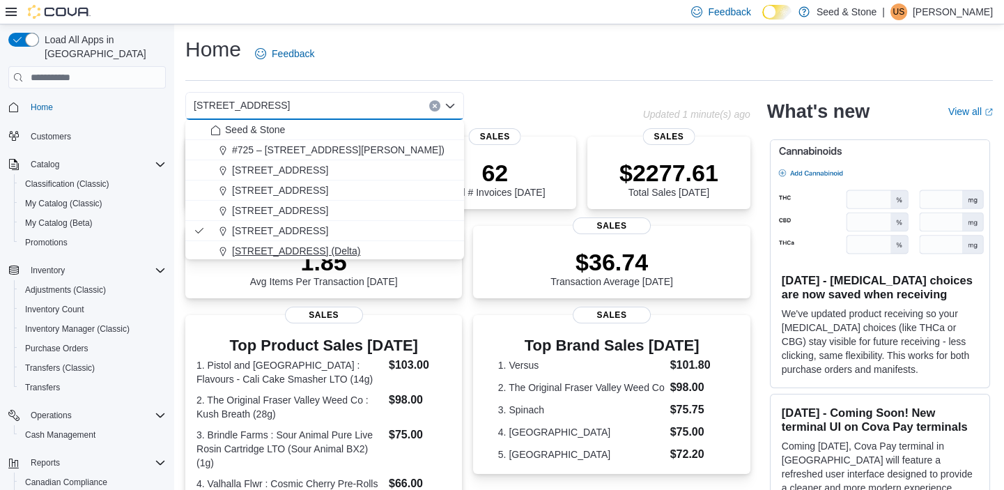
click at [349, 246] on div "[STREET_ADDRESS] (Delta)" at bounding box center [332, 251] width 245 height 14
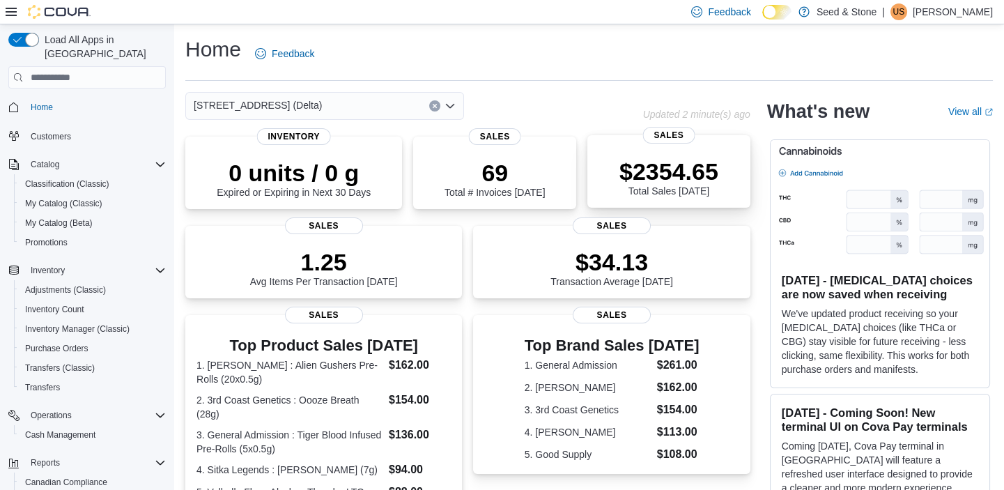
click at [646, 146] on div "$2354.65 Total Sales Today Sales" at bounding box center [668, 171] width 163 height 72
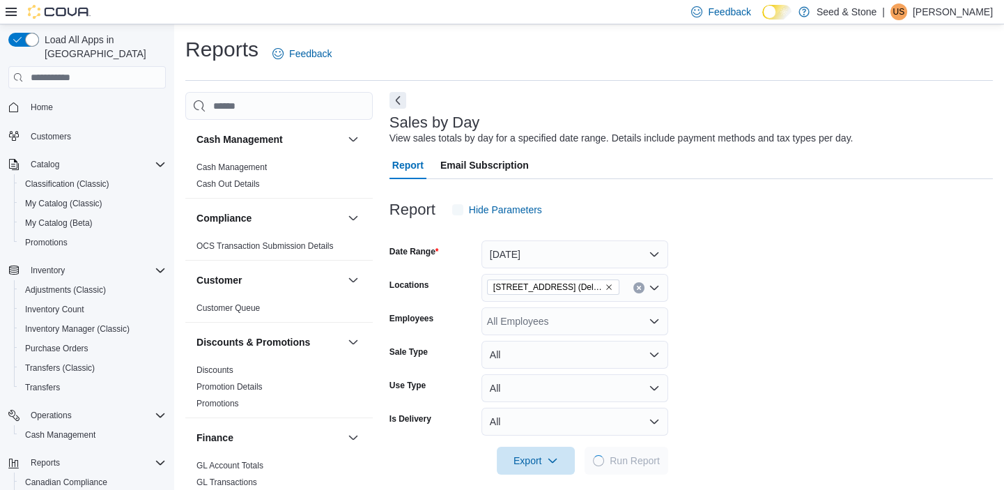
scroll to position [13, 0]
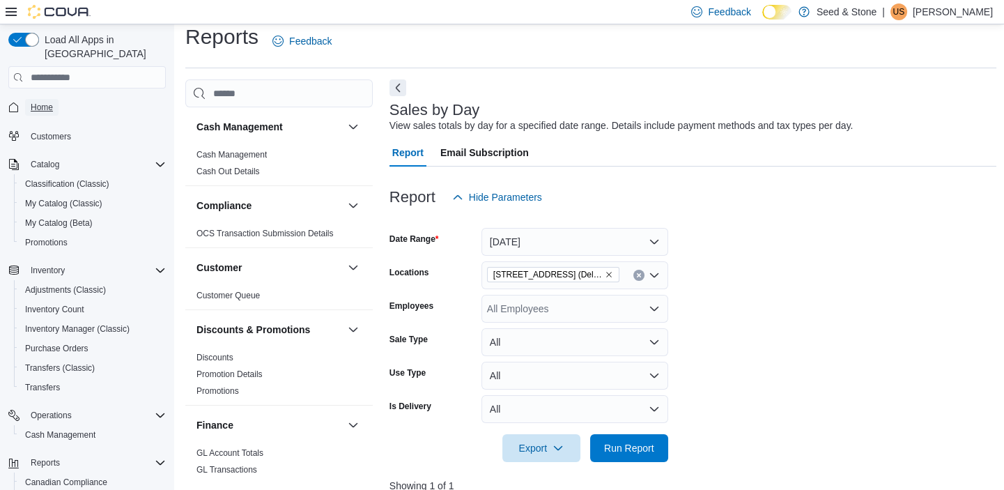
click at [35, 102] on span "Home" at bounding box center [42, 107] width 22 height 11
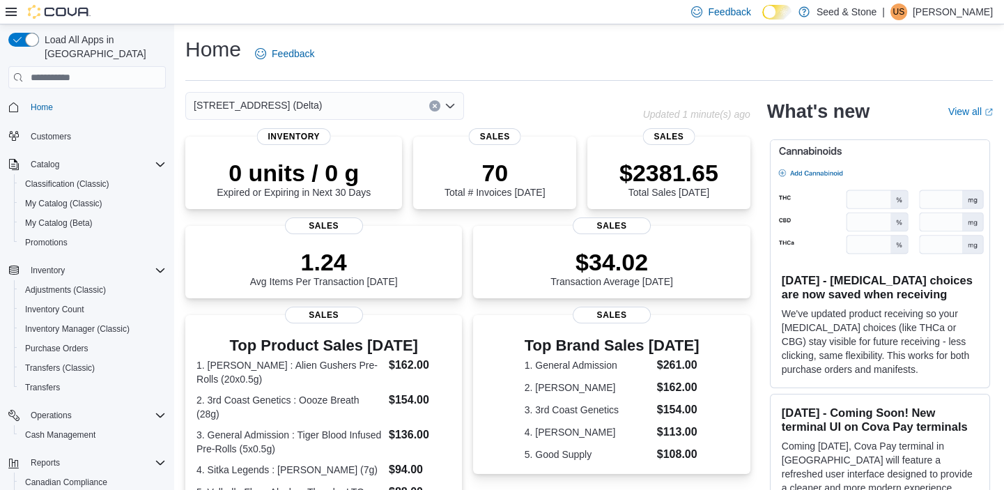
click at [330, 104] on div "[STREET_ADDRESS] (Delta)" at bounding box center [324, 106] width 279 height 28
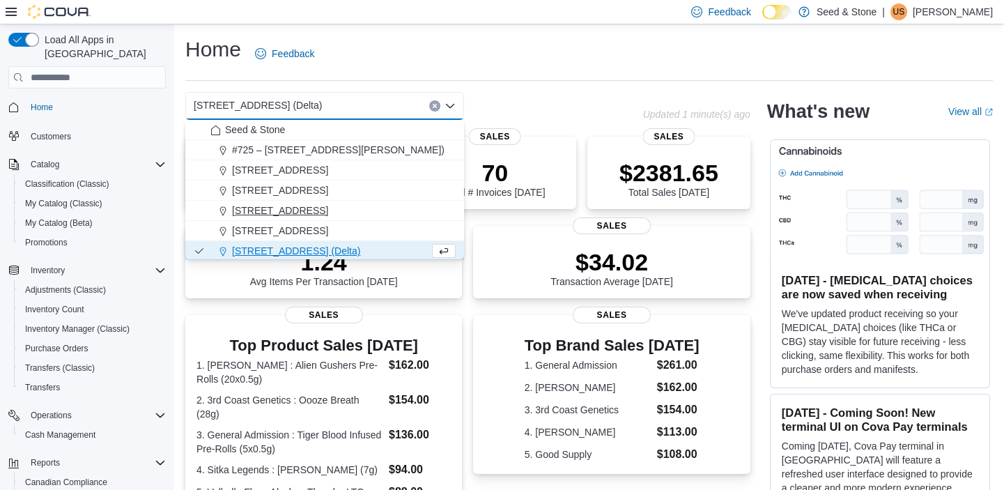
click at [328, 213] on span "[STREET_ADDRESS]" at bounding box center [280, 210] width 96 height 14
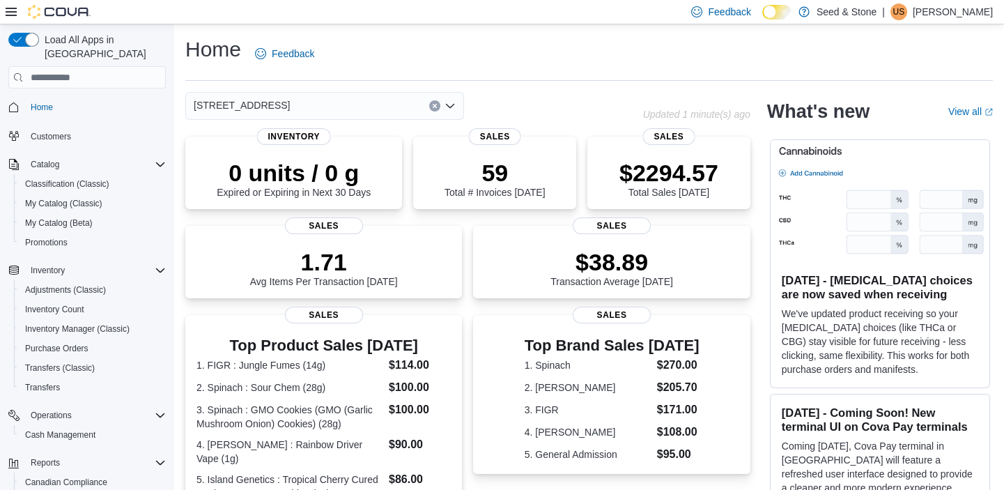
click at [327, 109] on div "[STREET_ADDRESS] (Coquitlam) Combo box. Selected. [STREET_ADDRESS]). Press Back…" at bounding box center [324, 106] width 279 height 28
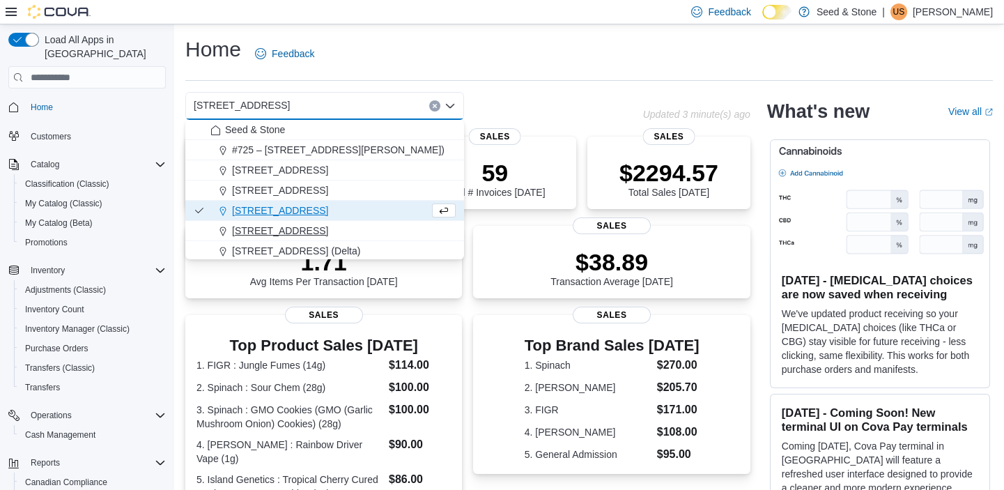
click at [301, 238] on button "[STREET_ADDRESS]" at bounding box center [324, 231] width 279 height 20
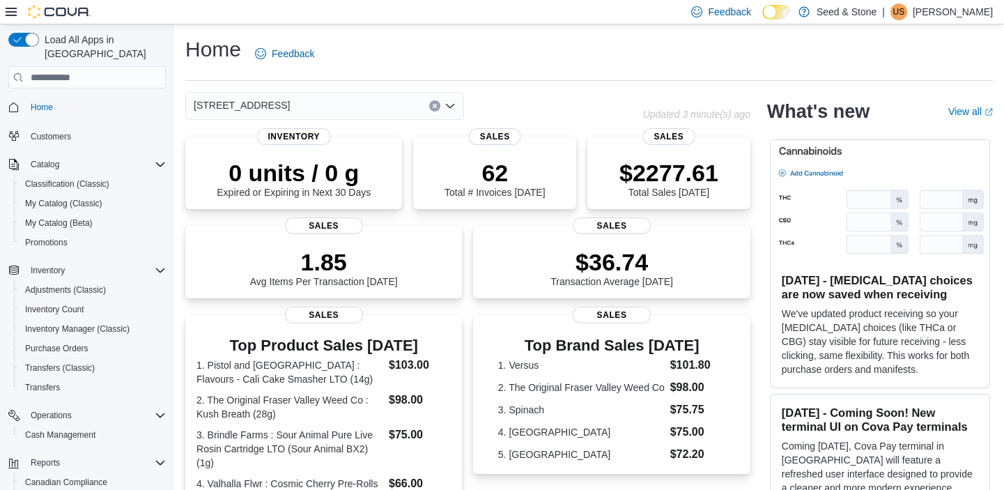
click at [290, 100] on span "[STREET_ADDRESS]" at bounding box center [242, 105] width 96 height 17
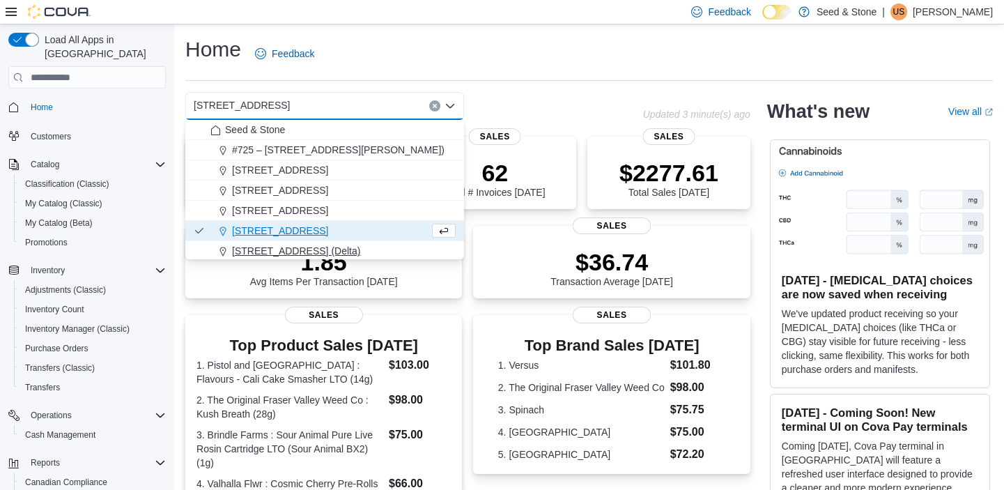
click at [324, 254] on span "[STREET_ADDRESS] (Delta)" at bounding box center [296, 251] width 128 height 14
